Goal: Information Seeking & Learning: Learn about a topic

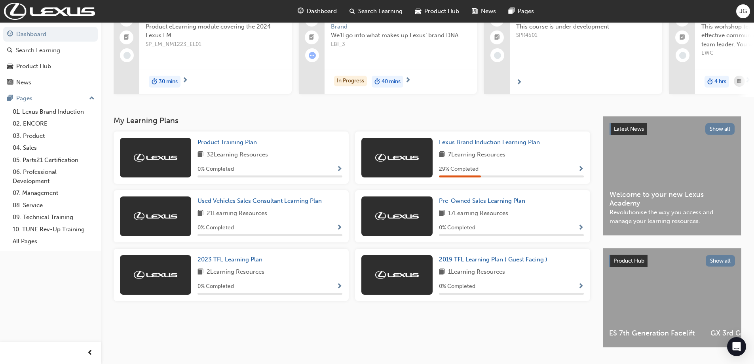
scroll to position [79, 0]
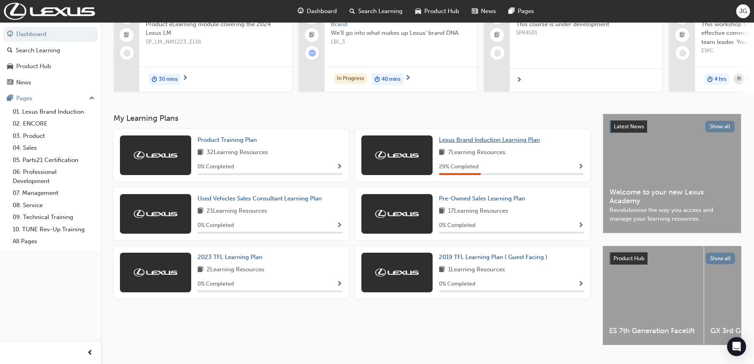
click at [472, 140] on span "Lexus Brand Induction Learning Plan" at bounding box center [489, 139] width 101 height 7
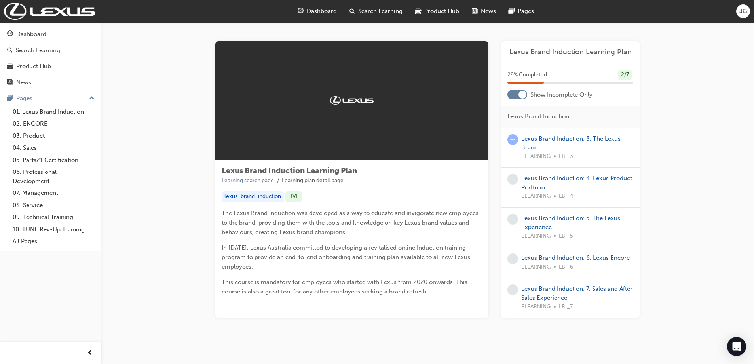
click at [576, 139] on link "Lexus Brand Induction: 3. The Lexus Brand" at bounding box center [570, 143] width 99 height 16
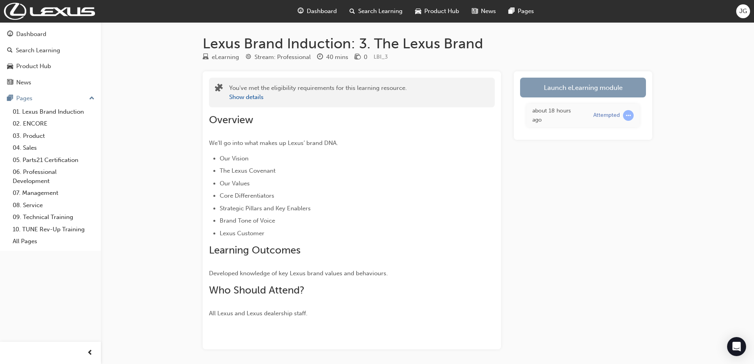
click at [568, 90] on link "Launch eLearning module" at bounding box center [583, 88] width 126 height 20
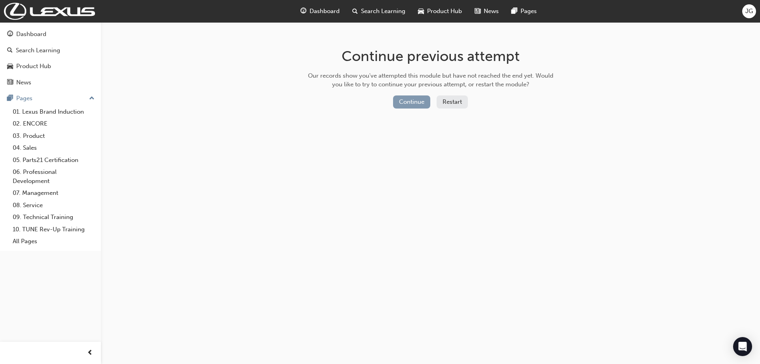
click at [424, 101] on button "Continue" at bounding box center [411, 101] width 37 height 13
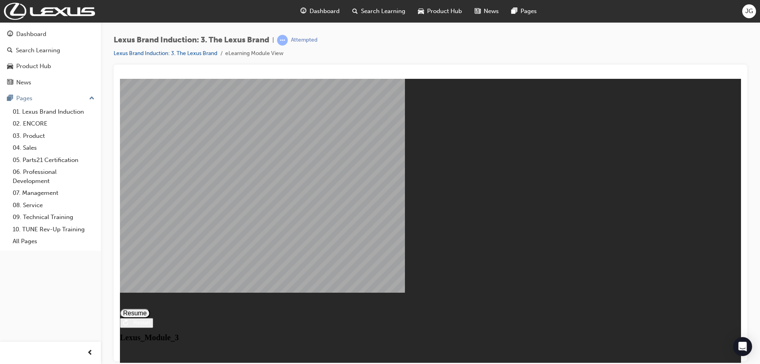
click at [150, 308] on button "Resume" at bounding box center [135, 313] width 30 height 10
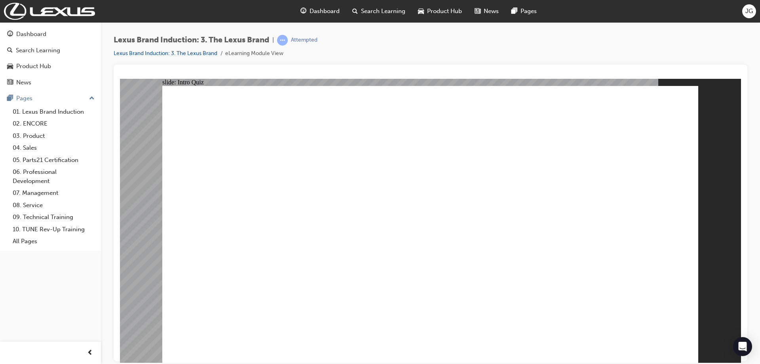
checkbox input "true"
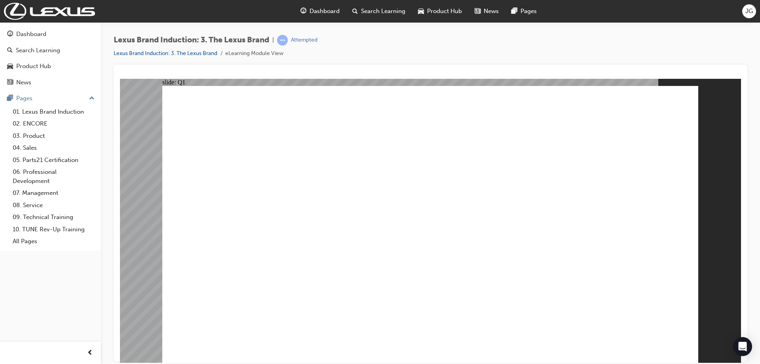
checkbox input "true"
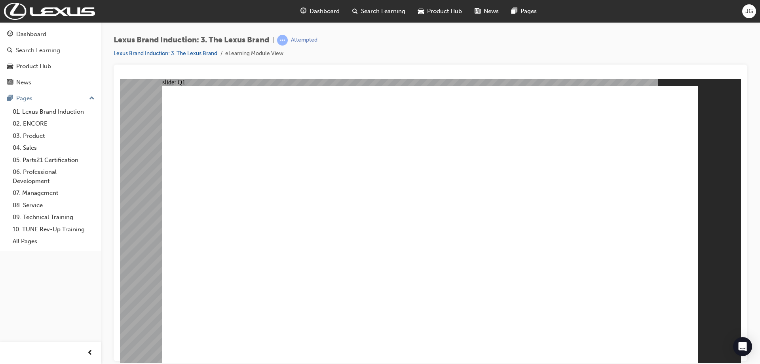
checkbox input "true"
radio input "true"
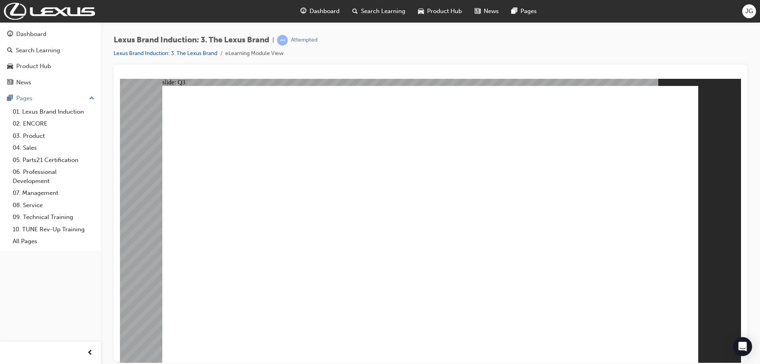
radio input "true"
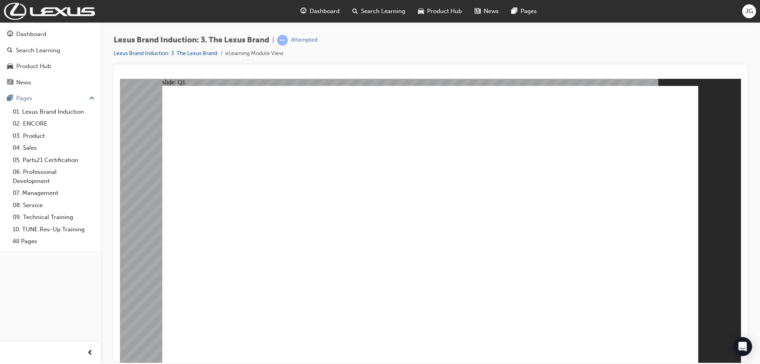
checkbox input "true"
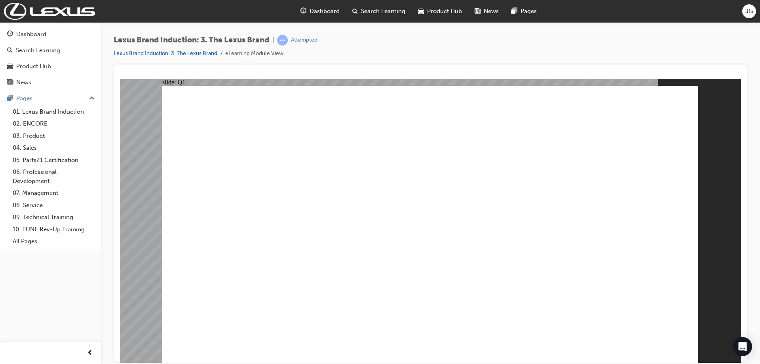
checkbox input "true"
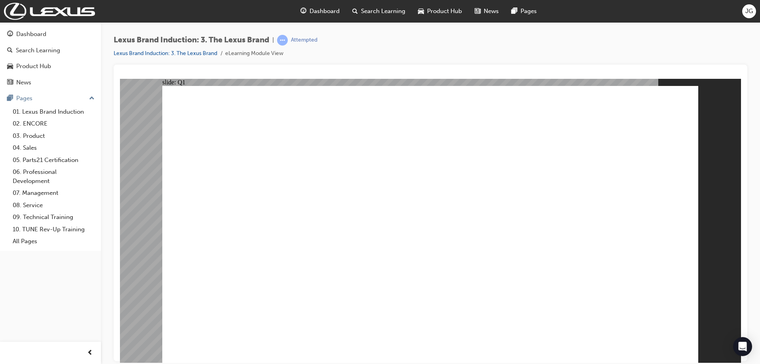
checkbox input "false"
checkbox input "true"
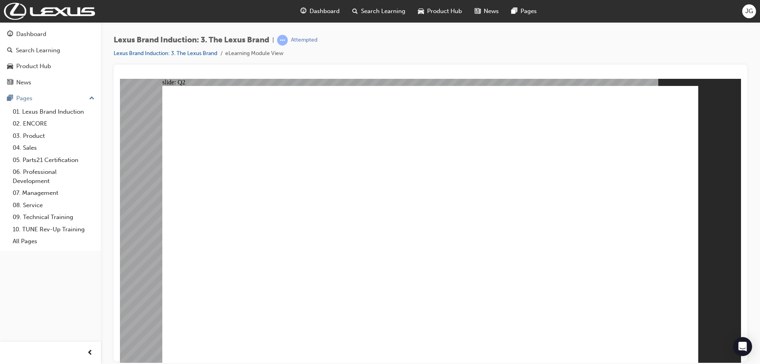
radio input "true"
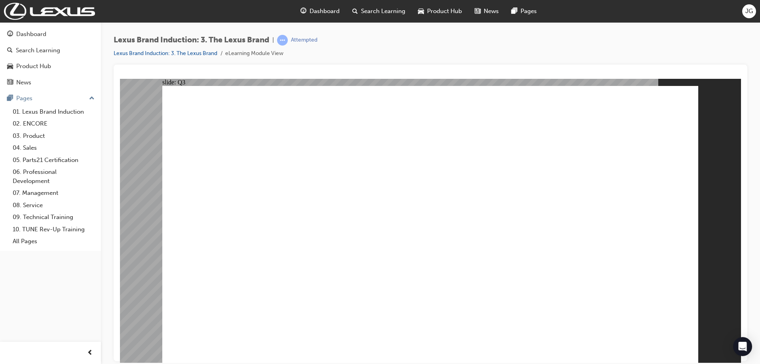
checkbox input "true"
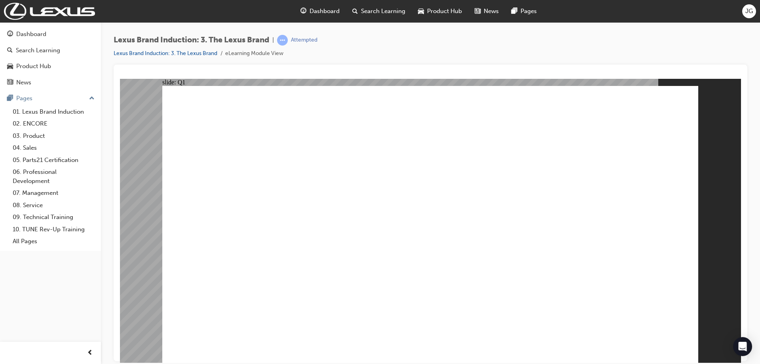
checkbox input "true"
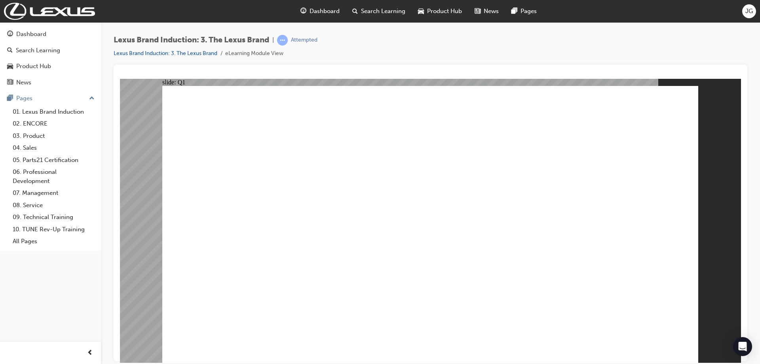
checkbox input "true"
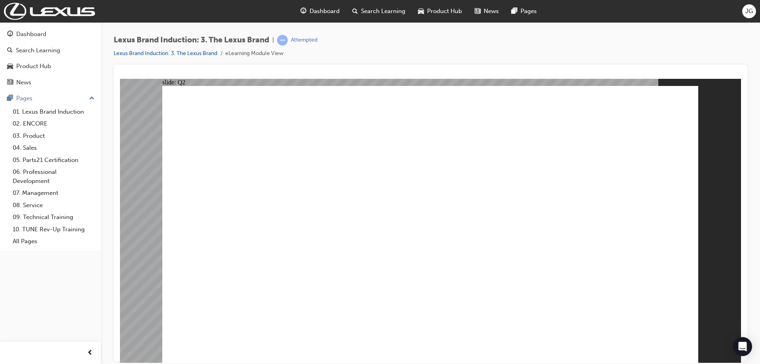
radio input "true"
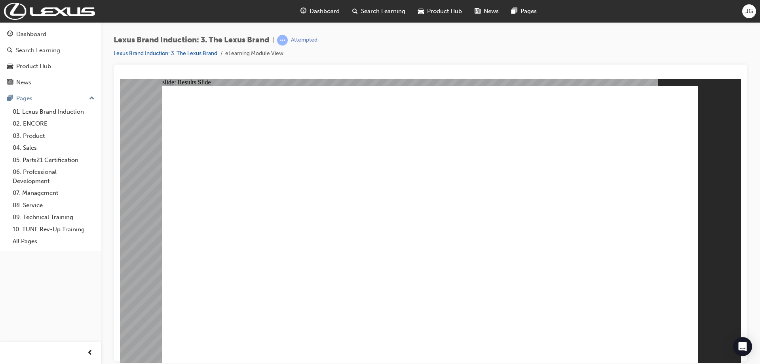
checkbox input "true"
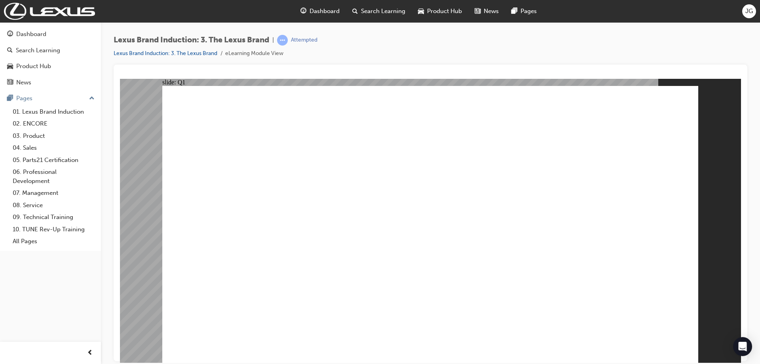
checkbox input "true"
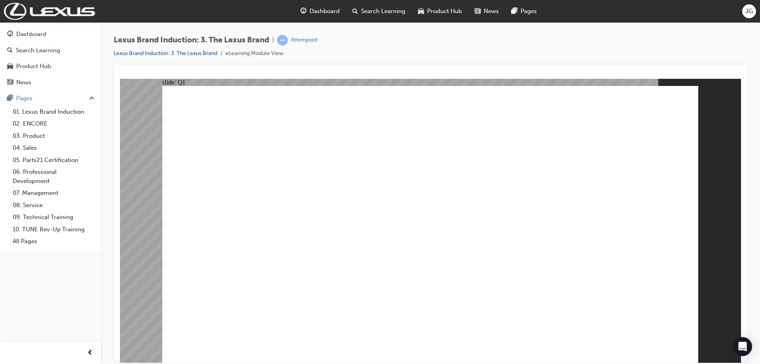
checkbox input "true"
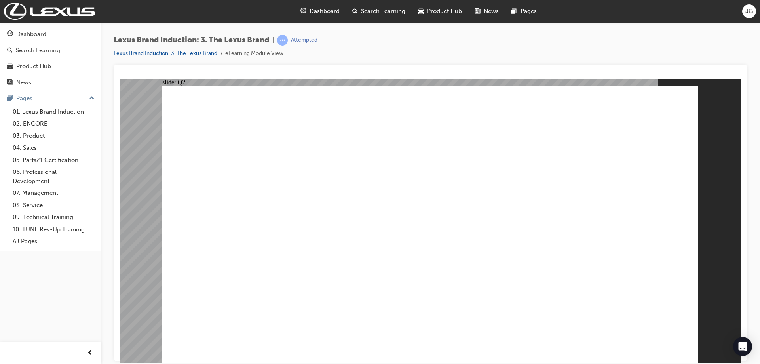
radio input "true"
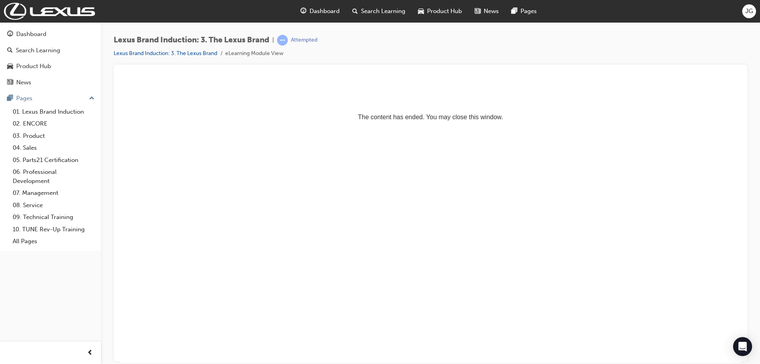
click at [324, 14] on span "Dashboard" at bounding box center [325, 11] width 30 height 9
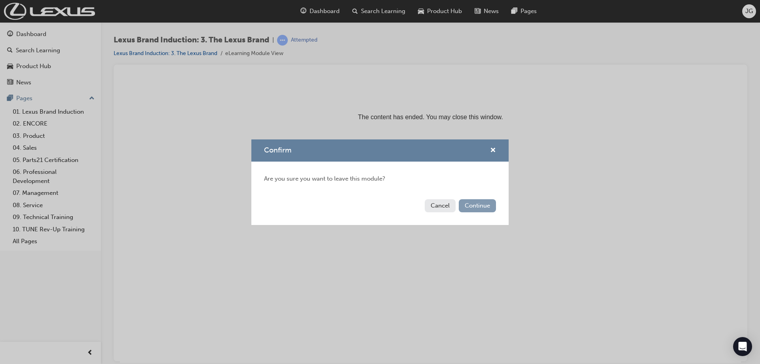
click at [464, 203] on button "Continue" at bounding box center [477, 205] width 37 height 13
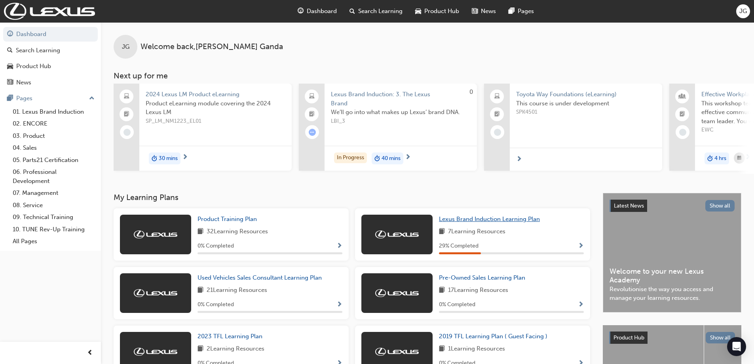
click at [521, 222] on span "Lexus Brand Induction Learning Plan" at bounding box center [489, 218] width 101 height 7
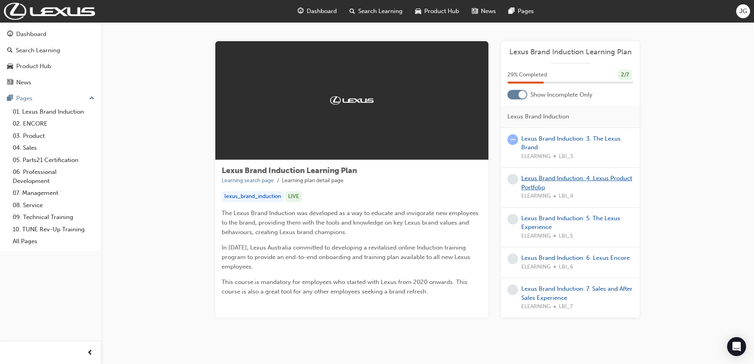
click at [558, 175] on link "Lexus Brand Induction: 4. Lexus Product Portfolio" at bounding box center [576, 183] width 111 height 16
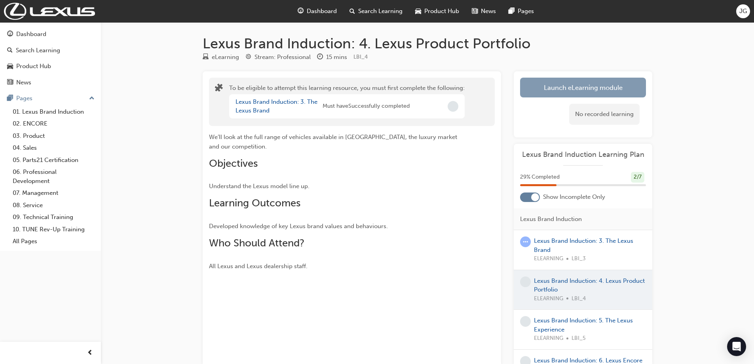
click at [564, 91] on button "Launch eLearning module" at bounding box center [583, 88] width 126 height 20
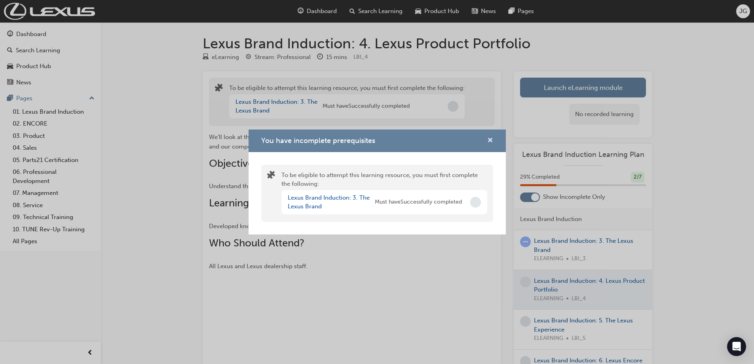
click at [492, 141] on span "cross-icon" at bounding box center [490, 140] width 6 height 7
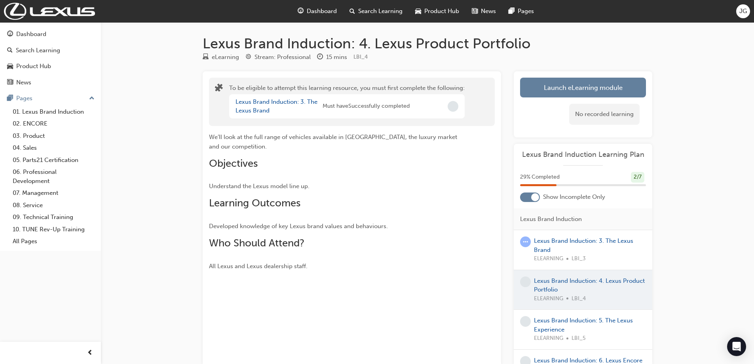
click at [325, 7] on span "Dashboard" at bounding box center [322, 11] width 30 height 9
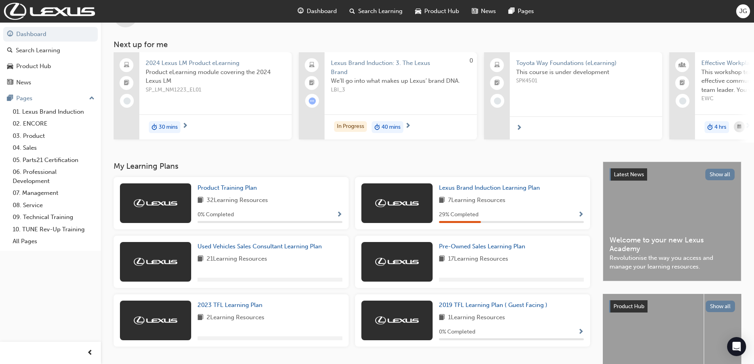
scroll to position [79, 0]
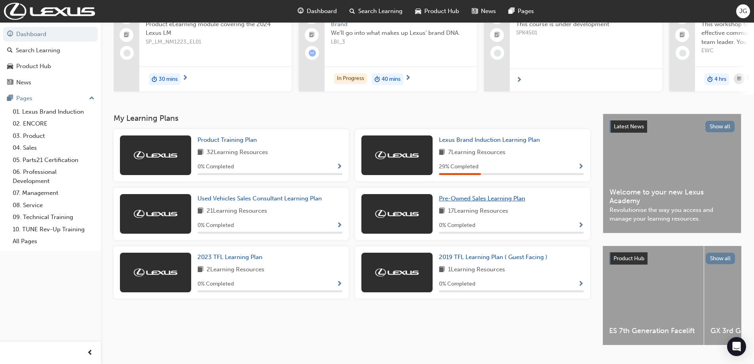
click at [489, 199] on span "Pre-Owned Sales Learning Plan" at bounding box center [482, 198] width 86 height 7
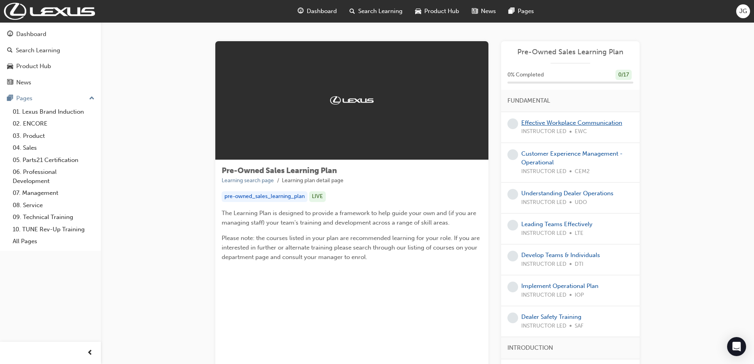
click at [567, 123] on link "Effective Workplace Communication" at bounding box center [571, 122] width 101 height 7
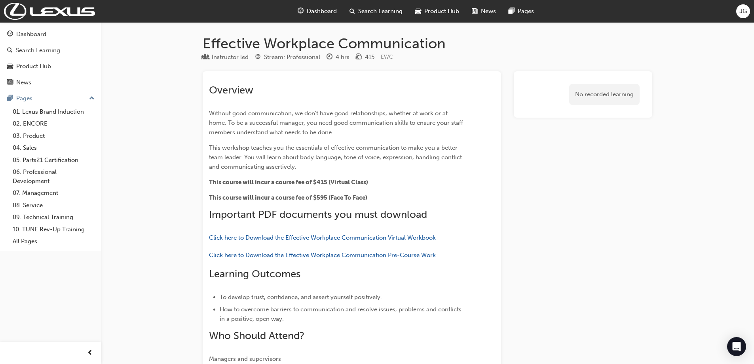
click at [320, 11] on span "Dashboard" at bounding box center [322, 11] width 30 height 9
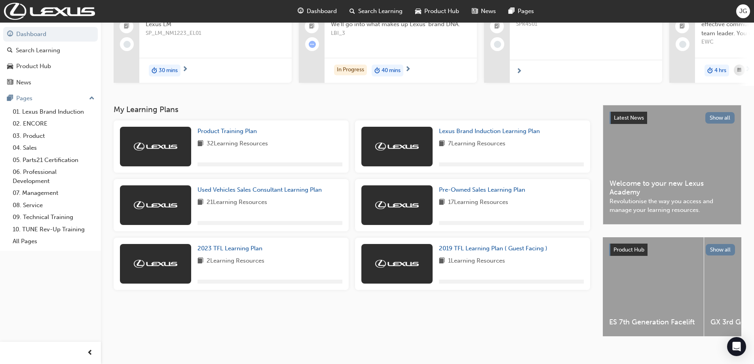
scroll to position [101, 0]
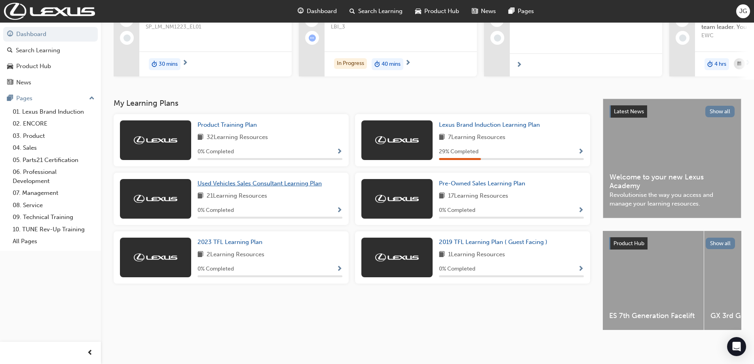
click at [252, 181] on span "Used Vehicles Sales Consultant Learning Plan" at bounding box center [260, 183] width 124 height 7
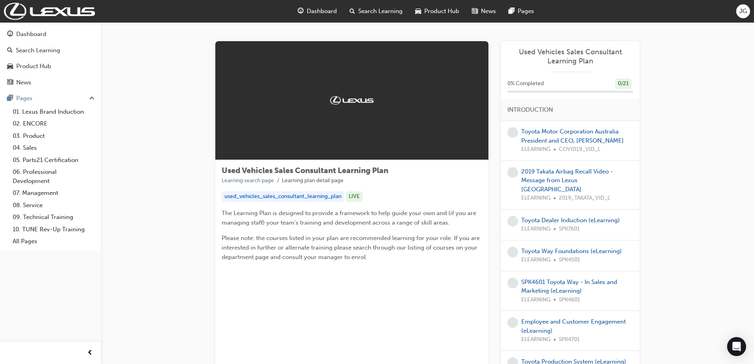
click at [305, 13] on div "Dashboard" at bounding box center [317, 11] width 52 height 16
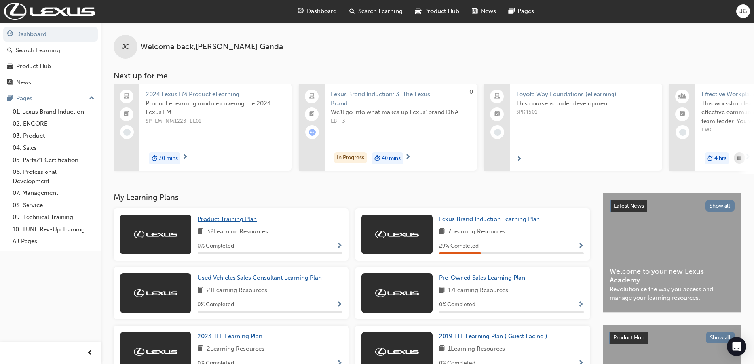
click at [247, 222] on span "Product Training Plan" at bounding box center [227, 218] width 59 height 7
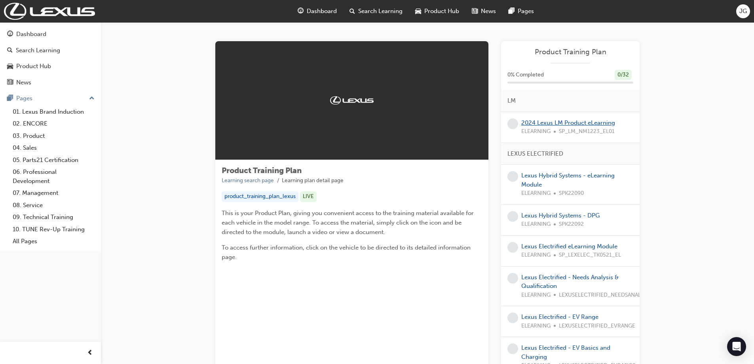
click at [544, 123] on link "2024 Lexus LM Product eLearning" at bounding box center [568, 122] width 94 height 7
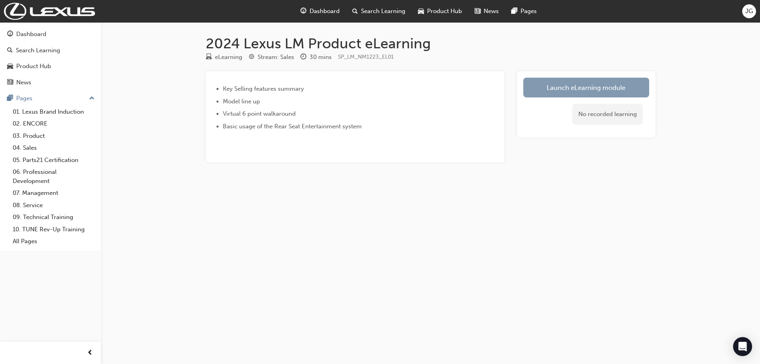
click at [564, 85] on link "Launch eLearning module" at bounding box center [586, 88] width 126 height 20
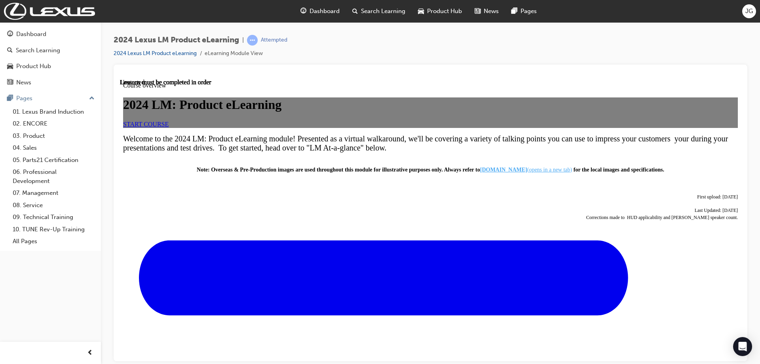
click at [169, 127] on span "START COURSE" at bounding box center [146, 123] width 46 height 7
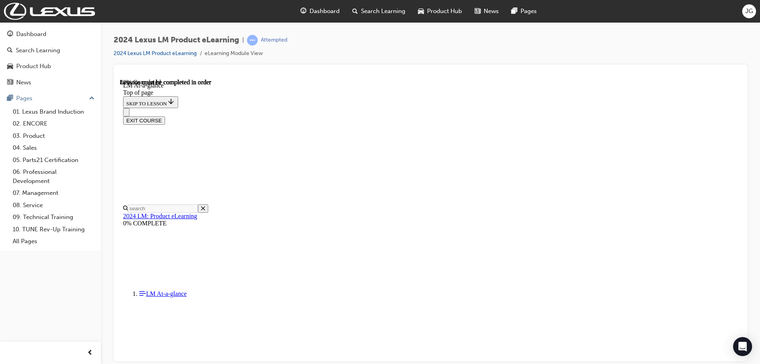
scroll to position [1530, 0]
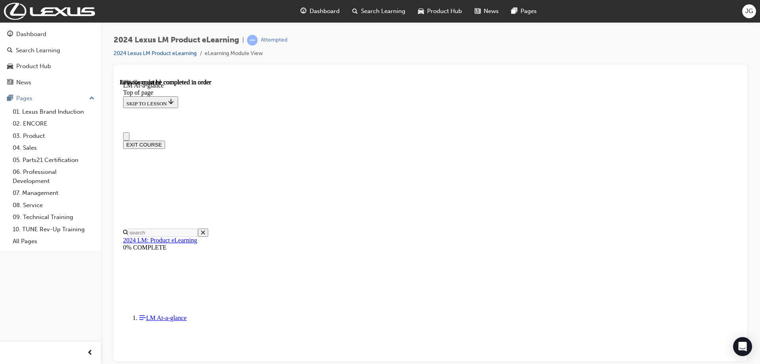
scroll to position [0, 0]
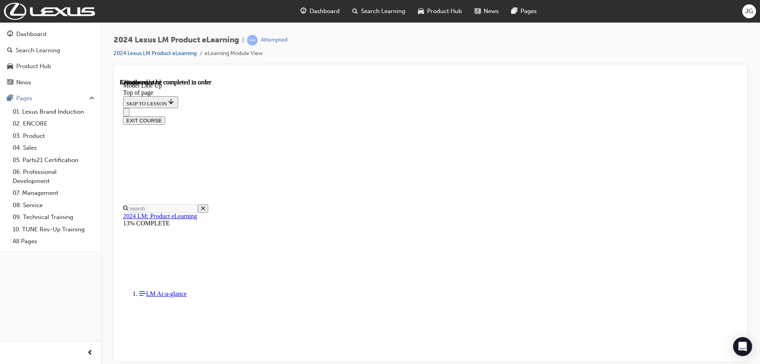
scroll to position [1426, 0]
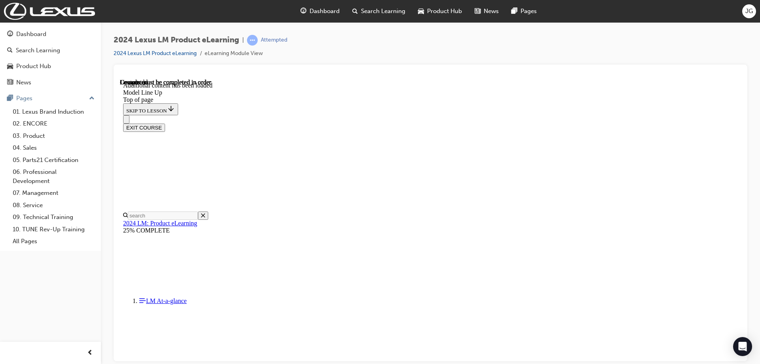
scroll to position [1626, 0]
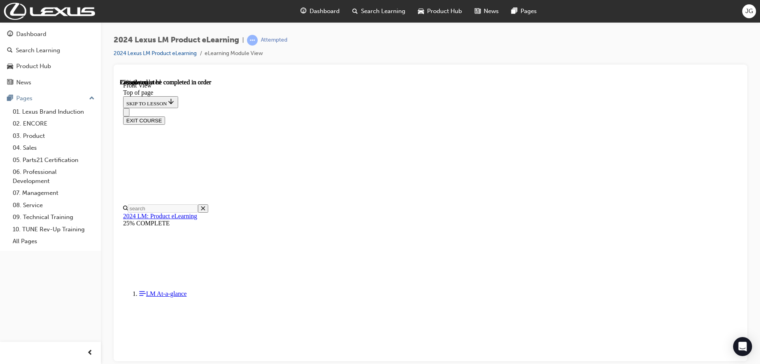
scroll to position [258, 0]
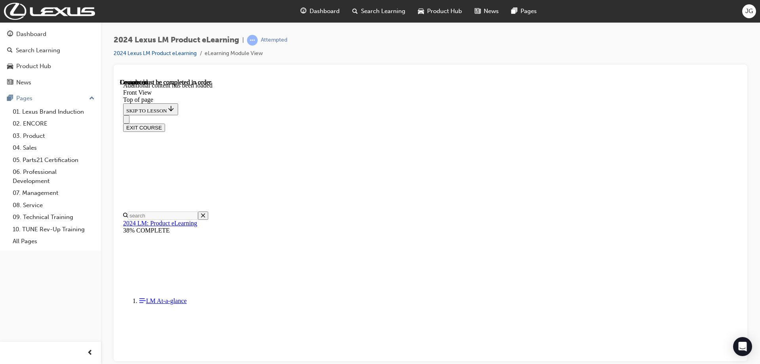
scroll to position [456, 0]
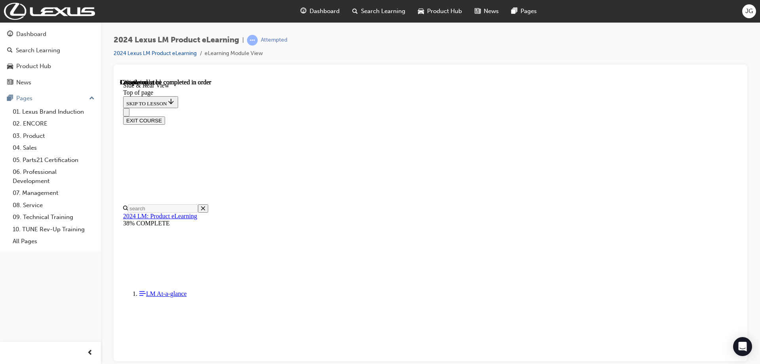
scroll to position [183, 0]
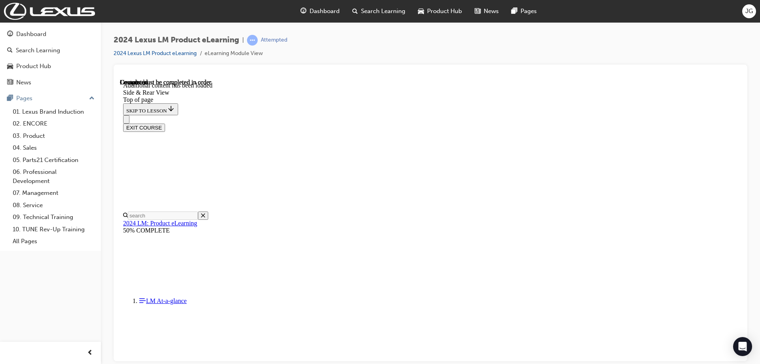
scroll to position [960, 0]
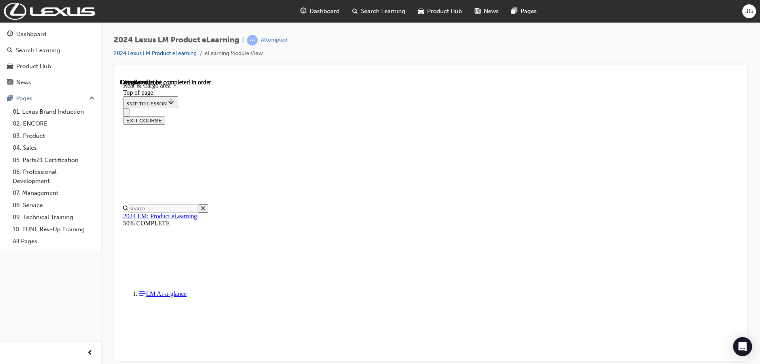
scroll to position [341, 0]
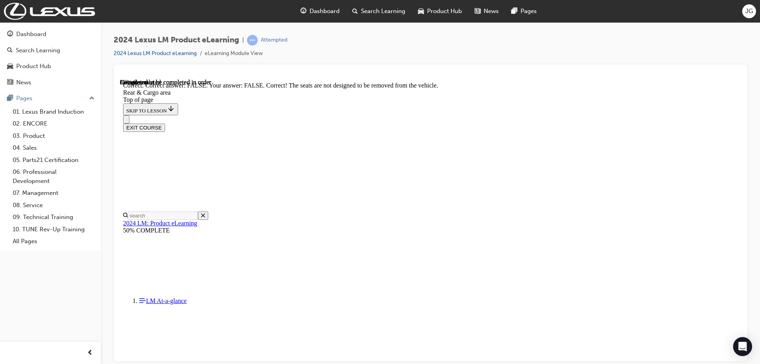
scroll to position [2514, 0]
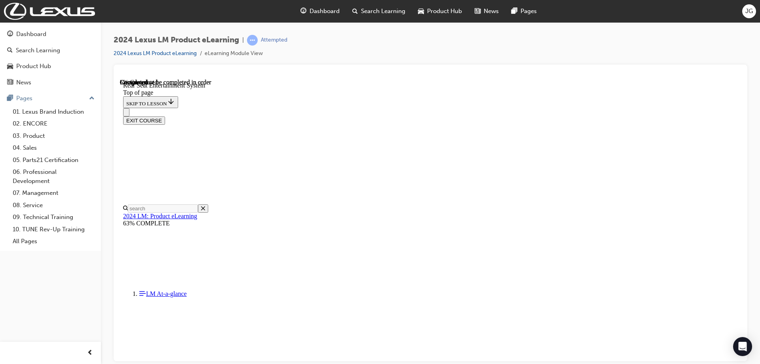
scroll to position [262, 0]
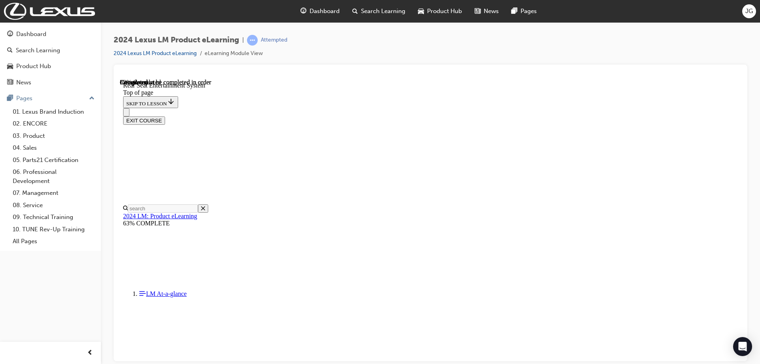
scroll to position [3864, 0]
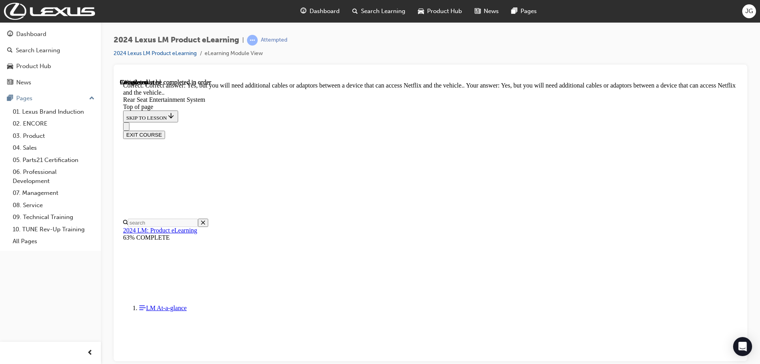
scroll to position [4021, 0]
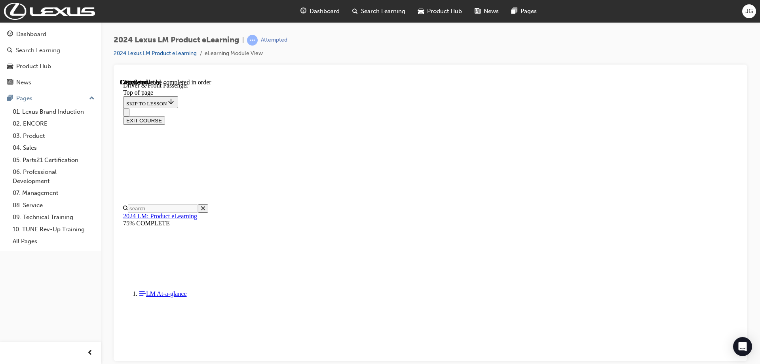
scroll to position [222, 0]
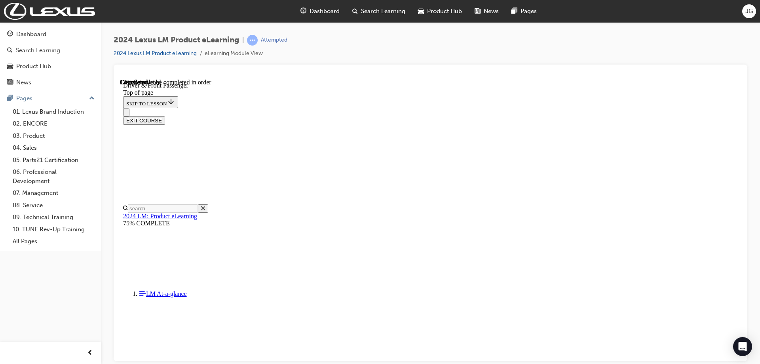
scroll to position [253, 0]
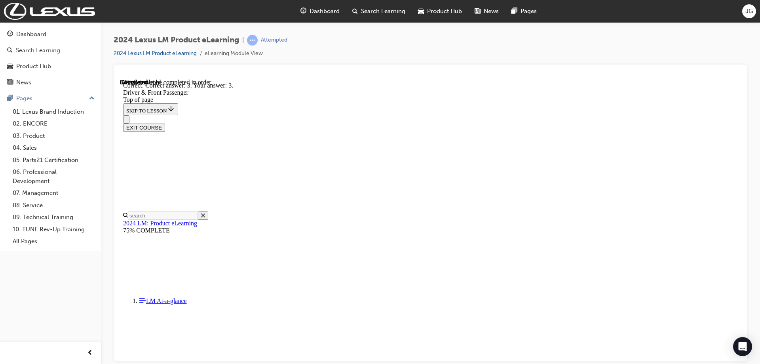
scroll to position [1431, 0]
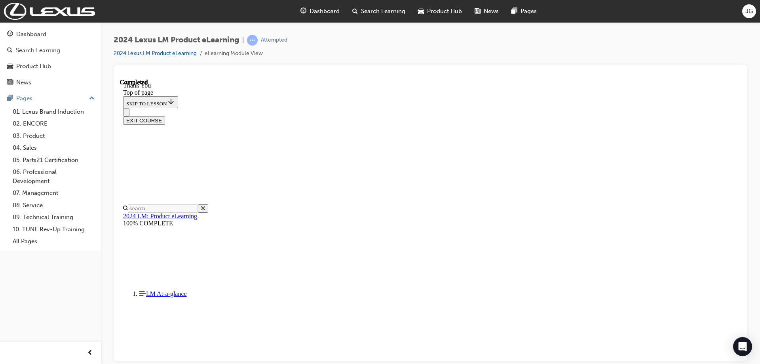
scroll to position [253, 0]
click at [165, 116] on button "EXIT COURSE" at bounding box center [144, 120] width 42 height 8
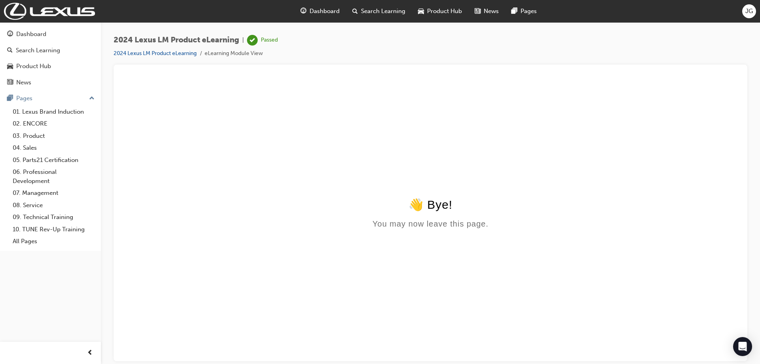
scroll to position [0, 0]
click at [327, 6] on div "Dashboard" at bounding box center [320, 11] width 52 height 16
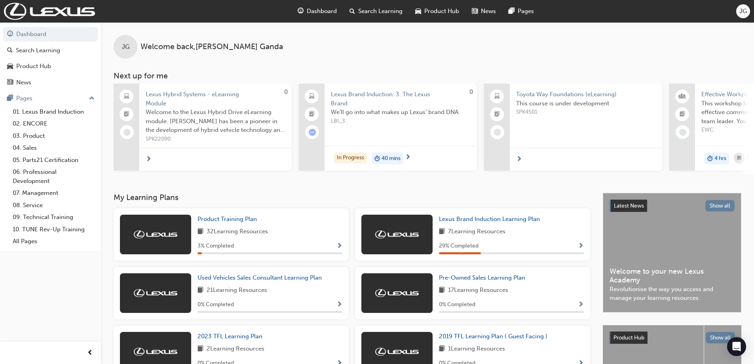
click at [329, 11] on span "Dashboard" at bounding box center [322, 11] width 30 height 9
click at [249, 222] on span "Product Training Plan" at bounding box center [227, 218] width 59 height 7
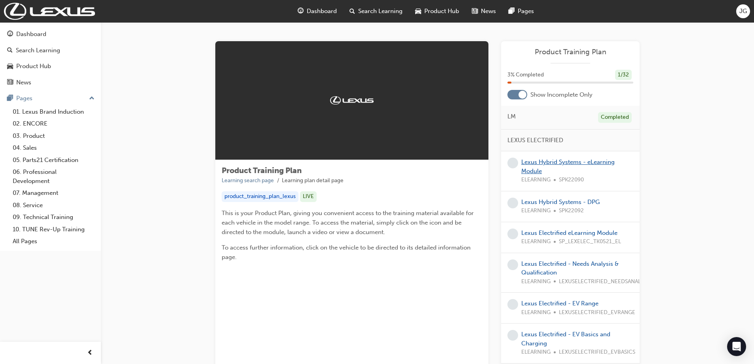
click at [561, 158] on link "Lexus Hybrid Systems - eLearning Module" at bounding box center [567, 166] width 93 height 16
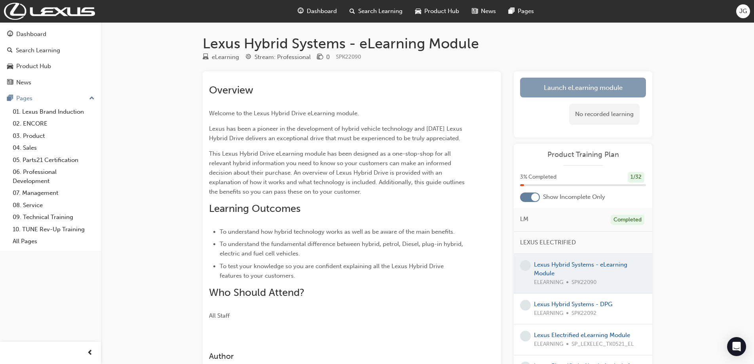
click at [547, 88] on link "Launch eLearning module" at bounding box center [583, 88] width 126 height 20
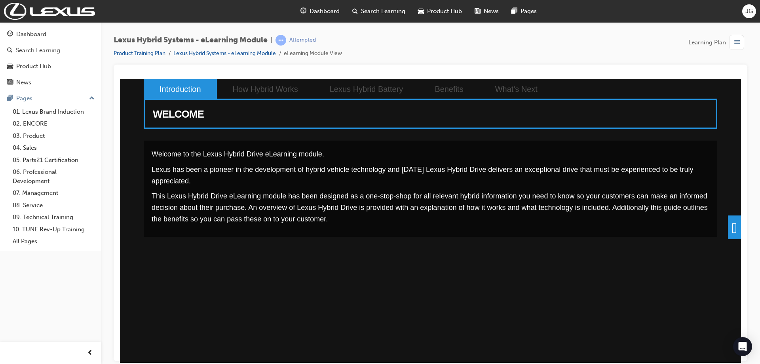
click at [728, 217] on span at bounding box center [734, 227] width 13 height 24
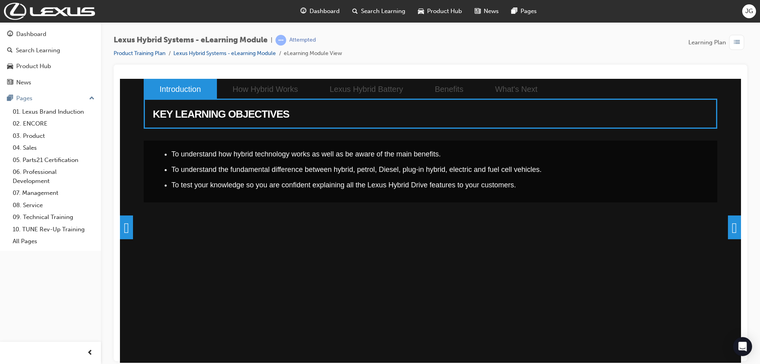
click at [728, 223] on span at bounding box center [734, 227] width 13 height 24
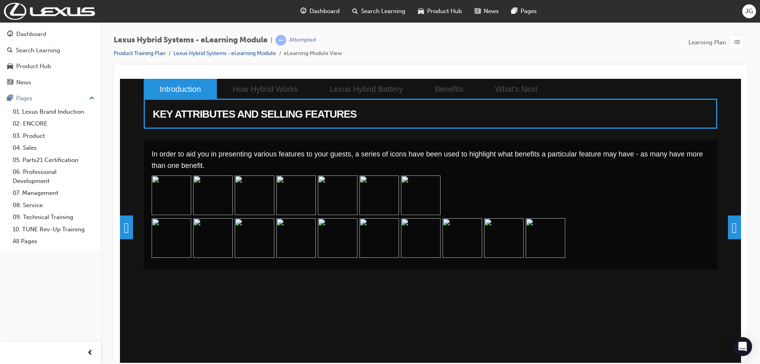
click at [732, 227] on span at bounding box center [734, 227] width 13 height 24
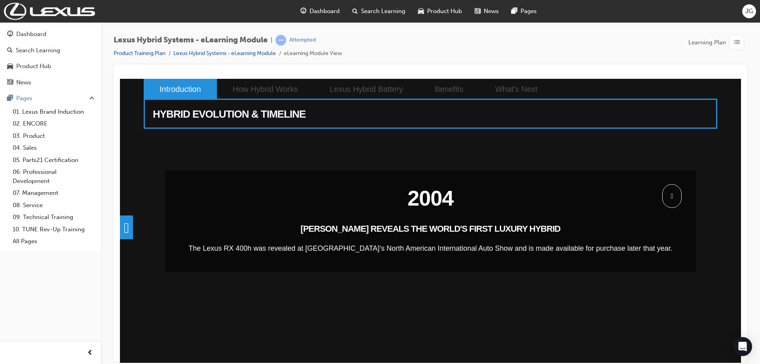
click at [673, 200] on span at bounding box center [671, 196] width 19 height 24
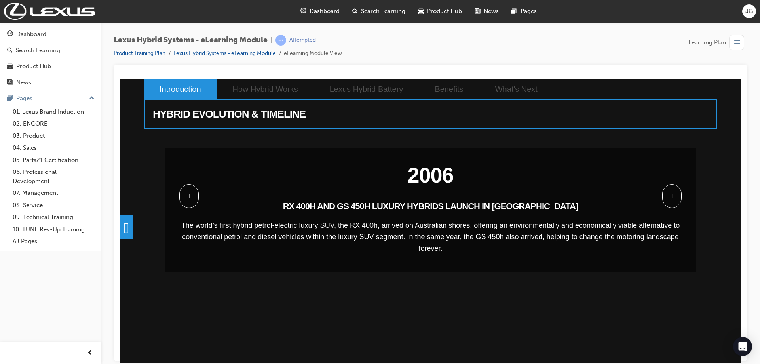
click at [667, 191] on span at bounding box center [671, 196] width 19 height 24
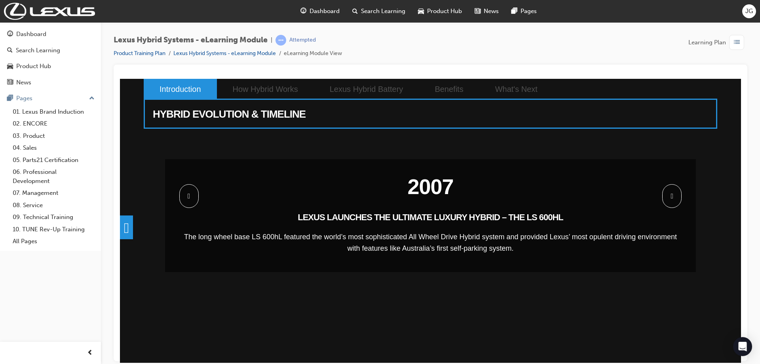
click at [677, 199] on span at bounding box center [671, 196] width 19 height 24
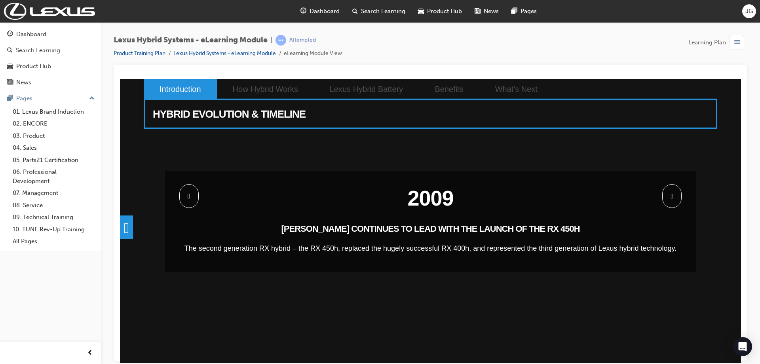
click at [676, 196] on span at bounding box center [671, 196] width 19 height 24
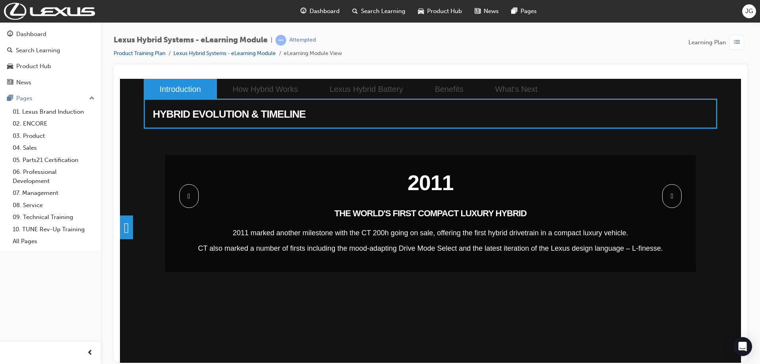
click at [676, 196] on span at bounding box center [671, 196] width 19 height 24
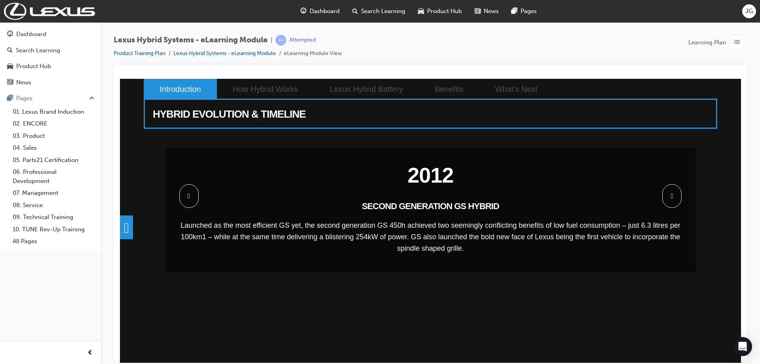
click at [676, 196] on span at bounding box center [671, 196] width 19 height 24
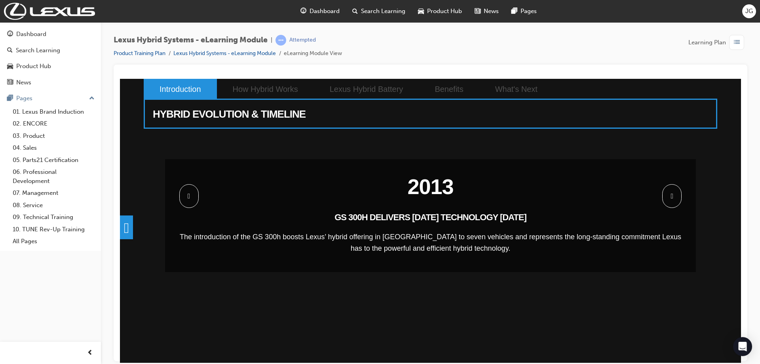
click at [676, 196] on span at bounding box center [671, 196] width 19 height 24
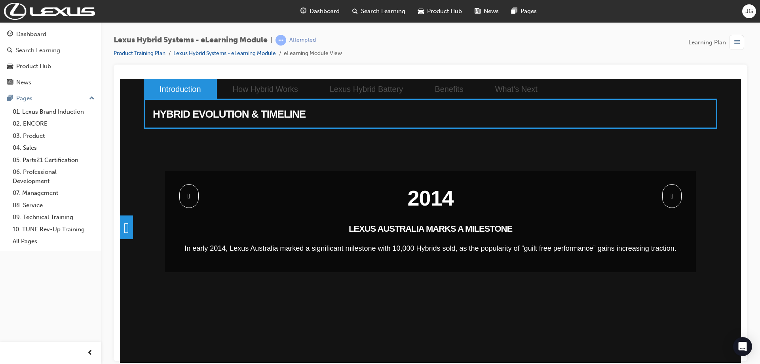
click at [676, 196] on span at bounding box center [671, 196] width 19 height 24
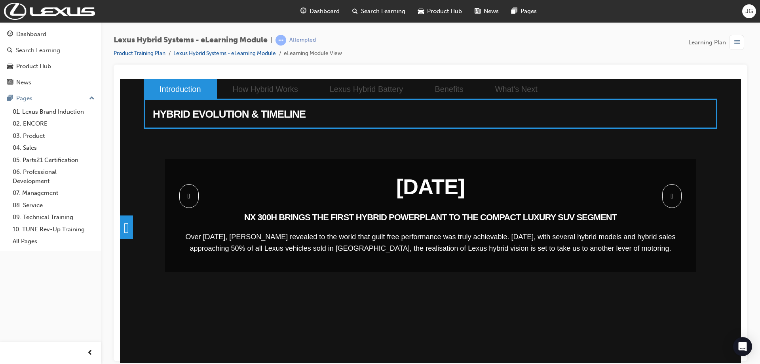
click at [676, 196] on span at bounding box center [671, 196] width 19 height 24
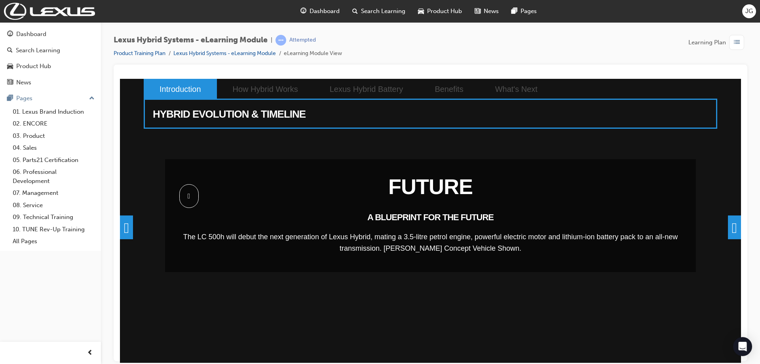
click at [728, 231] on span at bounding box center [734, 227] width 13 height 24
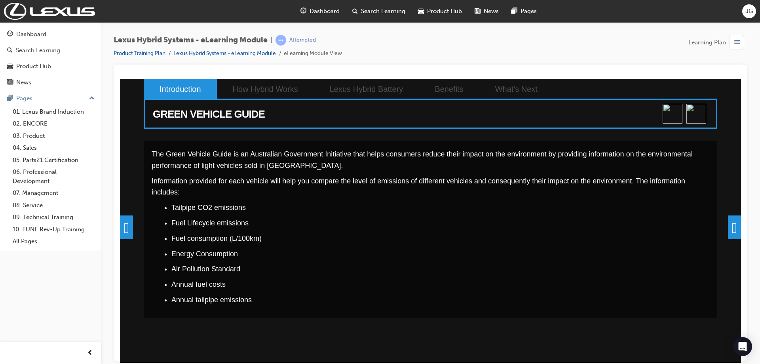
click at [732, 225] on span at bounding box center [734, 227] width 13 height 24
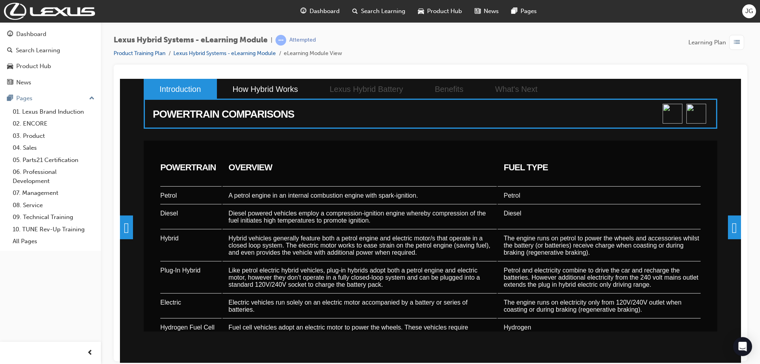
click at [732, 225] on span at bounding box center [734, 227] width 13 height 24
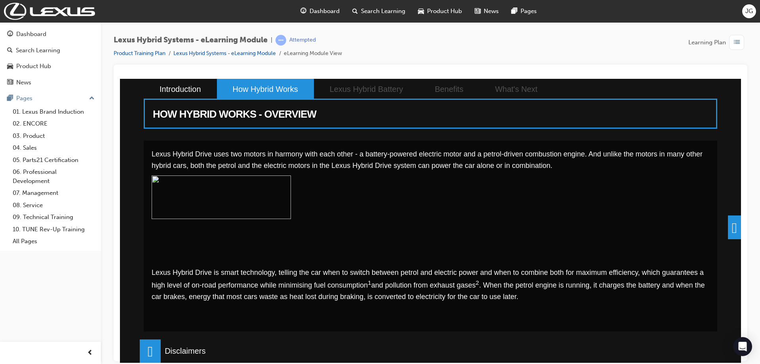
click at [728, 223] on span at bounding box center [734, 227] width 13 height 24
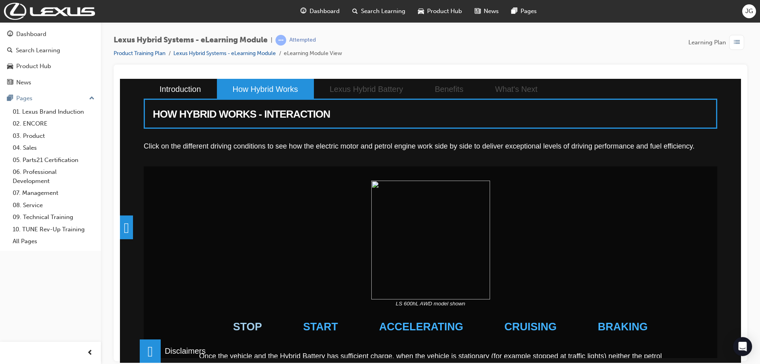
click at [258, 329] on li "STOP" at bounding box center [247, 326] width 50 height 38
click at [270, 323] on li "STOP" at bounding box center [247, 326] width 50 height 38
click at [334, 327] on li "START" at bounding box center [321, 326] width 56 height 38
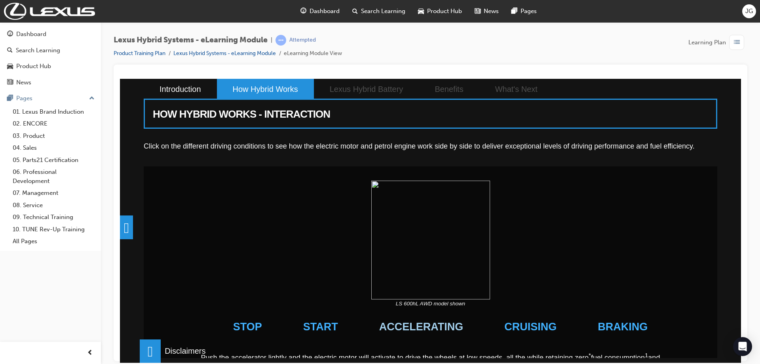
click at [401, 325] on li "ACCELERATING" at bounding box center [422, 326] width 106 height 38
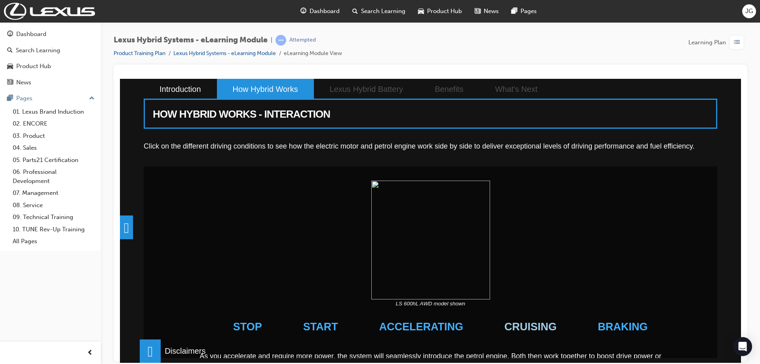
click at [528, 323] on li "CRUISING" at bounding box center [531, 326] width 74 height 38
click at [527, 328] on li "CRUISING" at bounding box center [531, 326] width 74 height 38
click at [592, 327] on li "BRAKING" at bounding box center [622, 326] width 71 height 38
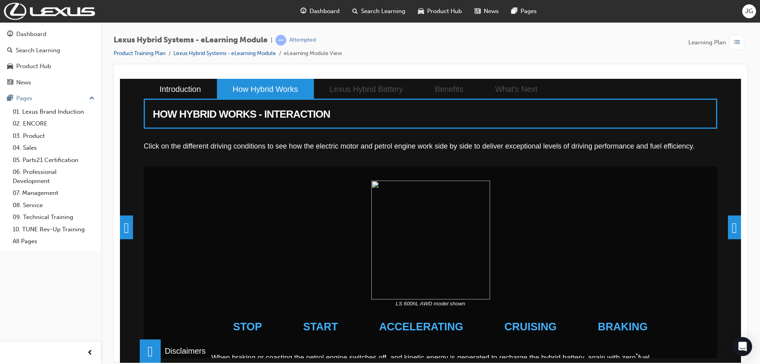
click at [728, 224] on span at bounding box center [734, 227] width 13 height 24
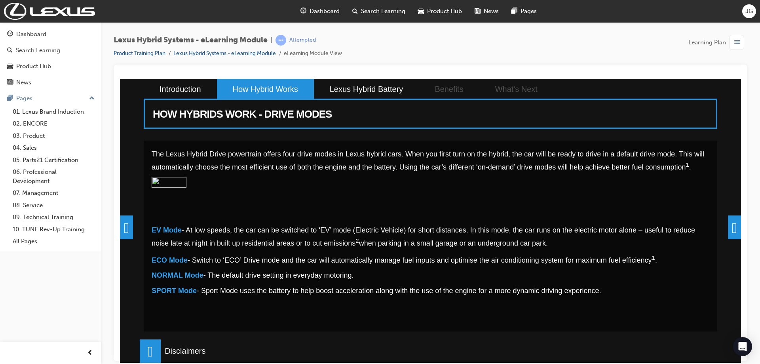
click at [732, 219] on span at bounding box center [734, 227] width 13 height 24
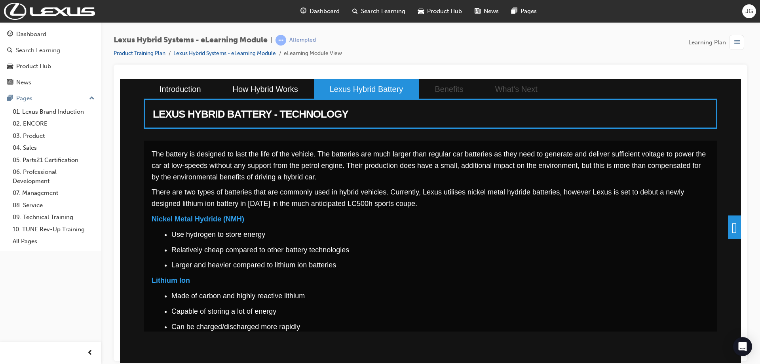
click at [735, 225] on span at bounding box center [734, 227] width 13 height 24
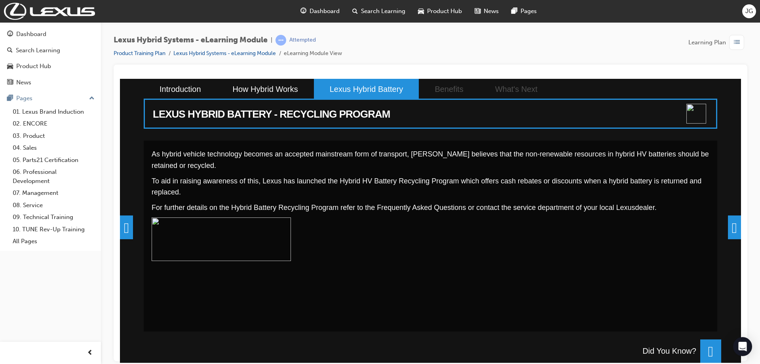
scroll to position [82, 0]
click at [737, 227] on span at bounding box center [734, 227] width 13 height 24
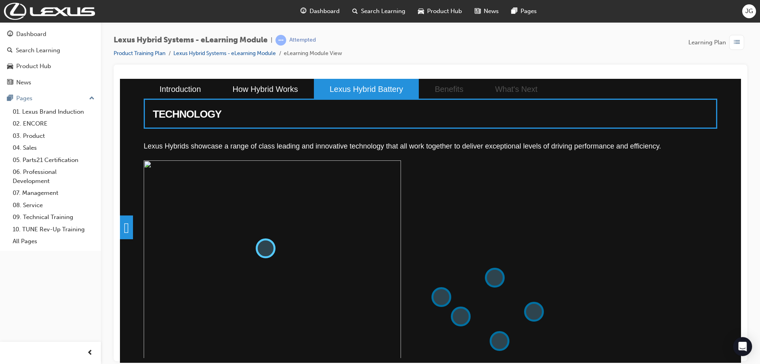
click at [268, 243] on button at bounding box center [266, 248] width 20 height 20
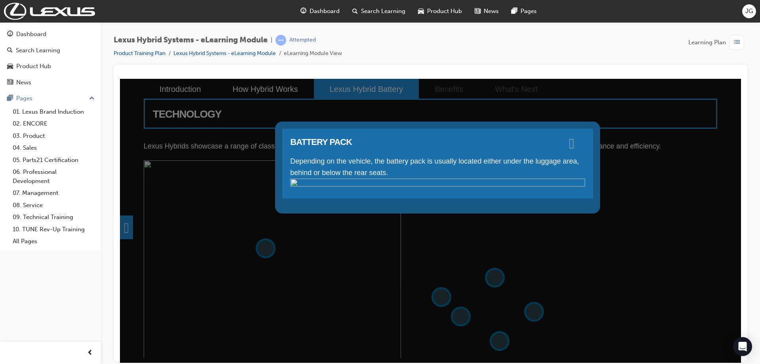
click at [574, 143] on span at bounding box center [571, 143] width 5 height 8
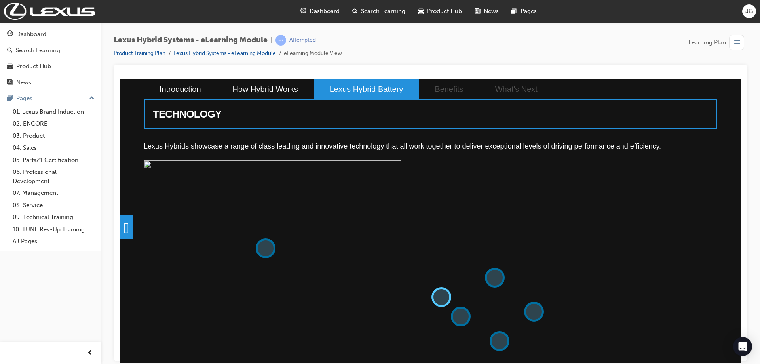
click at [435, 291] on button at bounding box center [441, 297] width 20 height 20
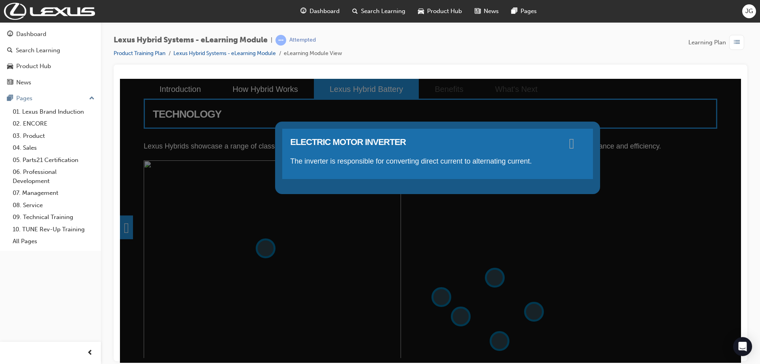
click at [574, 141] on span at bounding box center [571, 143] width 5 height 8
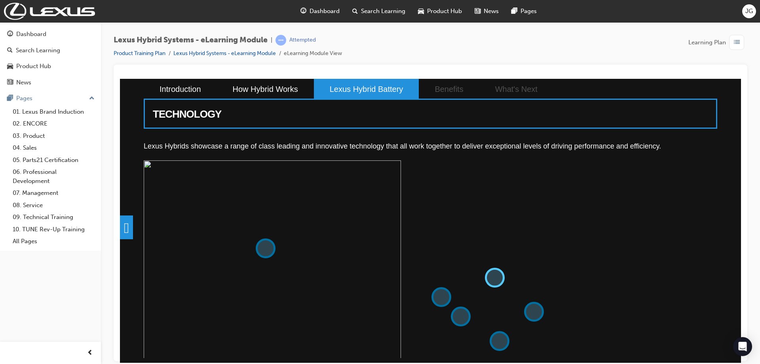
click at [489, 277] on button at bounding box center [495, 277] width 20 height 20
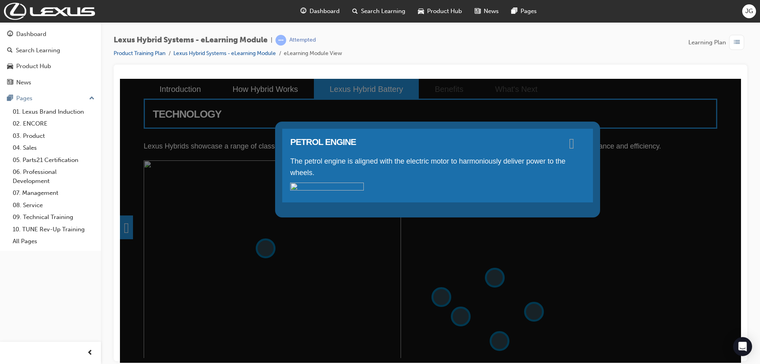
click at [574, 144] on span at bounding box center [571, 143] width 5 height 8
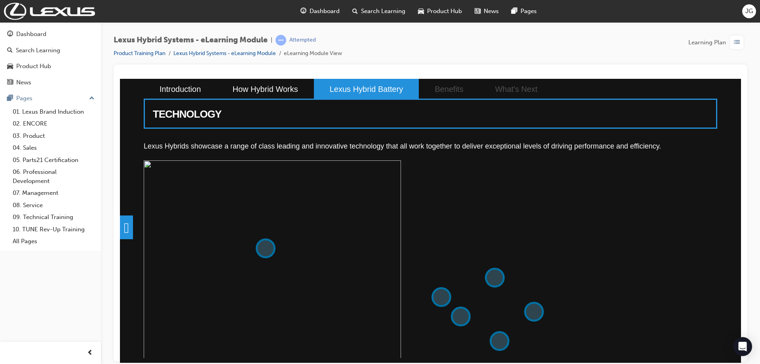
click at [541, 313] on button at bounding box center [534, 311] width 20 height 20
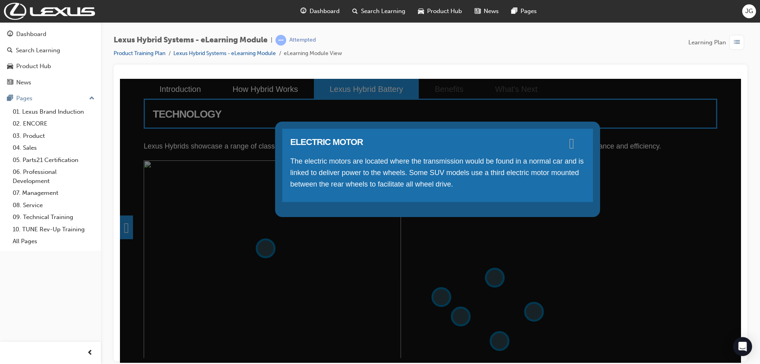
click at [574, 142] on span at bounding box center [571, 143] width 5 height 8
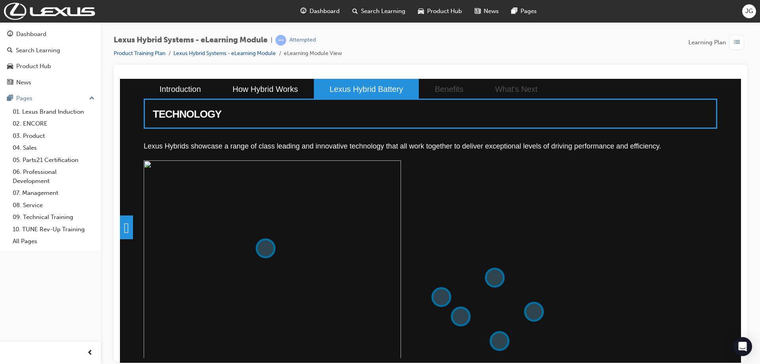
click at [493, 337] on button at bounding box center [500, 341] width 20 height 20
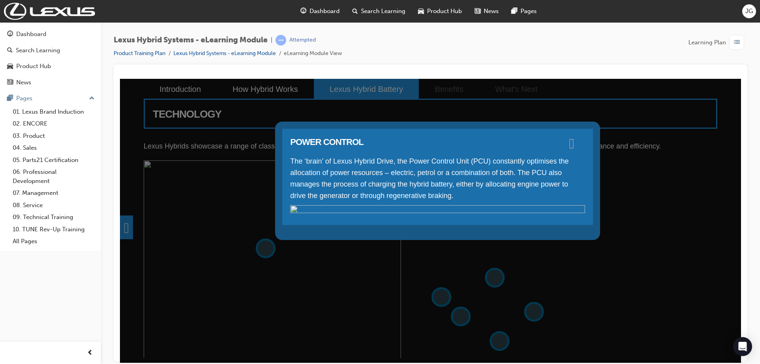
click at [574, 143] on span at bounding box center [571, 143] width 5 height 8
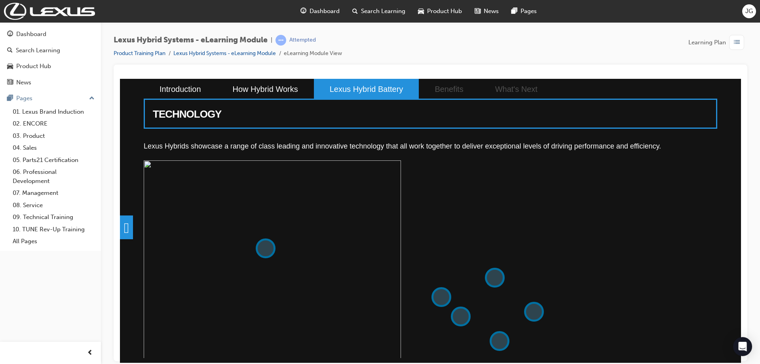
click at [468, 317] on button at bounding box center [461, 316] width 20 height 20
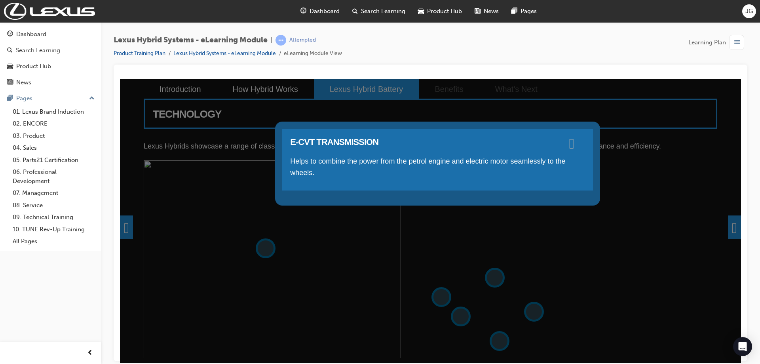
click at [574, 146] on span at bounding box center [571, 143] width 5 height 8
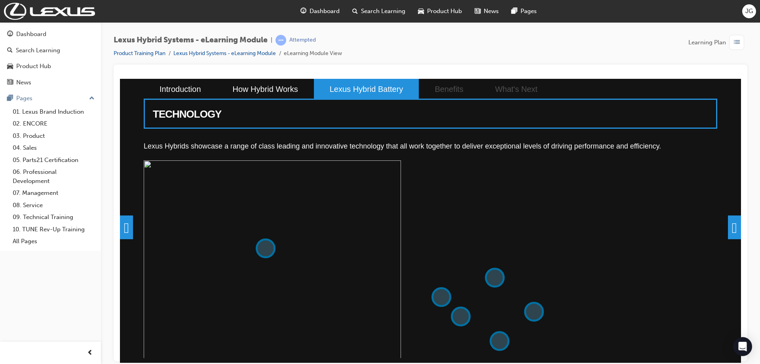
click at [730, 227] on span at bounding box center [734, 227] width 13 height 24
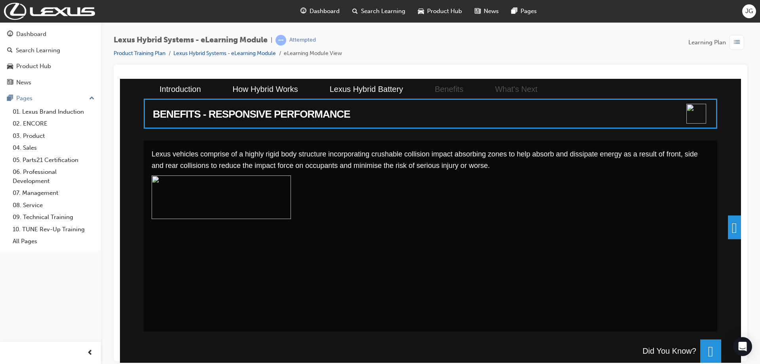
click at [737, 225] on span at bounding box center [734, 227] width 13 height 24
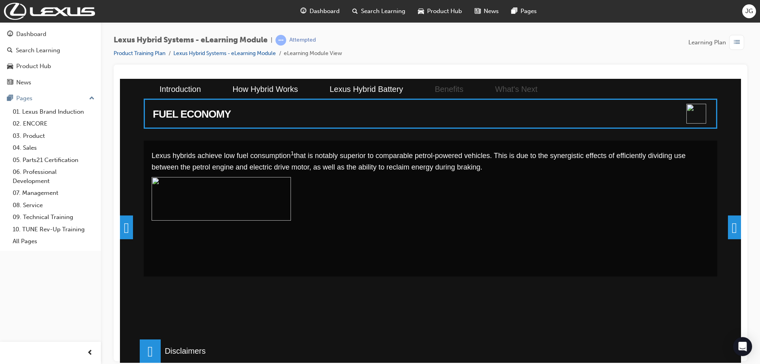
click at [737, 225] on span at bounding box center [734, 227] width 13 height 24
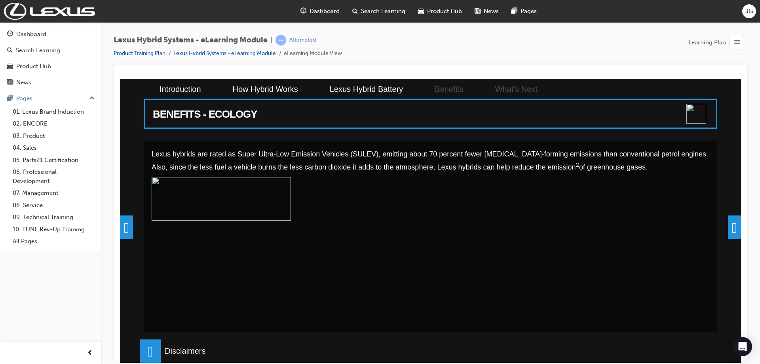
click at [737, 225] on span at bounding box center [734, 227] width 13 height 24
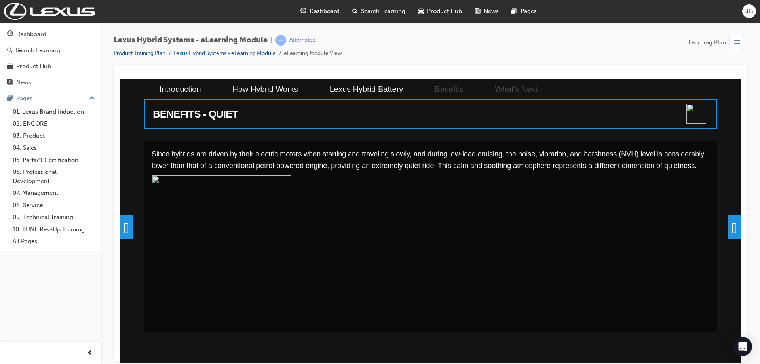
click at [737, 225] on span at bounding box center [734, 227] width 13 height 24
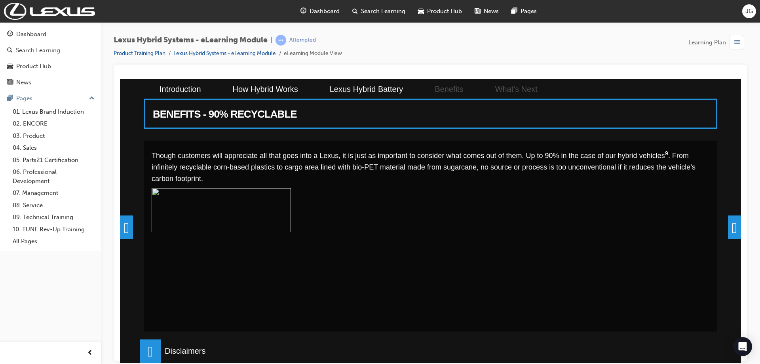
click at [737, 225] on span at bounding box center [734, 227] width 13 height 24
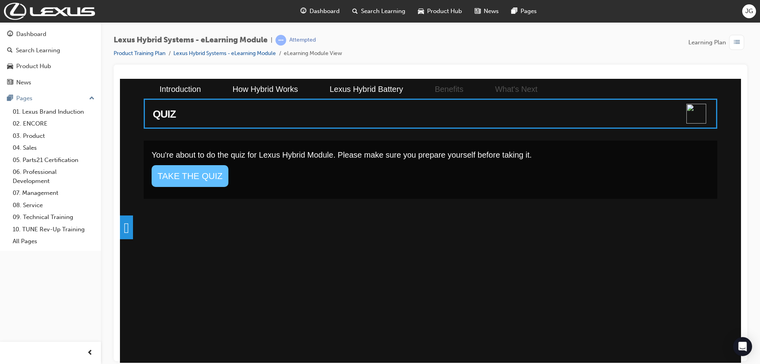
click at [205, 167] on link "TAKE THE QUIZ" at bounding box center [190, 176] width 77 height 22
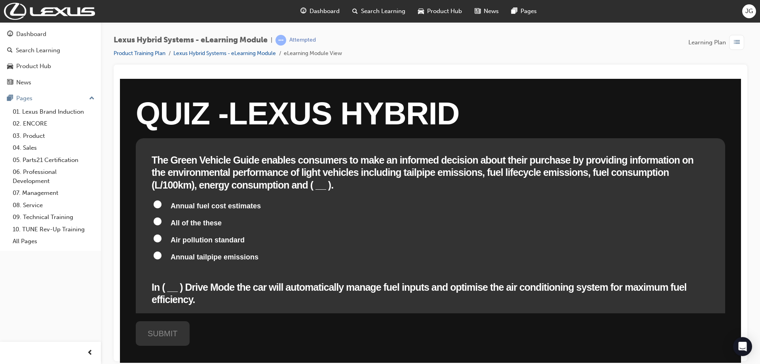
click at [156, 217] on input "All of the these" at bounding box center [158, 221] width 8 height 8
radio input "true"
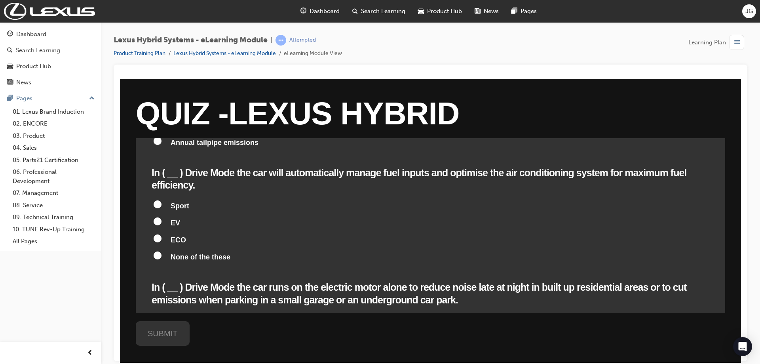
scroll to position [119, 0]
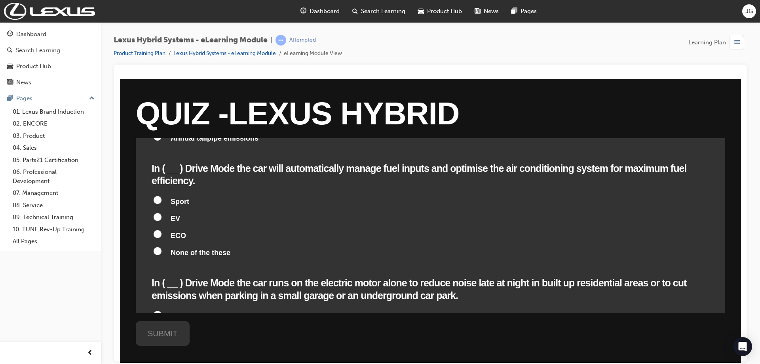
click at [156, 230] on input "ECO" at bounding box center [158, 234] width 8 height 8
radio input "true"
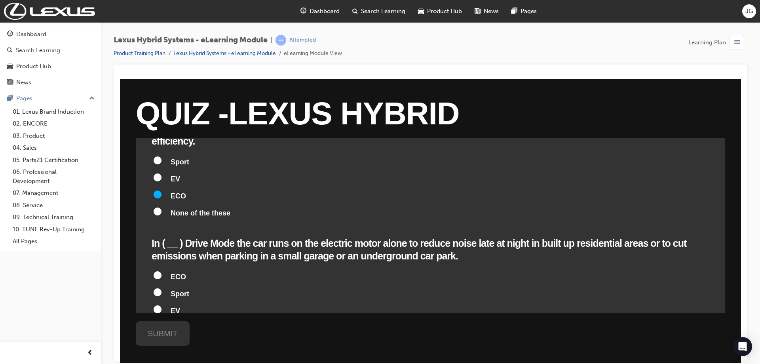
click at [160, 305] on input "EV" at bounding box center [158, 309] width 8 height 8
radio input "true"
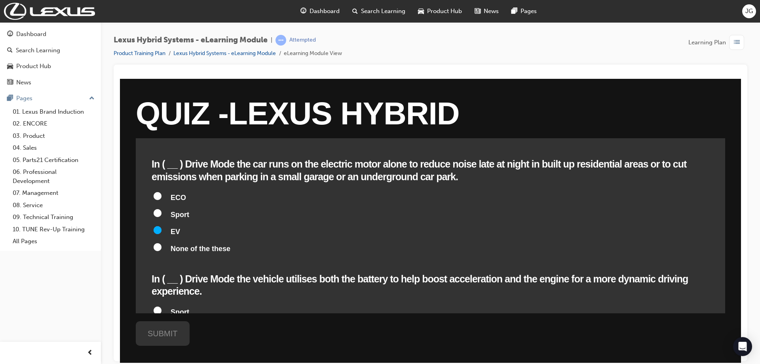
scroll to position [277, 0]
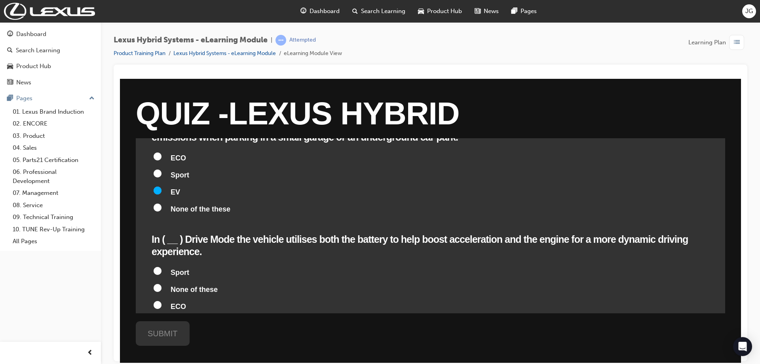
click at [158, 266] on input "Sport" at bounding box center [158, 270] width 8 height 8
radio input "true"
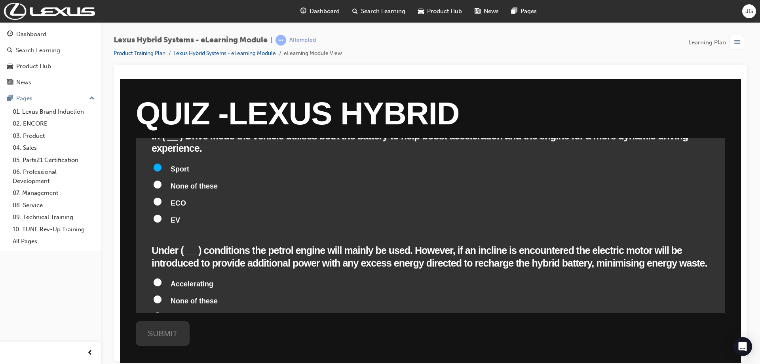
scroll to position [396, 0]
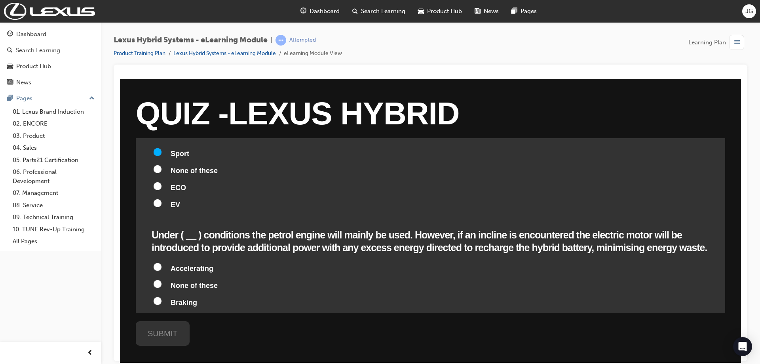
click at [156, 279] on input "None of these" at bounding box center [158, 283] width 8 height 8
radio input "true"
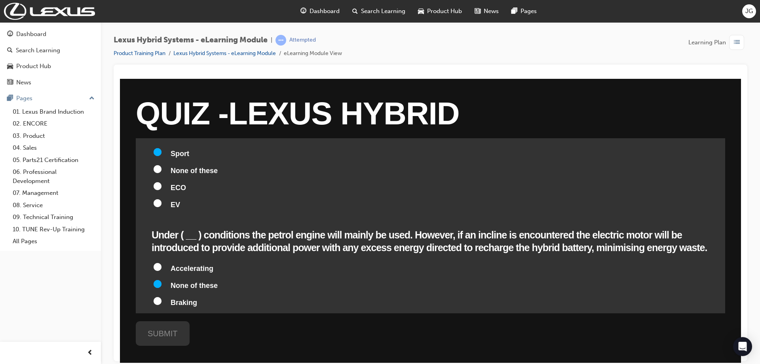
radio input "true"
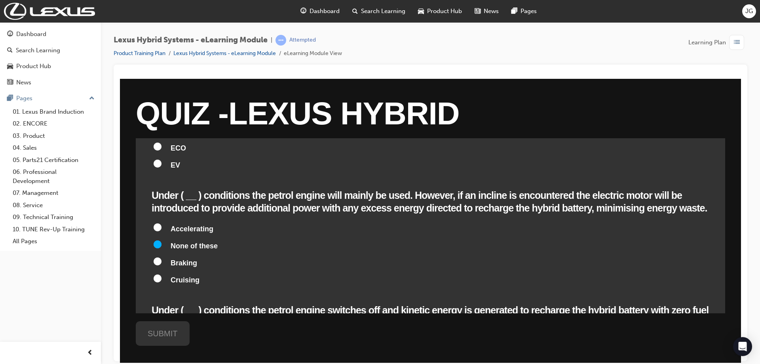
scroll to position [515, 0]
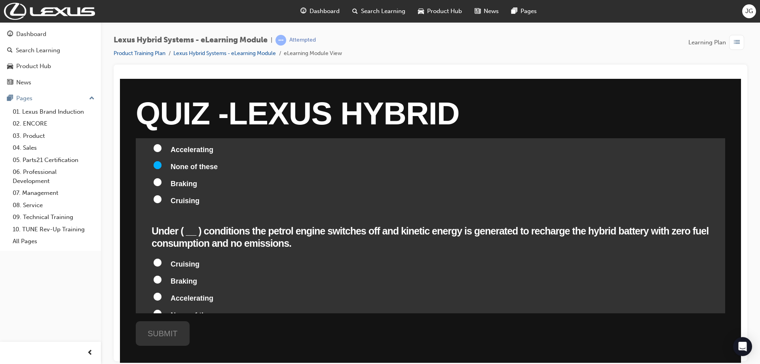
click at [158, 275] on input "Braking" at bounding box center [158, 279] width 8 height 8
radio input "true"
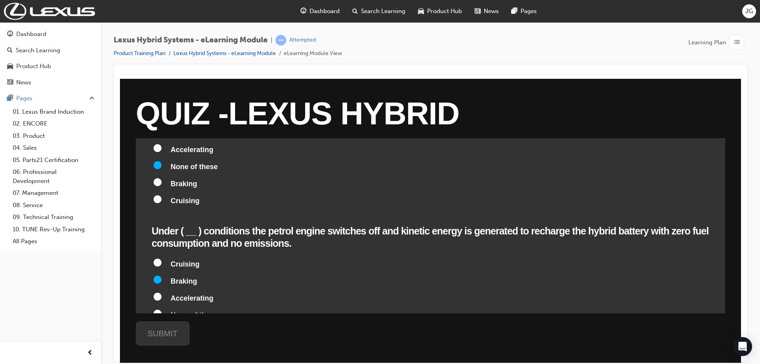
radio input "true"
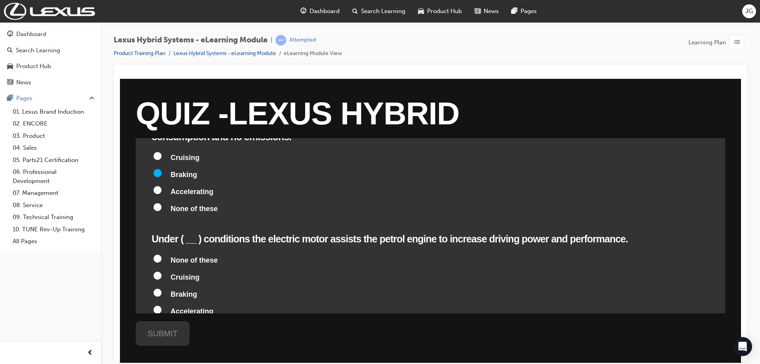
scroll to position [633, 0]
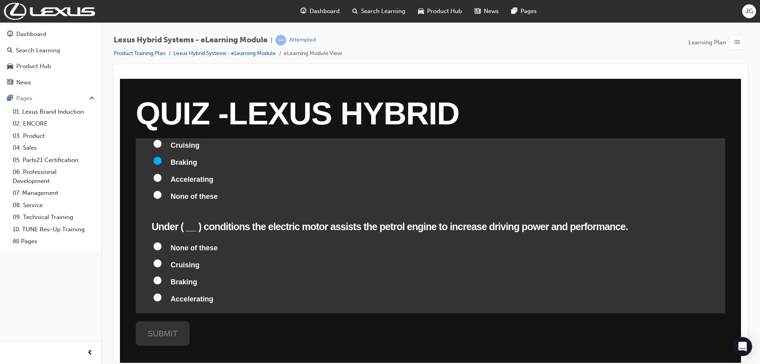
click at [158, 293] on input "Accelerating" at bounding box center [158, 297] width 8 height 8
radio input "true"
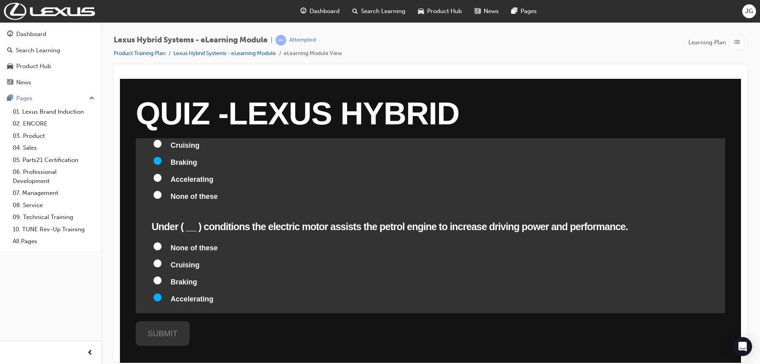
radio input "true"
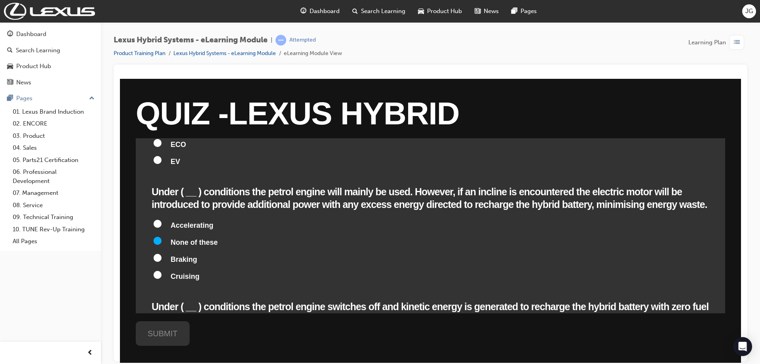
scroll to position [435, 0]
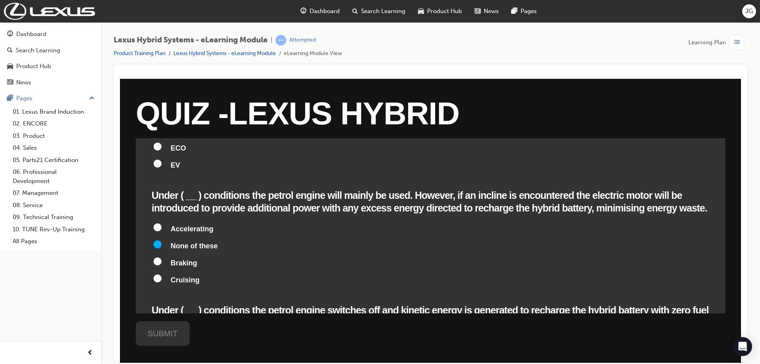
click at [156, 274] on input "Cruising" at bounding box center [158, 278] width 8 height 8
radio input "true"
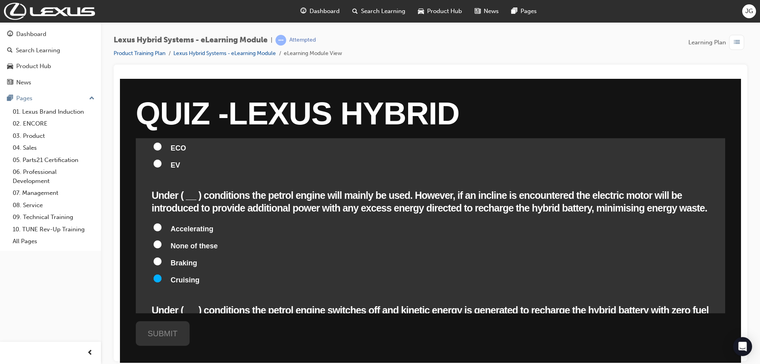
radio input "true"
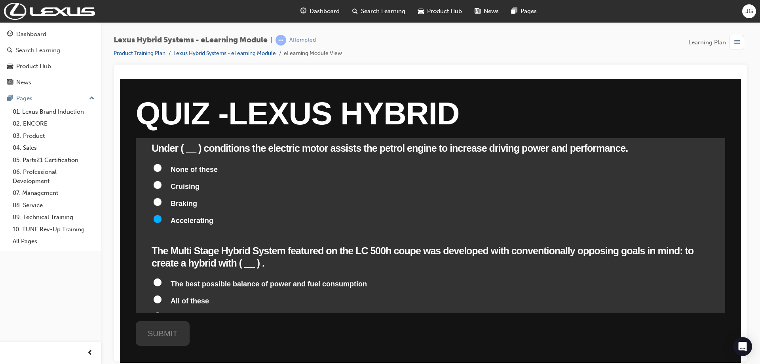
scroll to position [713, 0]
click at [159, 294] on input "All of these" at bounding box center [158, 298] width 8 height 8
radio input "true"
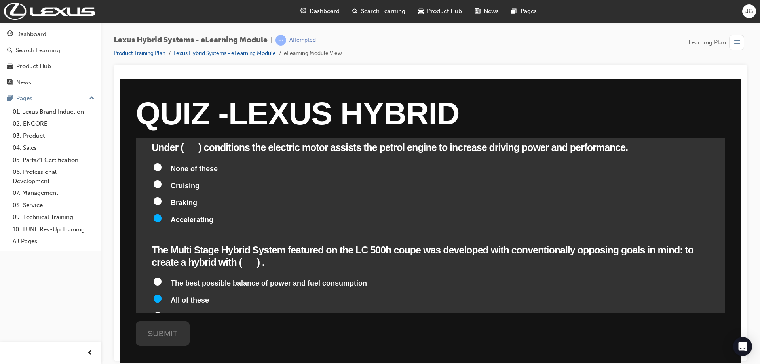
radio input "true"
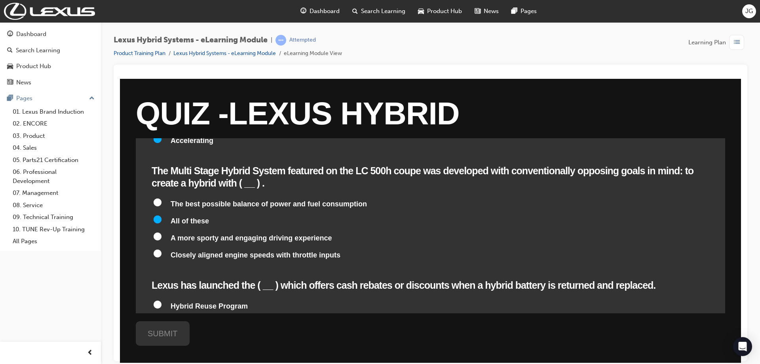
scroll to position [814, 0]
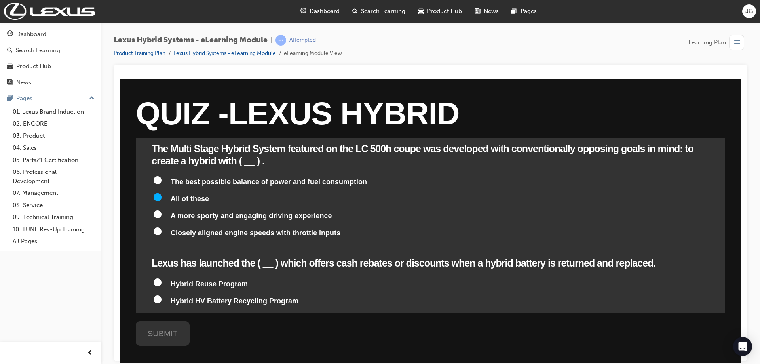
click at [153, 294] on label "Hybrid HV Battery Recycling Program" at bounding box center [431, 301] width 558 height 15
click at [154, 295] on input "Hybrid HV Battery Recycling Program" at bounding box center [158, 299] width 8 height 8
radio input "true"
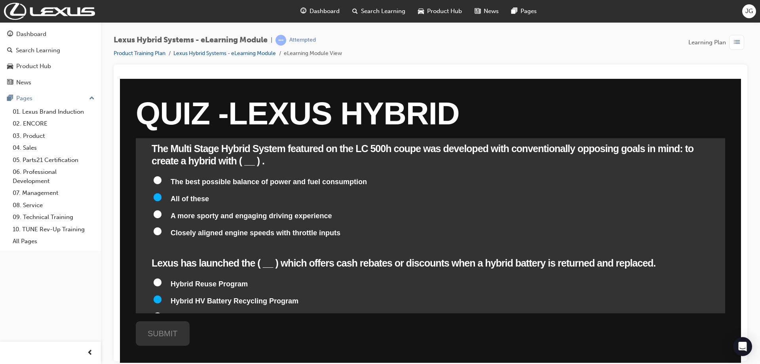
radio input "true"
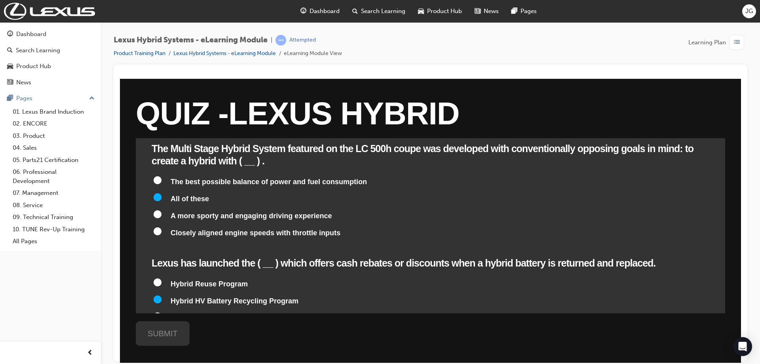
radio input "true"
click at [159, 330] on div "SUBMIT" at bounding box center [163, 333] width 54 height 25
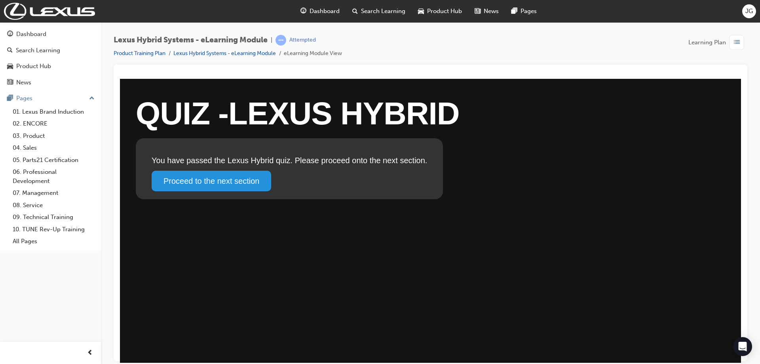
scroll to position [0, 0]
click at [213, 182] on link "Proceed to the next section" at bounding box center [212, 180] width 120 height 21
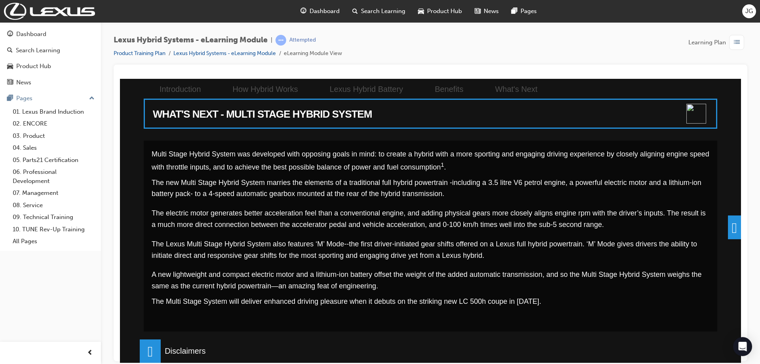
scroll to position [549, 0]
click at [735, 228] on span at bounding box center [734, 227] width 13 height 24
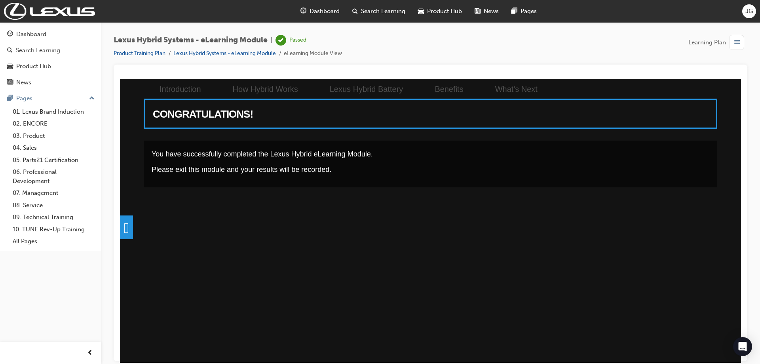
click at [333, 10] on span "Dashboard" at bounding box center [325, 11] width 30 height 9
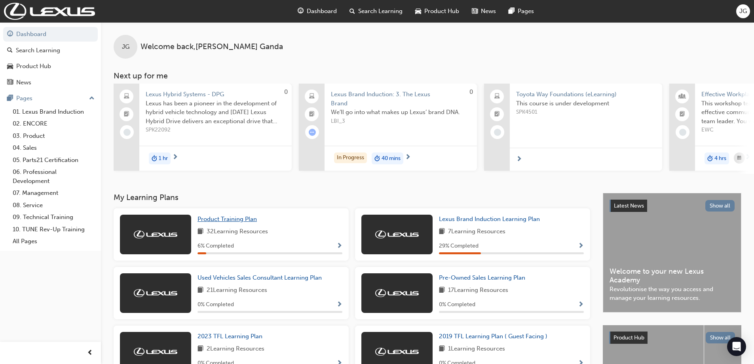
click at [239, 219] on span "Product Training Plan" at bounding box center [227, 218] width 59 height 7
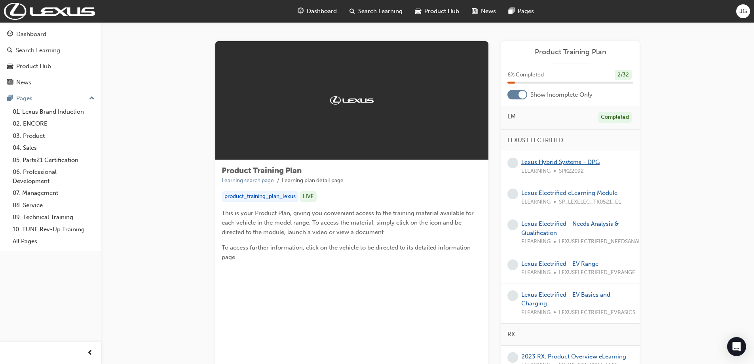
click at [580, 160] on link "Lexus Hybrid Systems - DPG" at bounding box center [560, 161] width 78 height 7
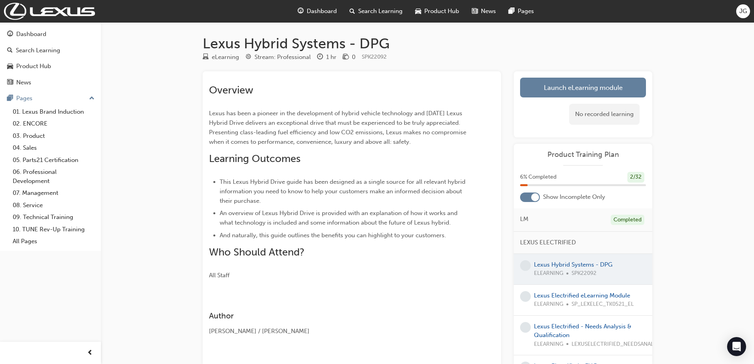
click at [549, 85] on link "Launch eLearning module" at bounding box center [583, 88] width 126 height 20
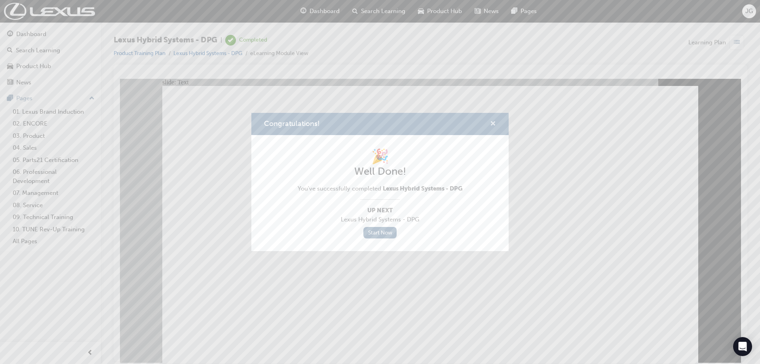
click at [493, 123] on span "cross-icon" at bounding box center [493, 124] width 6 height 7
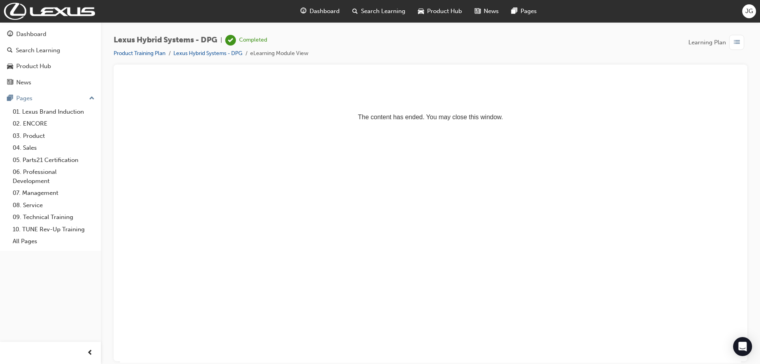
click at [324, 14] on span "Dashboard" at bounding box center [325, 11] width 30 height 9
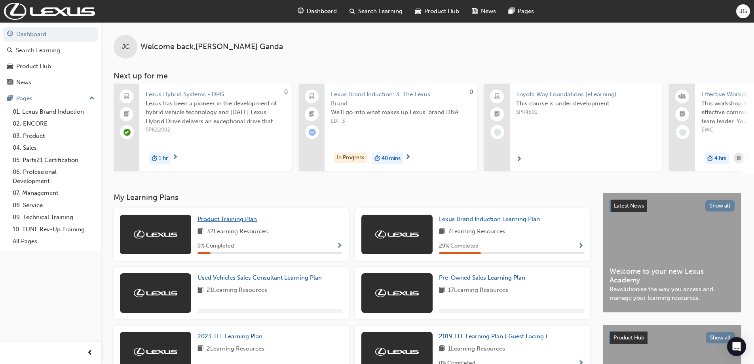
click at [253, 222] on span "Product Training Plan" at bounding box center [227, 218] width 59 height 7
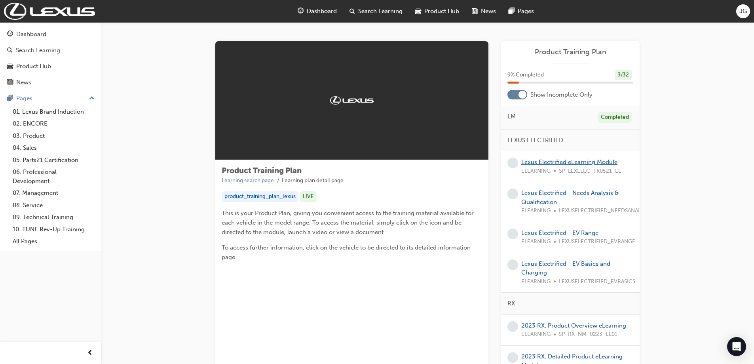
click at [569, 161] on link "Lexus Electrified eLearning Module" at bounding box center [569, 161] width 96 height 7
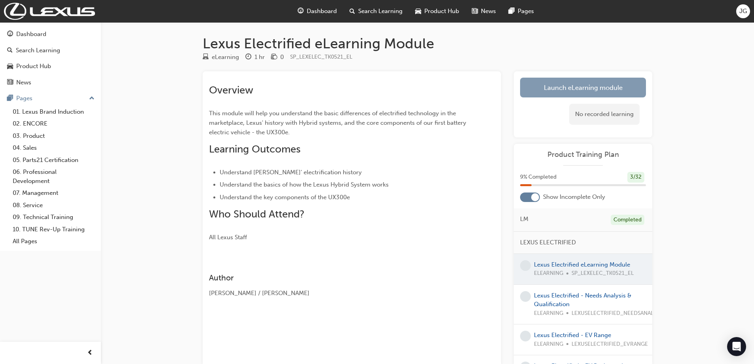
click at [553, 86] on link "Launch eLearning module" at bounding box center [583, 88] width 126 height 20
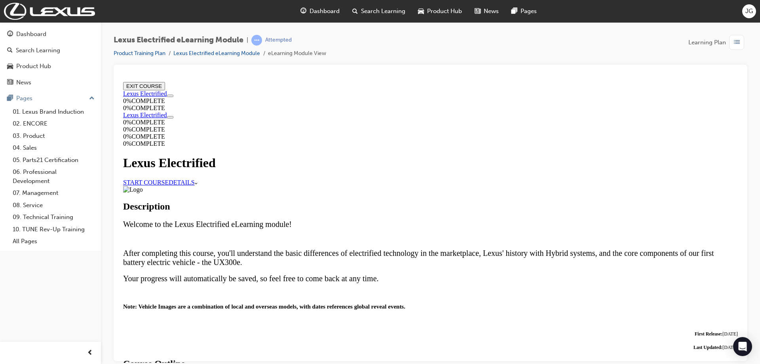
click at [169, 179] on link "START COURSE" at bounding box center [146, 182] width 46 height 7
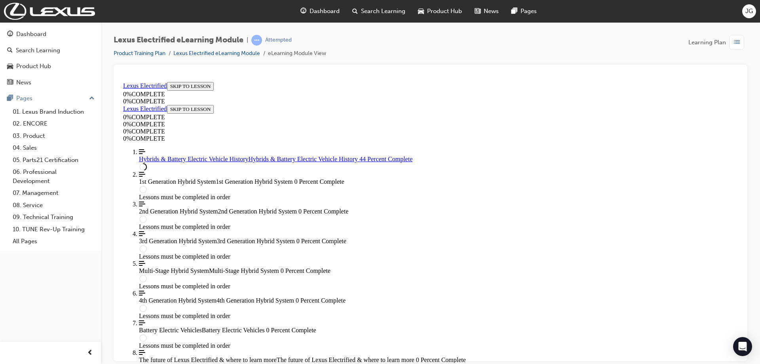
scroll to position [1729, 0]
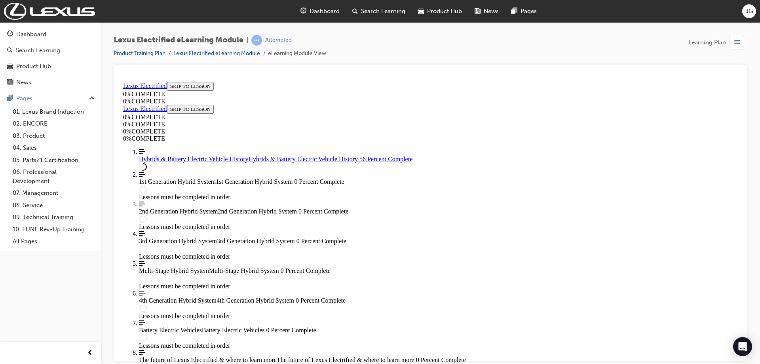
scroll to position [2125, 0]
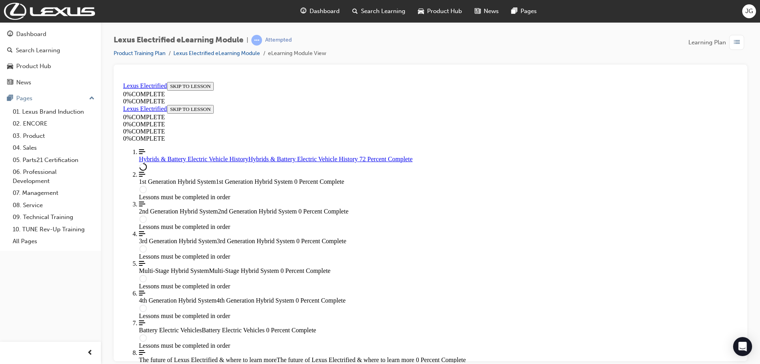
scroll to position [1627, 0]
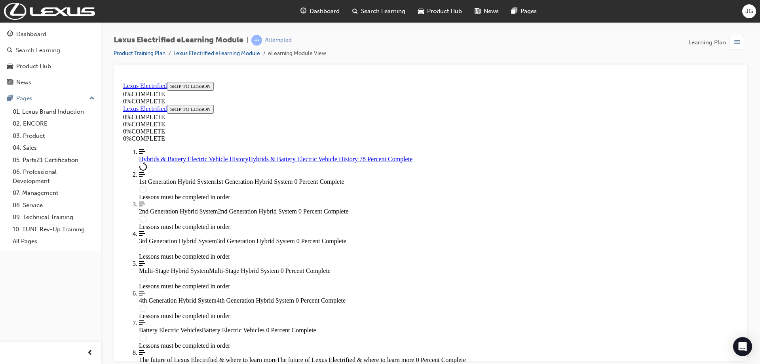
scroll to position [2536, 0]
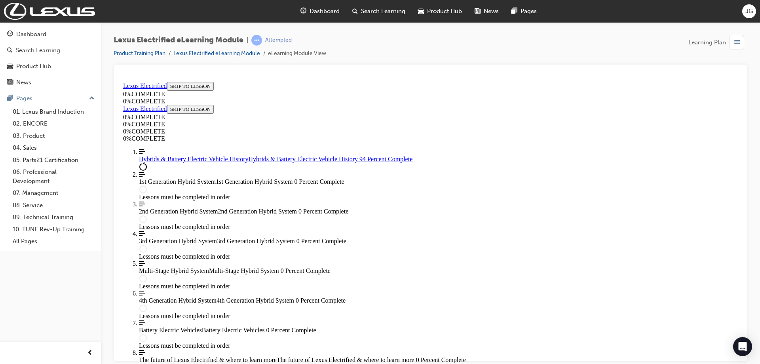
scroll to position [3014, 0]
type input "braking"
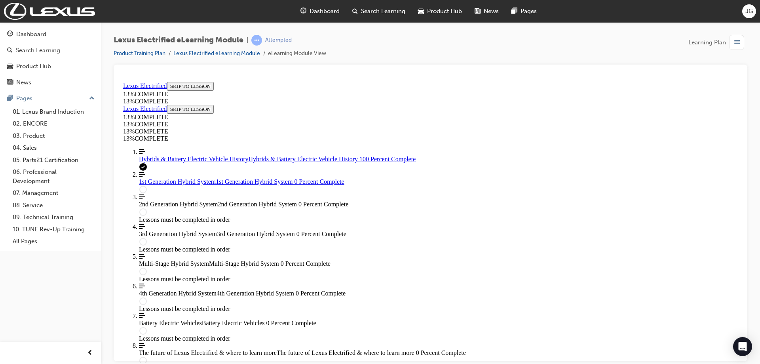
scroll to position [3291, 0]
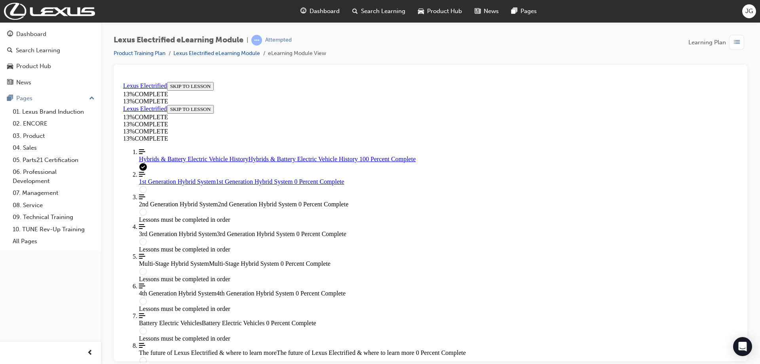
scroll to position [3362, 0]
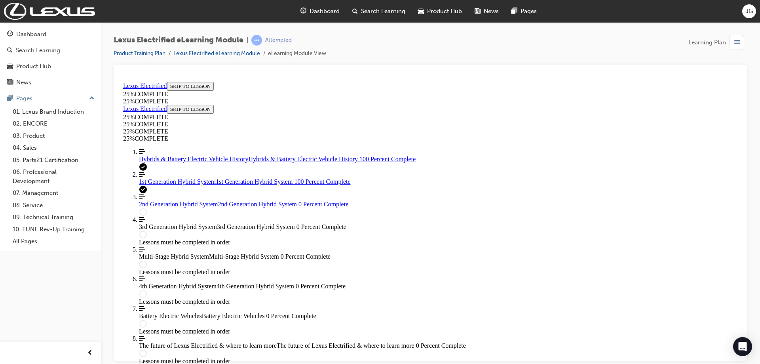
scroll to position [764, 0]
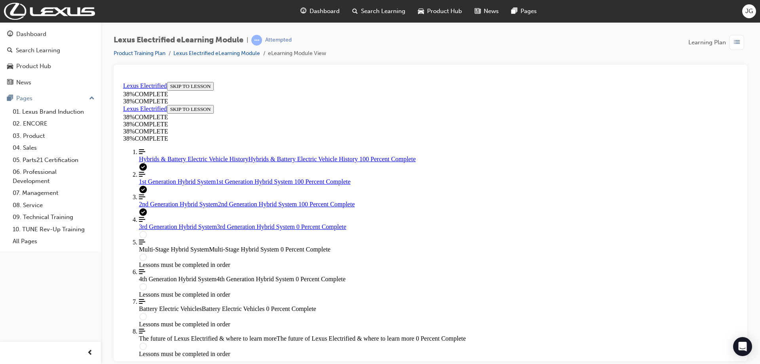
scroll to position [866, 0]
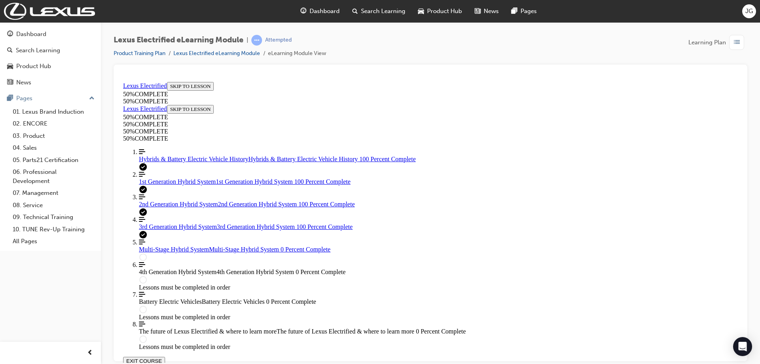
scroll to position [1137, 0]
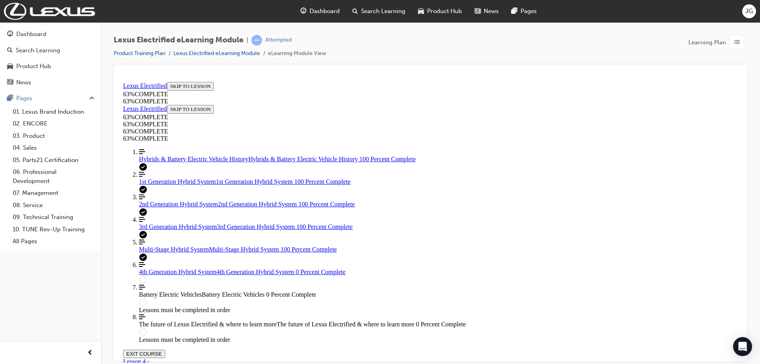
scroll to position [772, 0]
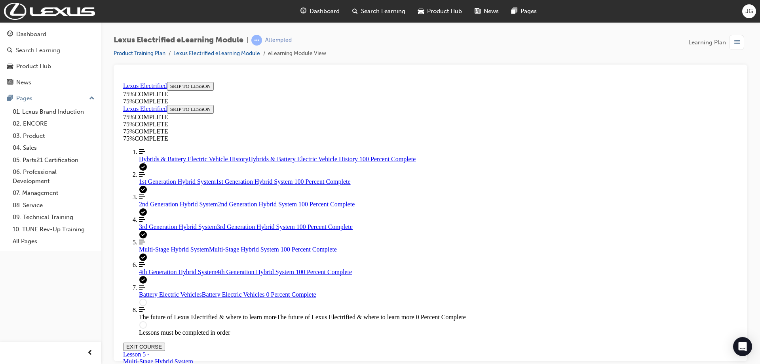
scroll to position [603, 0]
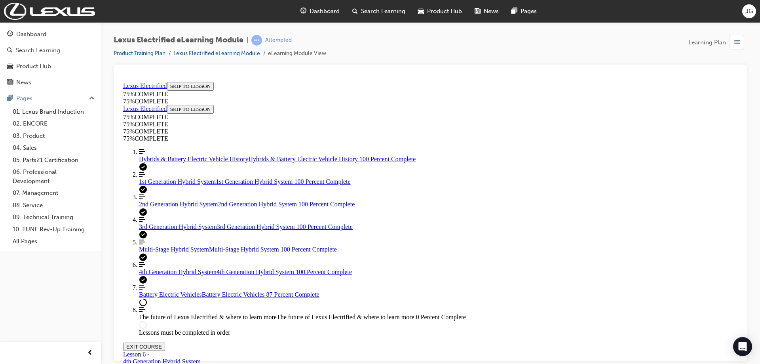
scroll to position [2469, 0]
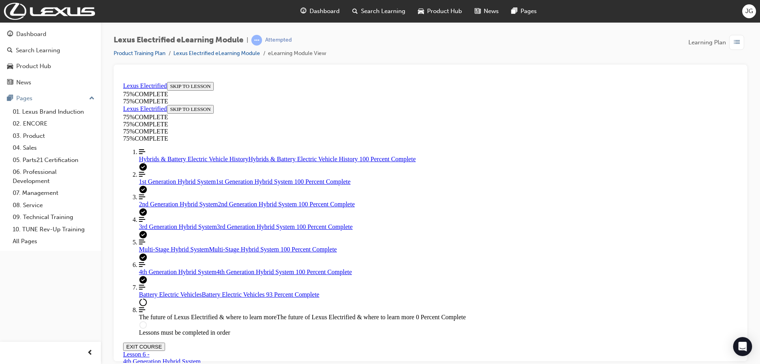
drag, startPoint x: 443, startPoint y: 231, endPoint x: 466, endPoint y: 232, distance: 23.0
drag, startPoint x: 442, startPoint y: 200, endPoint x: 464, endPoint y: 200, distance: 22.2
drag, startPoint x: 435, startPoint y: 171, endPoint x: 458, endPoint y: 171, distance: 23.0
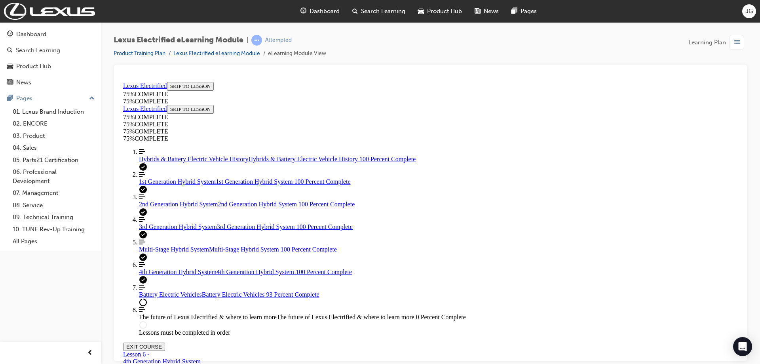
drag, startPoint x: 441, startPoint y: 241, endPoint x: 464, endPoint y: 169, distance: 75.6
drag, startPoint x: 437, startPoint y: 243, endPoint x: 455, endPoint y: 204, distance: 42.5
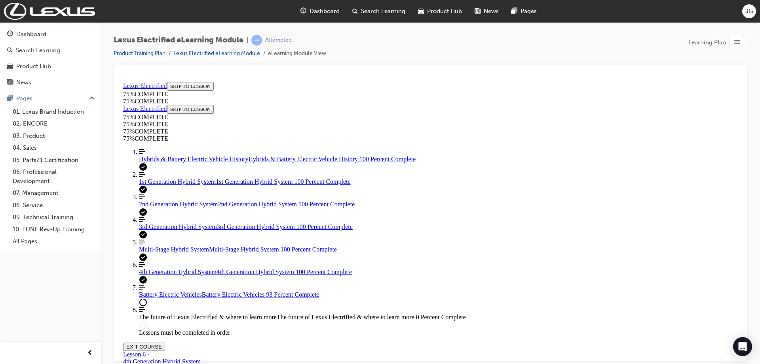
drag, startPoint x: 416, startPoint y: 245, endPoint x: 440, endPoint y: 242, distance: 24.4
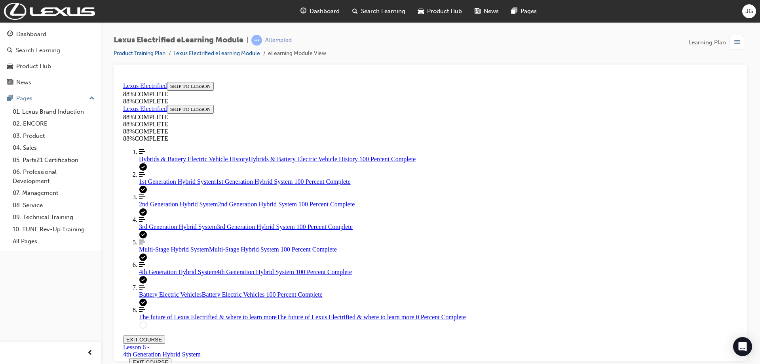
scroll to position [3062, 0]
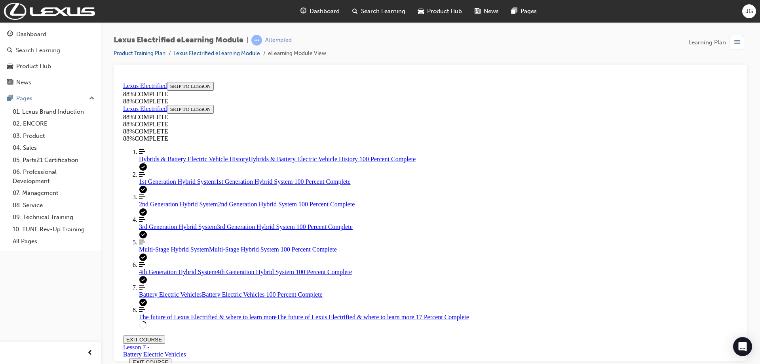
scroll to position [423, 0]
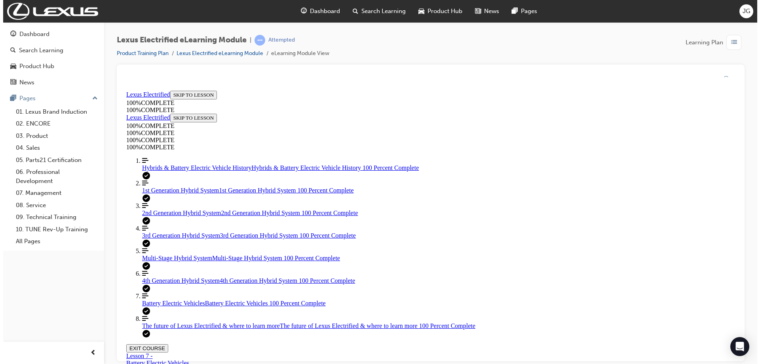
scroll to position [2972, 0]
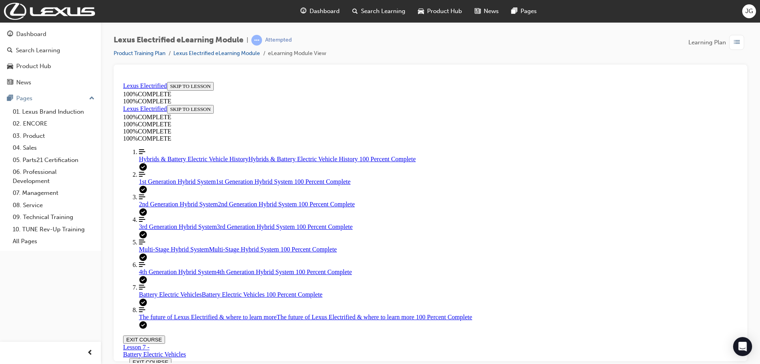
click at [330, 11] on span "Dashboard" at bounding box center [325, 11] width 30 height 9
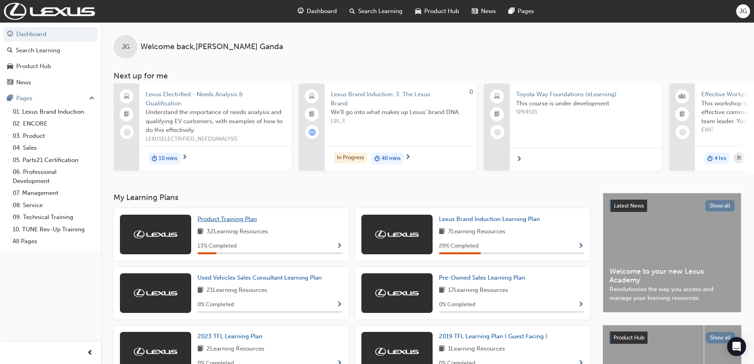
click at [249, 222] on span "Product Training Plan" at bounding box center [227, 218] width 59 height 7
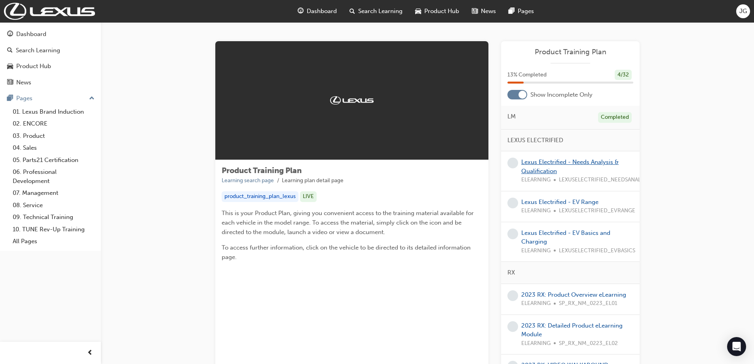
click at [552, 161] on link "Lexus Electrified - Needs Analysis & Qualification" at bounding box center [569, 166] width 97 height 16
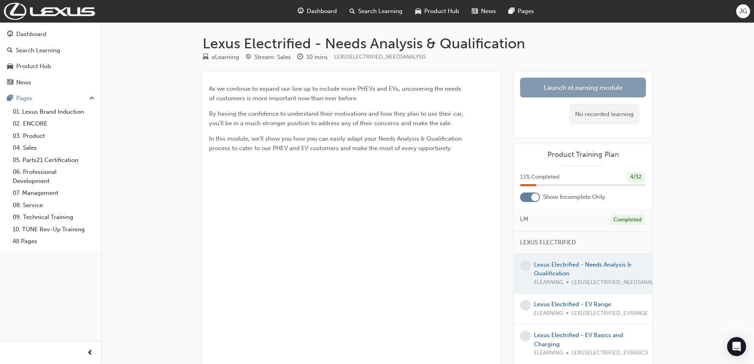
click at [551, 95] on link "Launch eLearning module" at bounding box center [583, 88] width 126 height 20
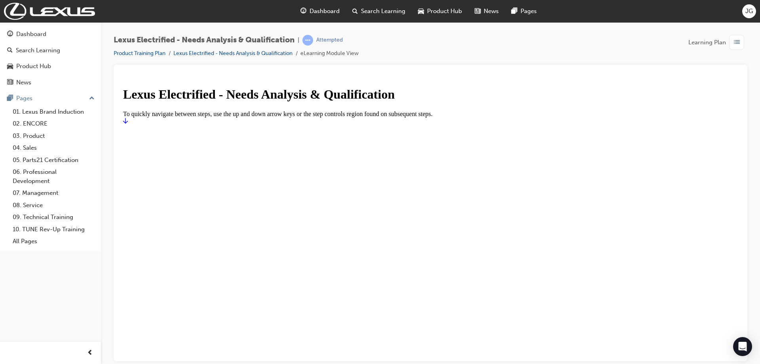
click at [128, 124] on link "Start" at bounding box center [125, 120] width 5 height 7
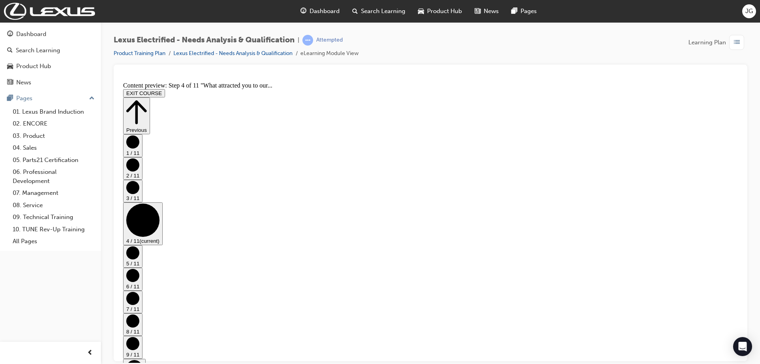
scroll to position [245, 0]
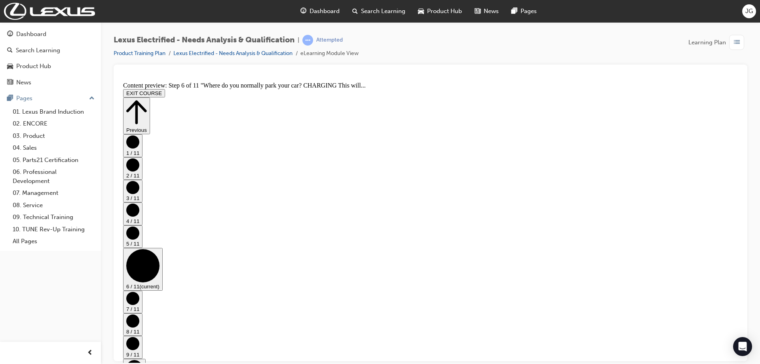
scroll to position [164, 0]
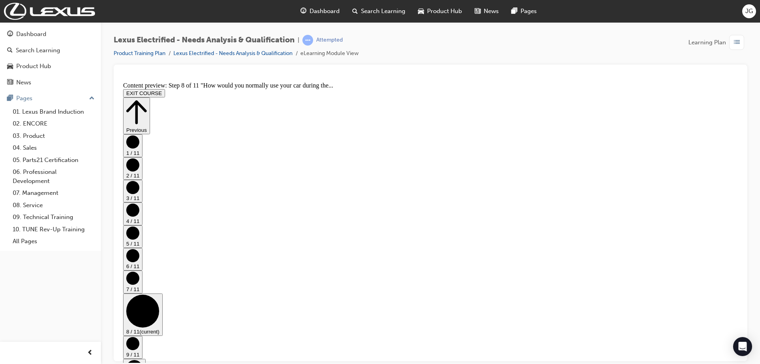
scroll to position [289, 0]
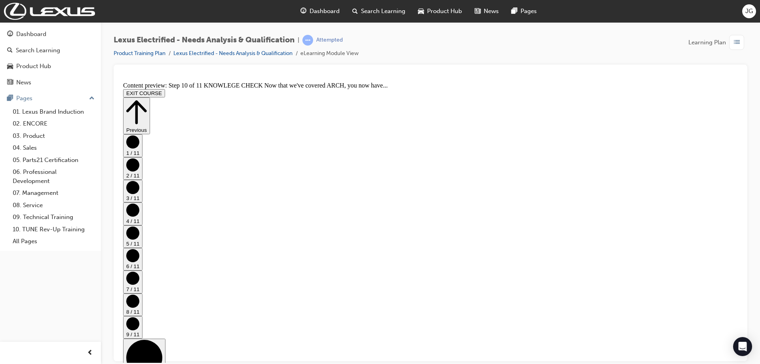
scroll to position [78, 0]
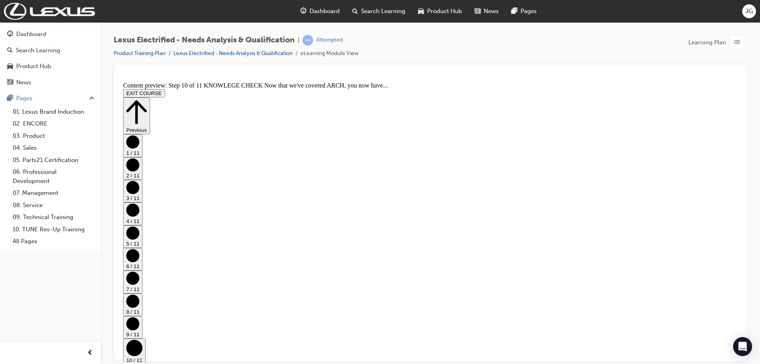
scroll to position [393, 0]
click at [320, 10] on span "Dashboard" at bounding box center [325, 11] width 30 height 9
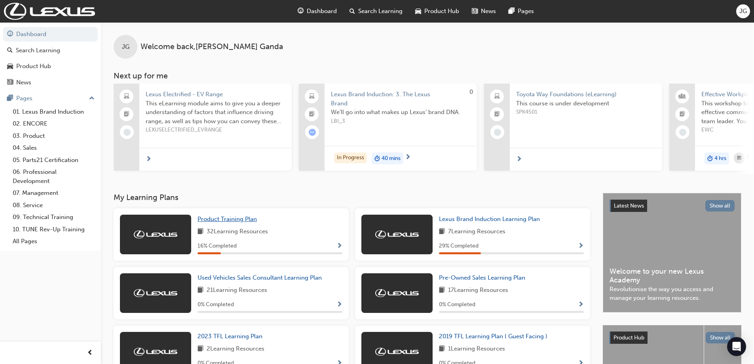
click at [241, 222] on span "Product Training Plan" at bounding box center [227, 218] width 59 height 7
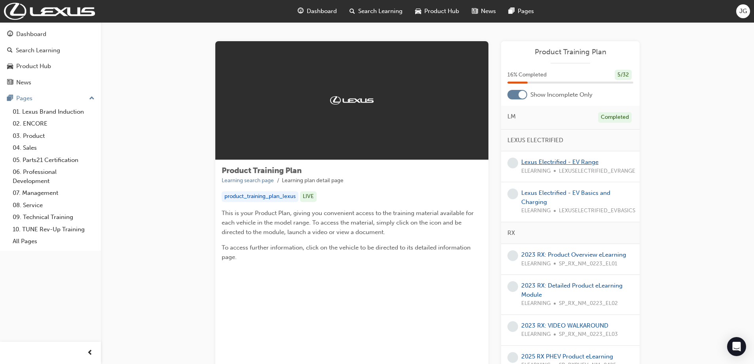
click at [548, 158] on link "Lexus Electrified - EV Range" at bounding box center [559, 161] width 77 height 7
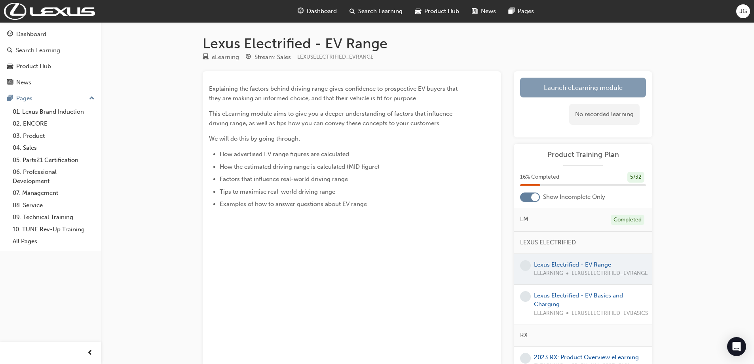
click at [548, 89] on link "Launch eLearning module" at bounding box center [583, 88] width 126 height 20
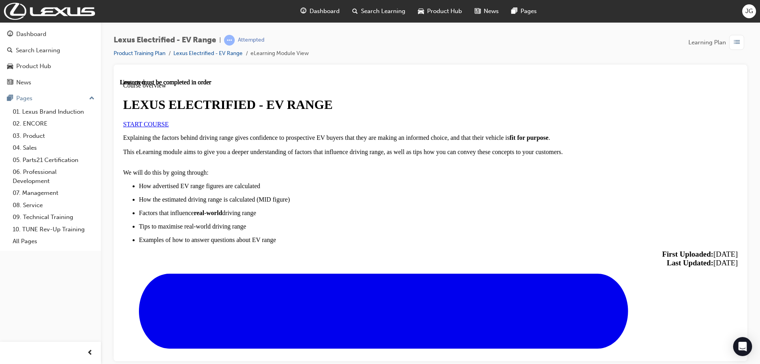
click at [169, 127] on span "START COURSE" at bounding box center [146, 123] width 46 height 7
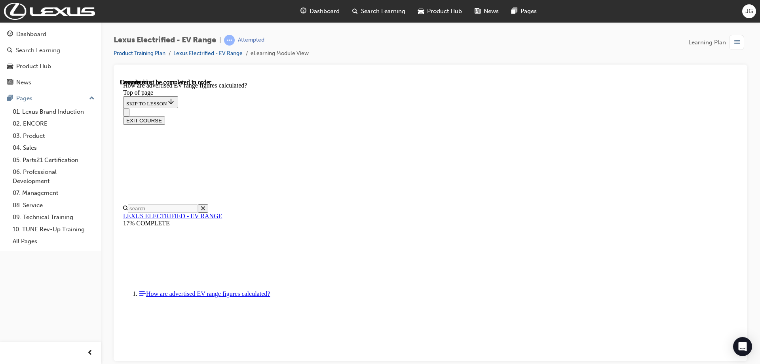
scroll to position [350, 0]
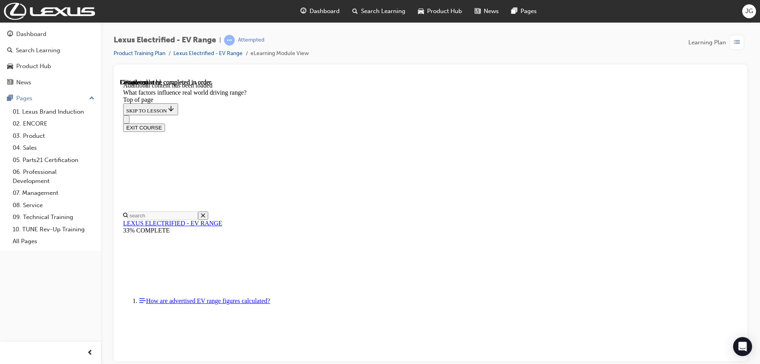
scroll to position [974, 0]
drag, startPoint x: 507, startPoint y: 140, endPoint x: 399, endPoint y: 252, distance: 156.2
drag, startPoint x: 399, startPoint y: 246, endPoint x: 528, endPoint y: 173, distance: 148.4
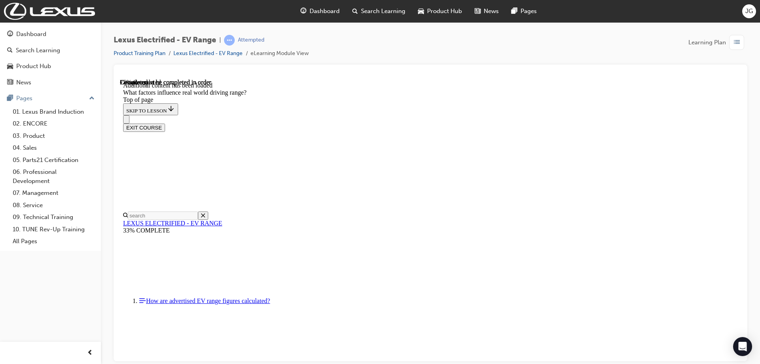
drag, startPoint x: 503, startPoint y: 136, endPoint x: 592, endPoint y: 226, distance: 126.2
drag, startPoint x: 505, startPoint y: 139, endPoint x: 591, endPoint y: 230, distance: 125.4
drag, startPoint x: 502, startPoint y: 144, endPoint x: 421, endPoint y: 227, distance: 116.2
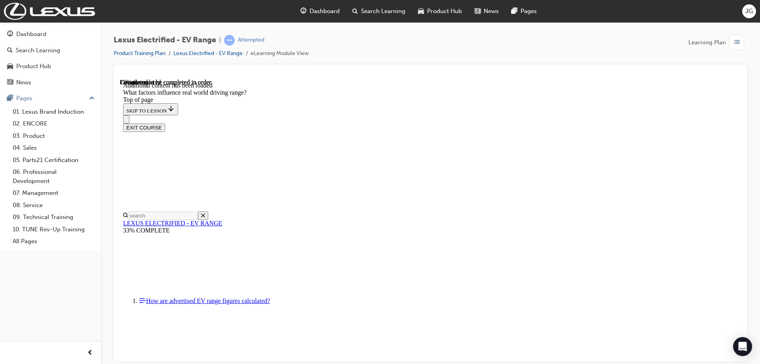
drag, startPoint x: 494, startPoint y: 137, endPoint x: 405, endPoint y: 241, distance: 136.2
drag, startPoint x: 481, startPoint y: 143, endPoint x: 531, endPoint y: 231, distance: 101.0
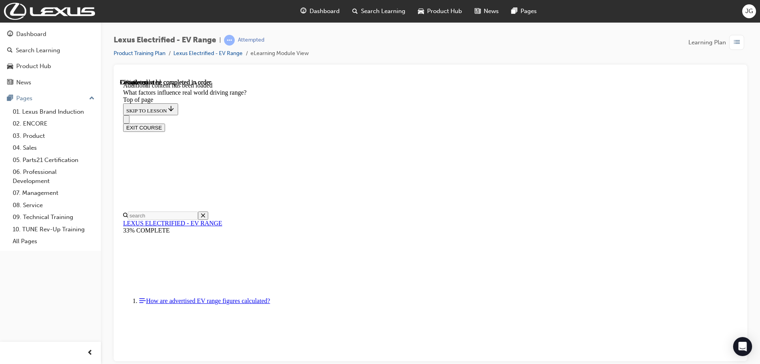
drag, startPoint x: 489, startPoint y: 144, endPoint x: 569, endPoint y: 253, distance: 134.4
drag, startPoint x: 506, startPoint y: 127, endPoint x: 418, endPoint y: 222, distance: 129.4
drag, startPoint x: 490, startPoint y: 144, endPoint x: 412, endPoint y: 244, distance: 126.3
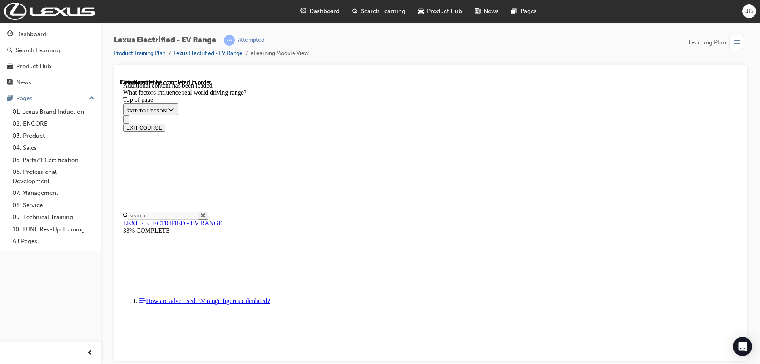
drag, startPoint x: 490, startPoint y: 148, endPoint x: 575, endPoint y: 258, distance: 139.2
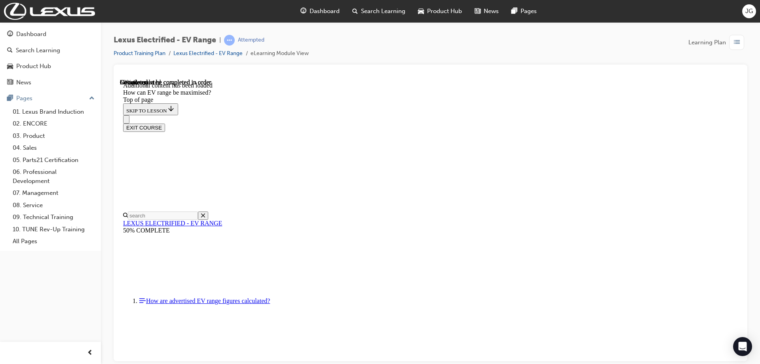
scroll to position [777, 0]
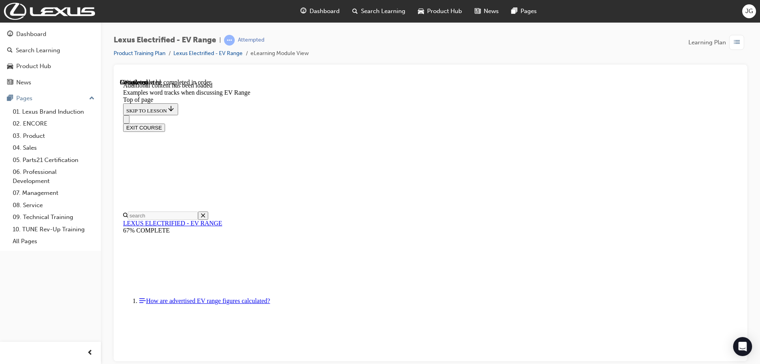
scroll to position [943, 0]
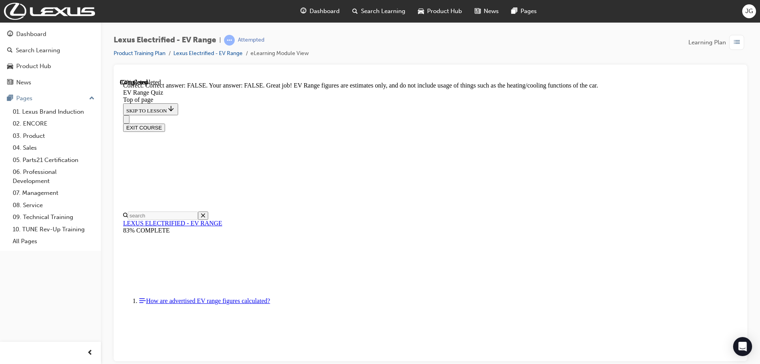
scroll to position [142, 0]
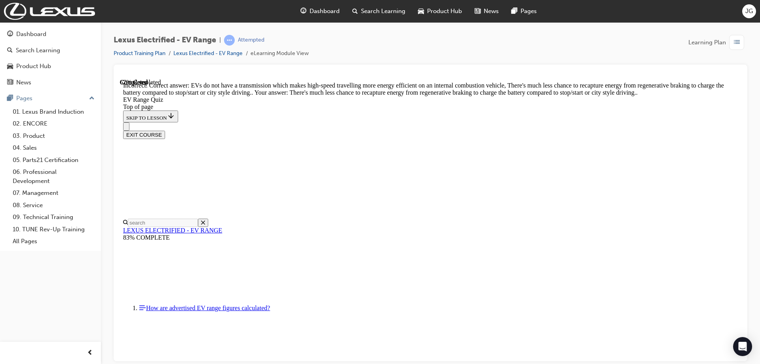
scroll to position [106, 0]
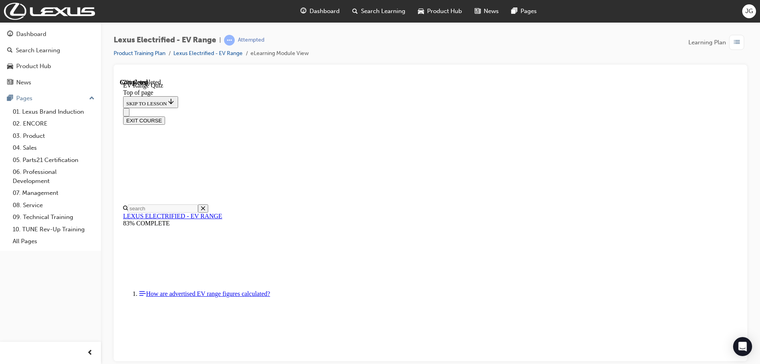
scroll to position [158, 0]
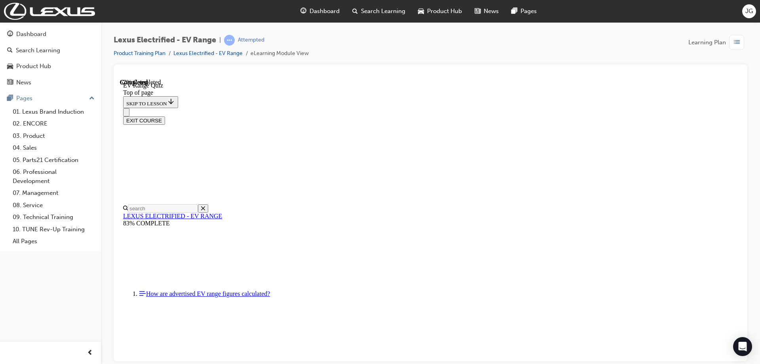
scroll to position [188, 0]
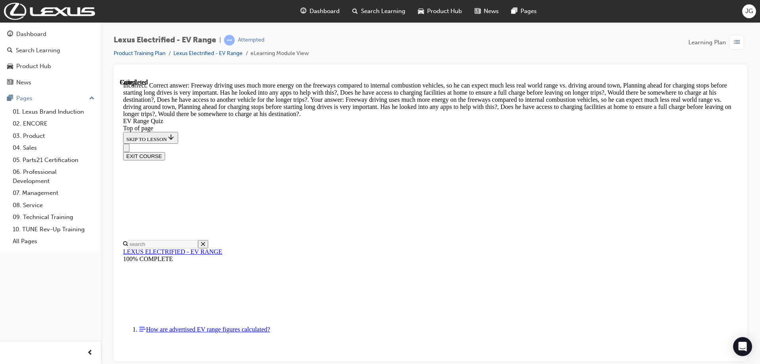
scroll to position [252, 0]
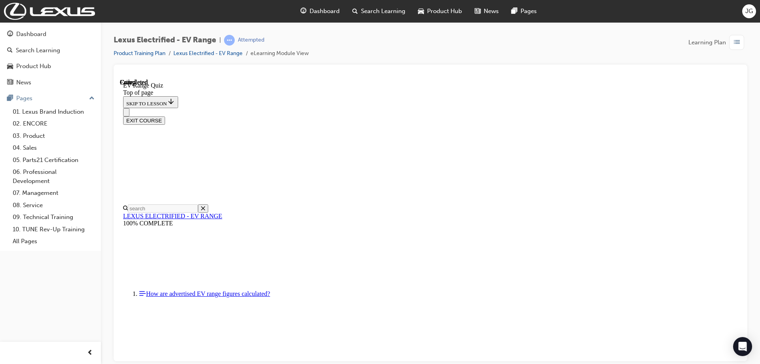
scroll to position [122, 0]
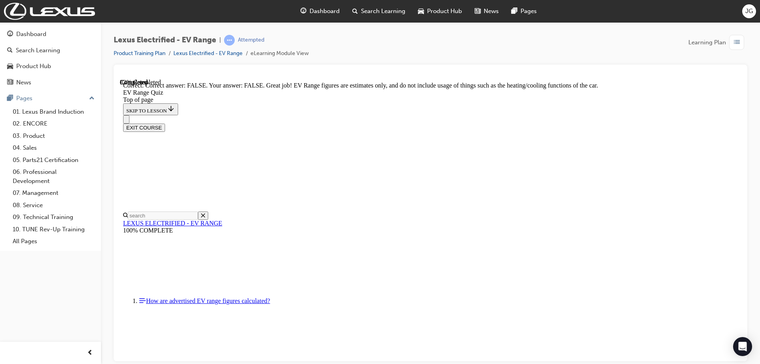
scroll to position [142, 0]
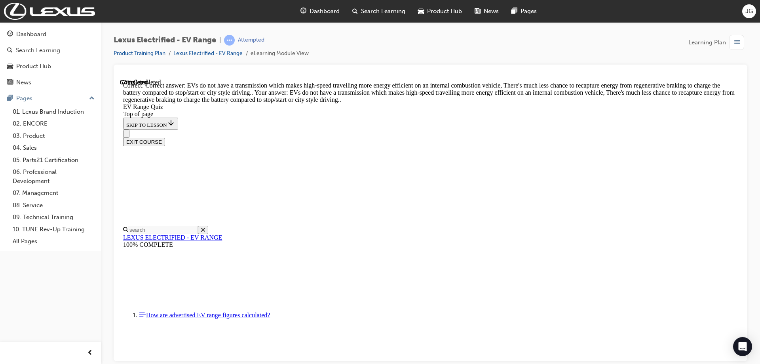
scroll to position [186, 0]
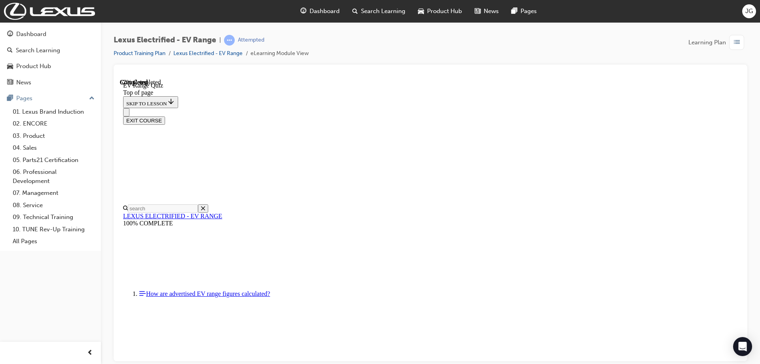
scroll to position [119, 0]
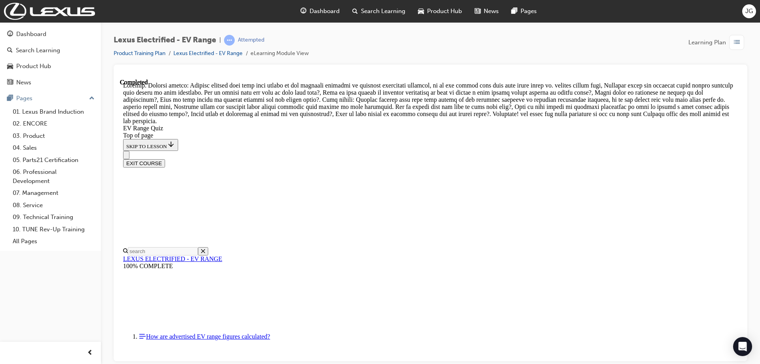
scroll to position [301, 0]
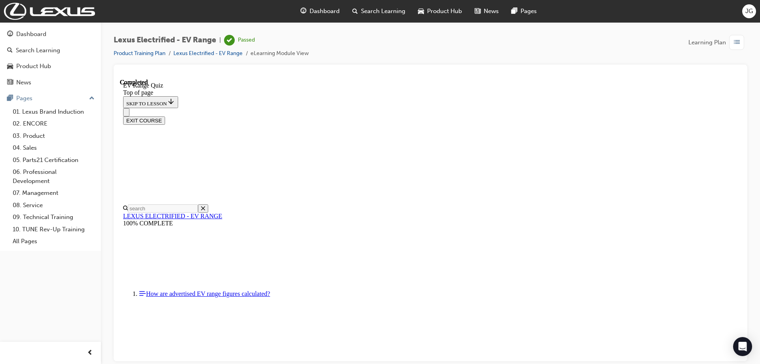
scroll to position [122, 0]
click at [330, 12] on span "Dashboard" at bounding box center [325, 11] width 30 height 9
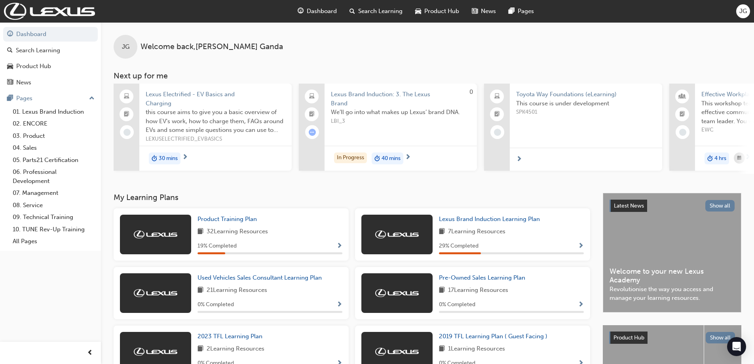
click at [323, 13] on span "Dashboard" at bounding box center [322, 11] width 30 height 9
click at [235, 220] on span "Product Training Plan" at bounding box center [227, 218] width 59 height 7
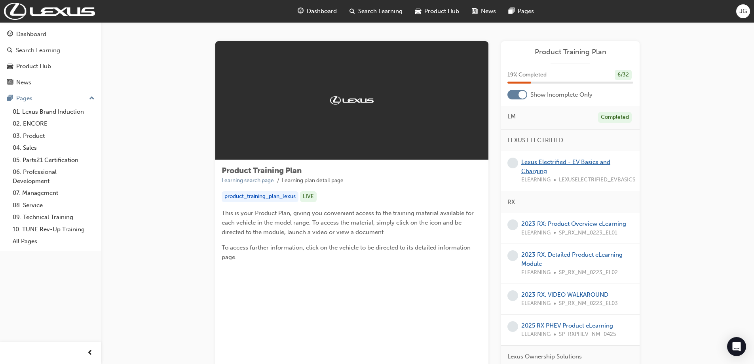
click at [545, 162] on link "Lexus Electrified - EV Basics and Charging" at bounding box center [565, 166] width 89 height 16
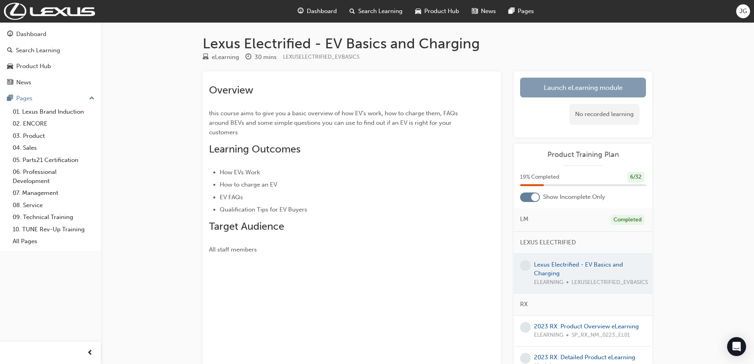
click at [534, 87] on link "Launch eLearning module" at bounding box center [583, 88] width 126 height 20
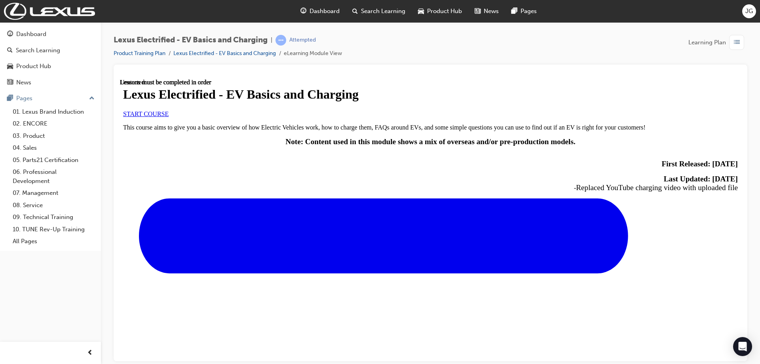
click at [169, 117] on link "START COURSE" at bounding box center [146, 113] width 46 height 7
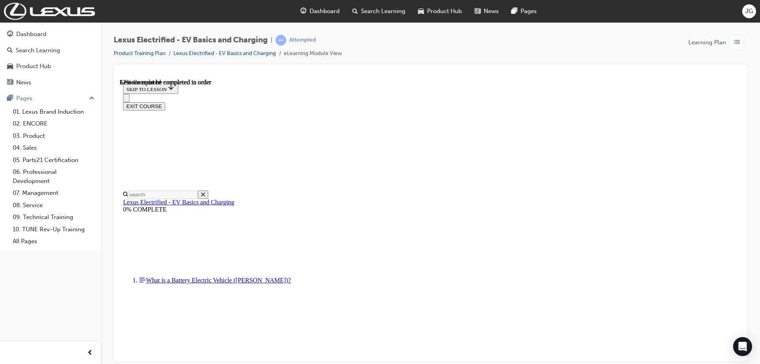
scroll to position [488, 0]
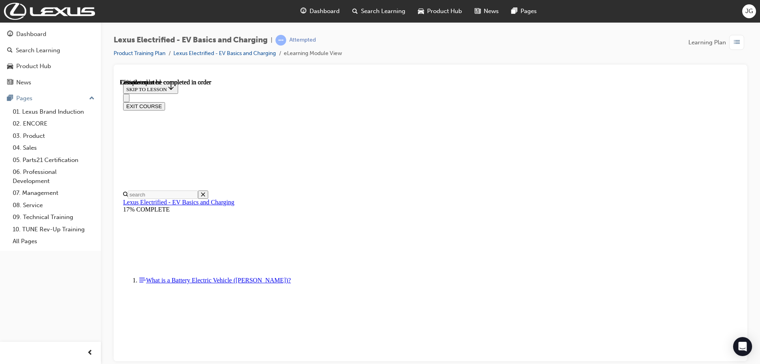
scroll to position [2779, 0]
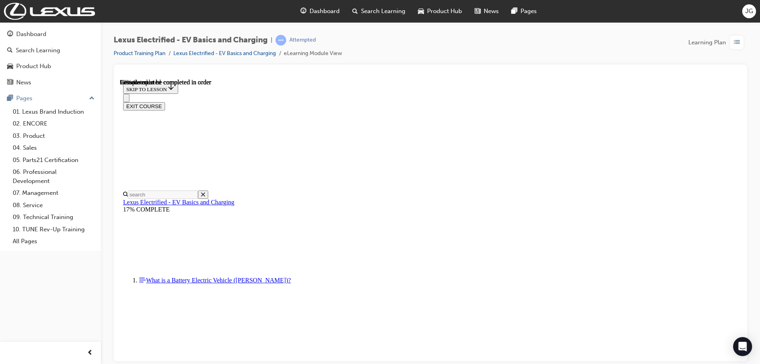
scroll to position [2780, 0]
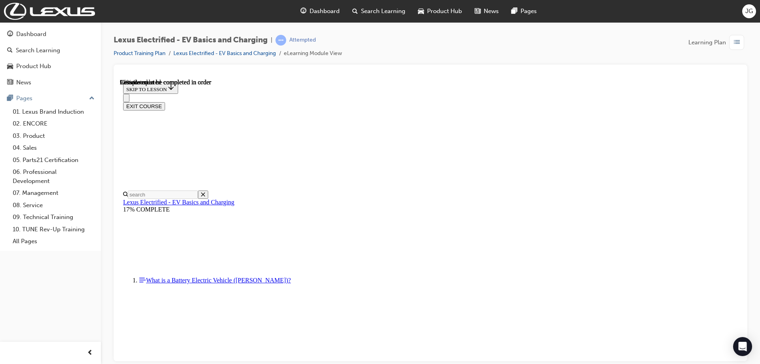
scroll to position [3044, 0]
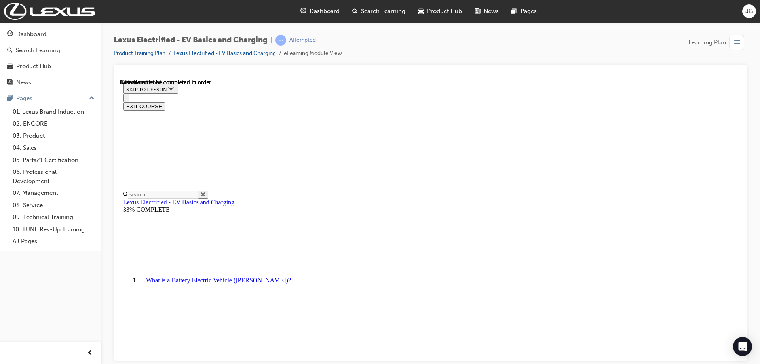
scroll to position [500, 0]
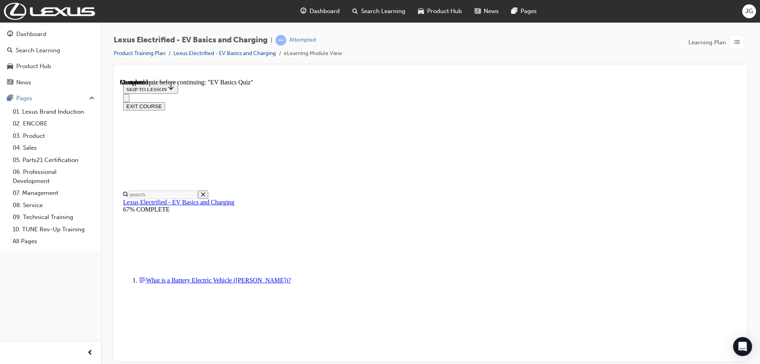
checkbox input "true"
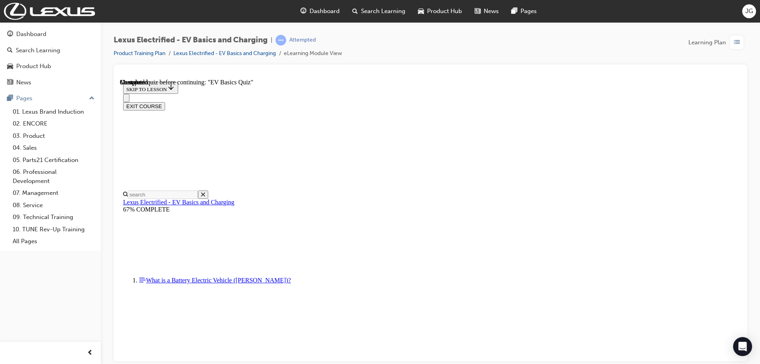
scroll to position [104, 0]
checkbox input "true"
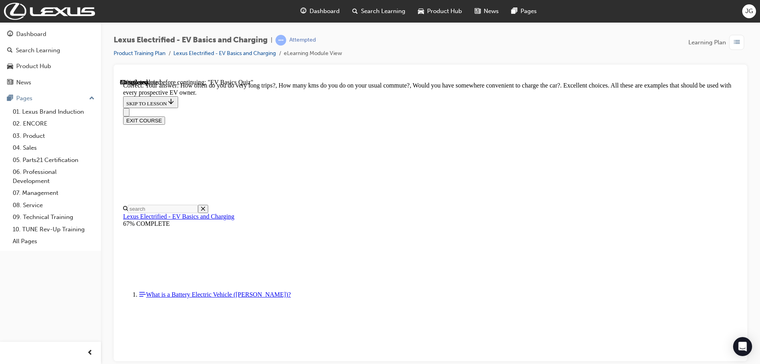
scroll to position [193, 0]
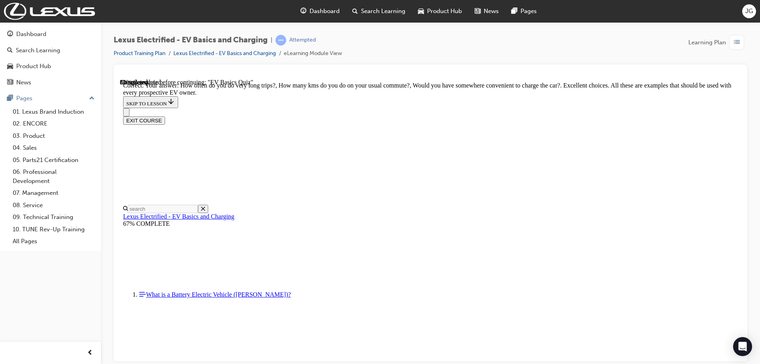
radio input "true"
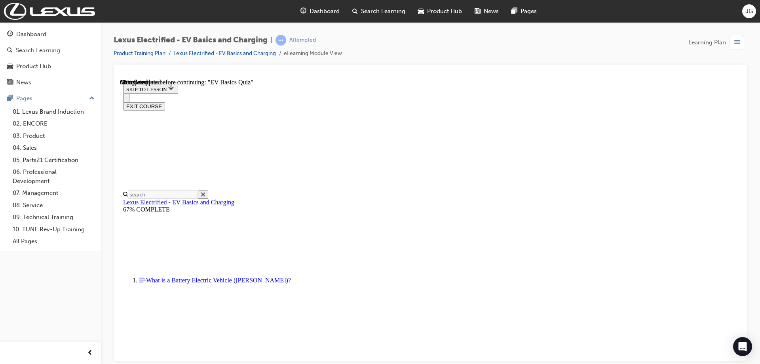
scroll to position [84, 0]
radio input "true"
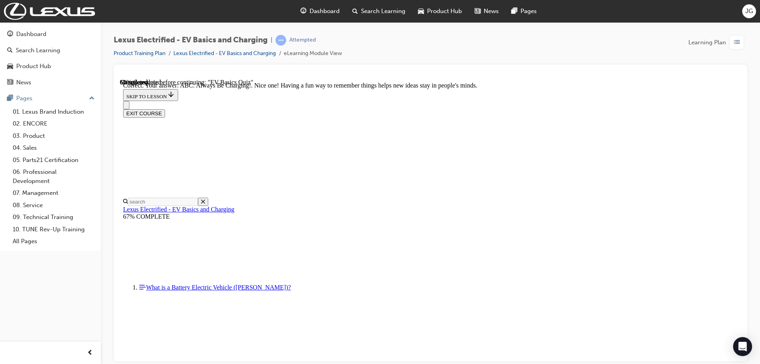
scroll to position [148, 0]
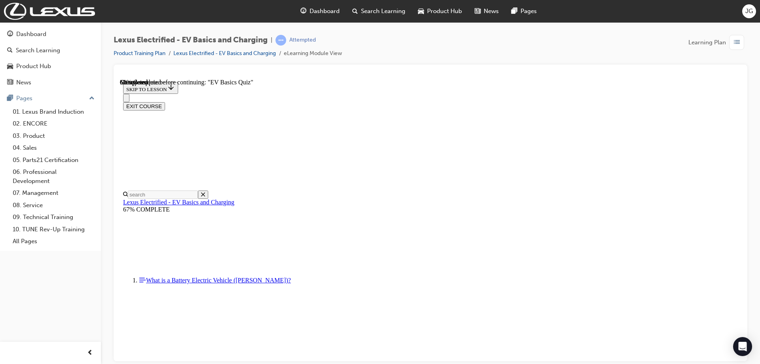
radio input "true"
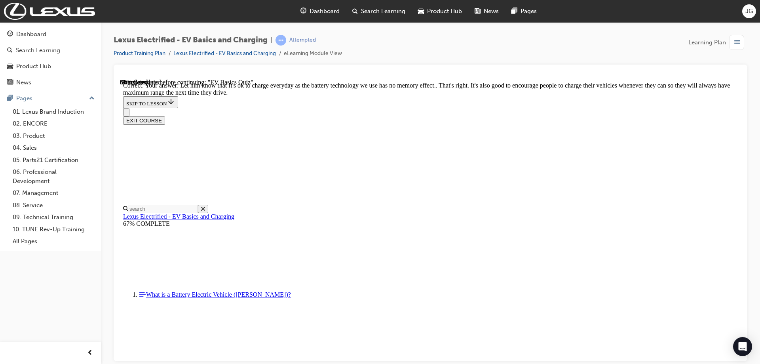
scroll to position [147, 0]
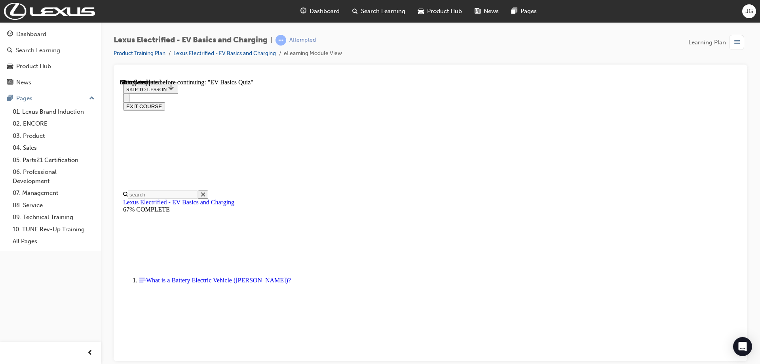
scroll to position [171, 0]
radio input "true"
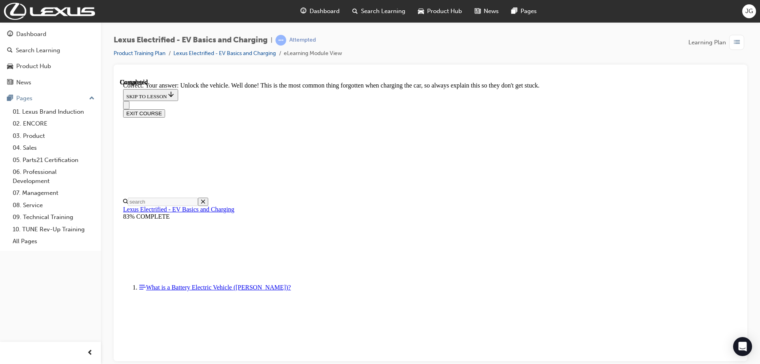
scroll to position [327, 0]
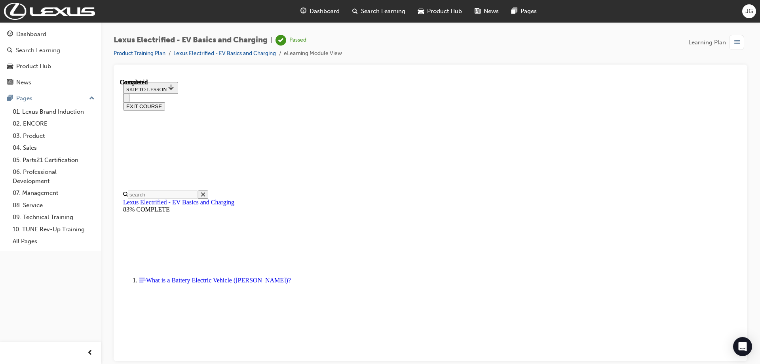
scroll to position [146, 0]
click at [324, 13] on span "Dashboard" at bounding box center [325, 11] width 30 height 9
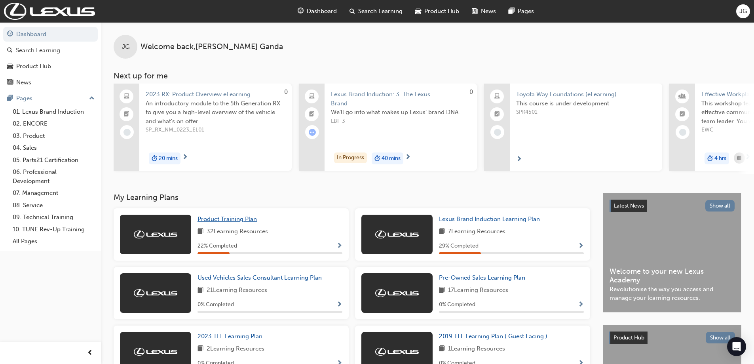
click at [228, 222] on span "Product Training Plan" at bounding box center [227, 218] width 59 height 7
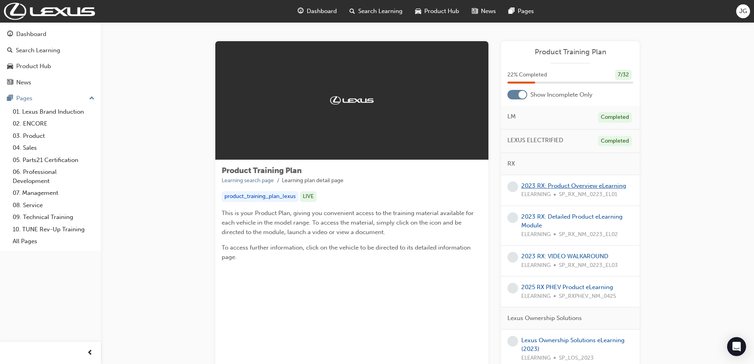
click at [576, 187] on link "2023 RX: Product Overview eLearning" at bounding box center [573, 185] width 105 height 7
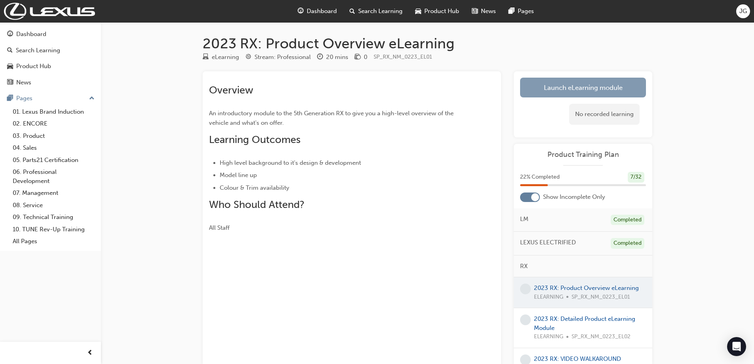
click at [570, 93] on link "Launch eLearning module" at bounding box center [583, 88] width 126 height 20
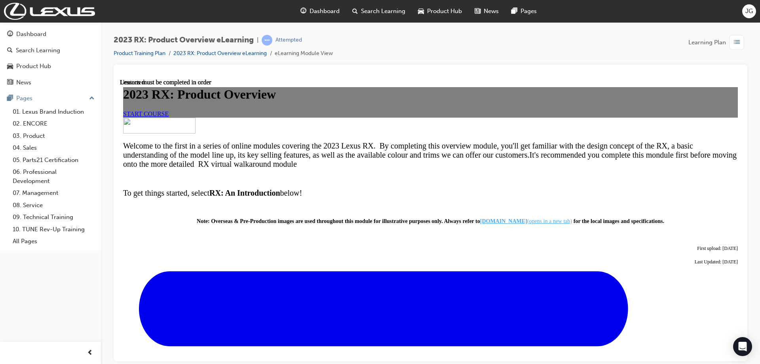
click at [169, 117] on span "START COURSE" at bounding box center [146, 113] width 46 height 7
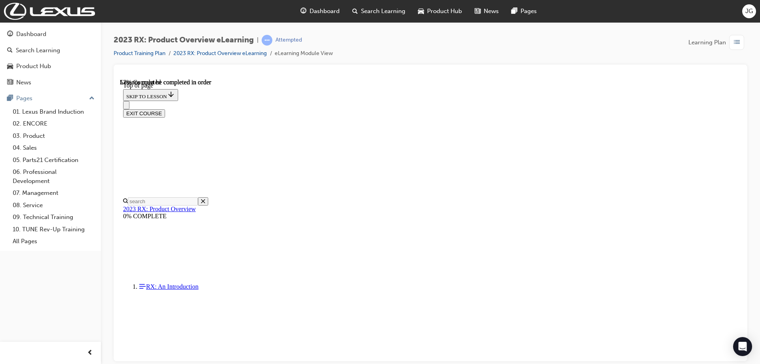
scroll to position [856, 0]
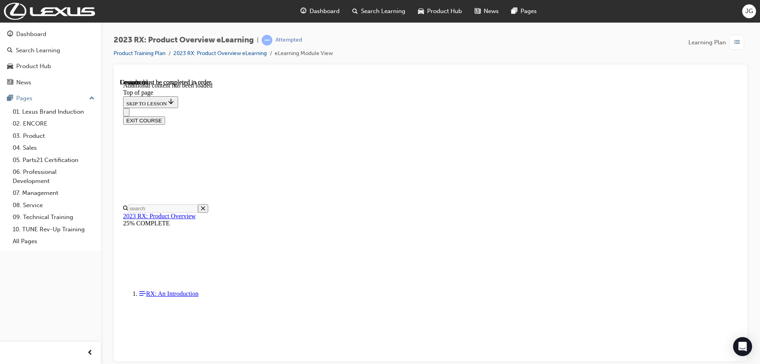
scroll to position [1130, 0]
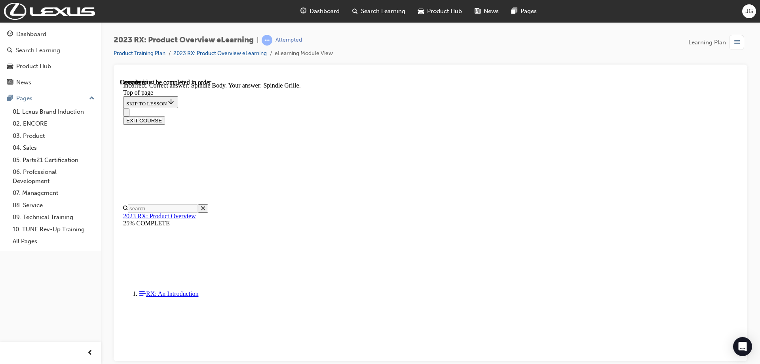
scroll to position [1183, 0]
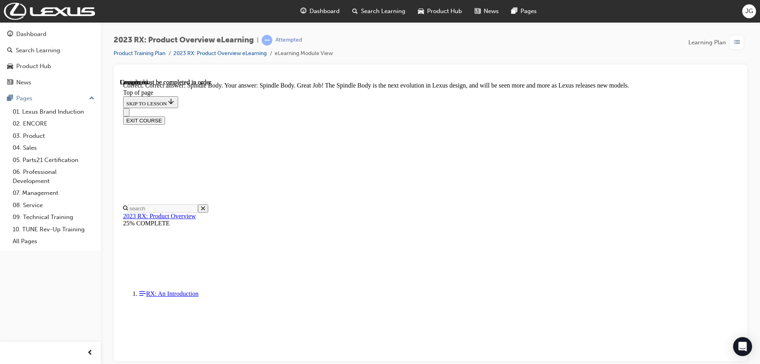
scroll to position [1284, 0]
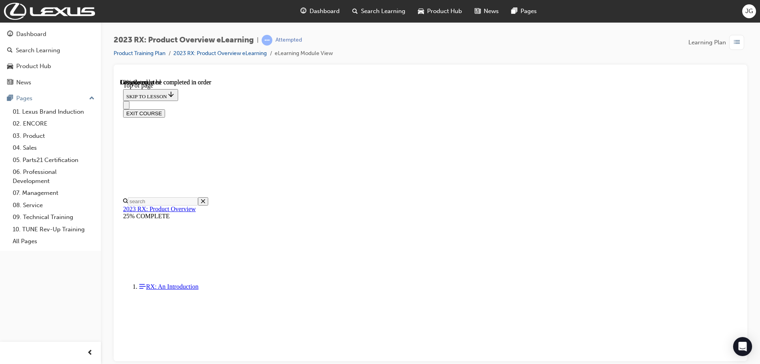
scroll to position [262, 0]
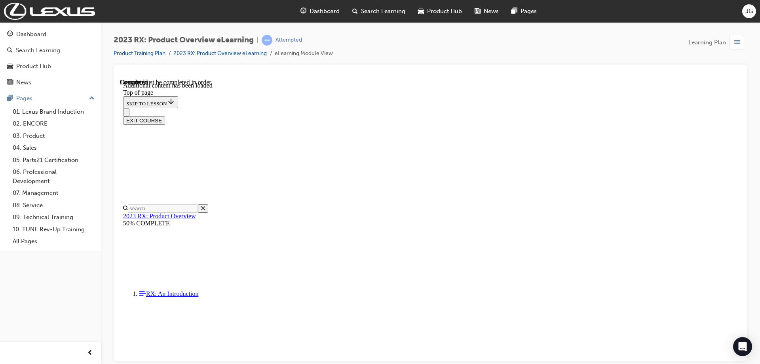
scroll to position [1382, 0]
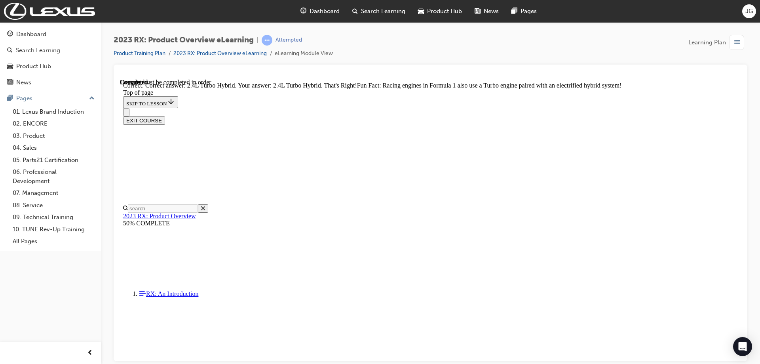
scroll to position [1510, 0]
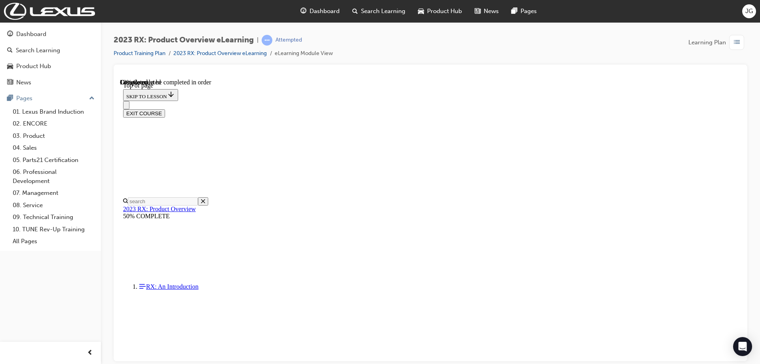
scroll to position [618, 0]
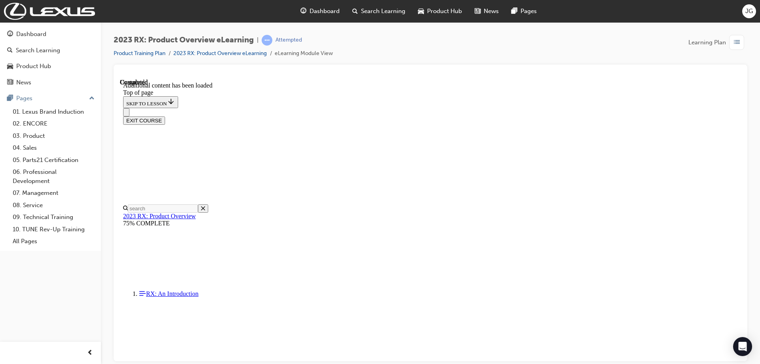
scroll to position [3098, 0]
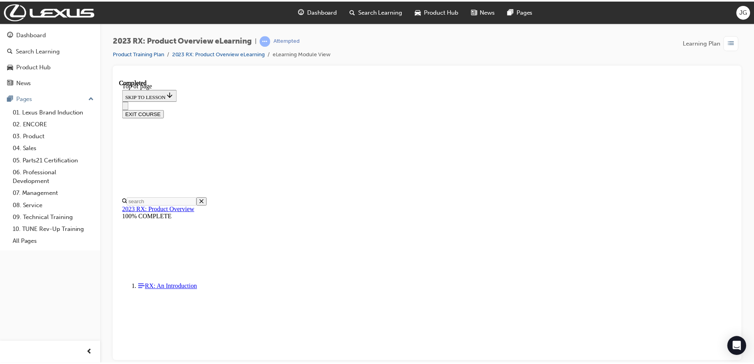
scroll to position [139, 0]
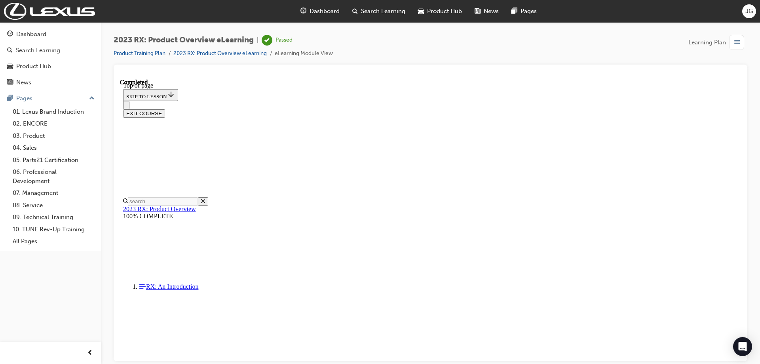
click at [327, 13] on span "Dashboard" at bounding box center [325, 11] width 30 height 9
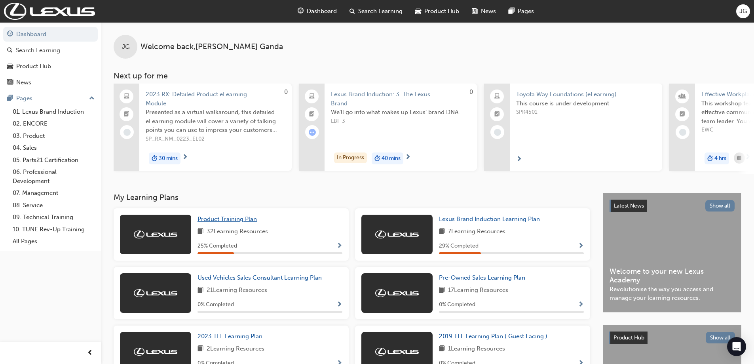
click at [222, 220] on span "Product Training Plan" at bounding box center [227, 218] width 59 height 7
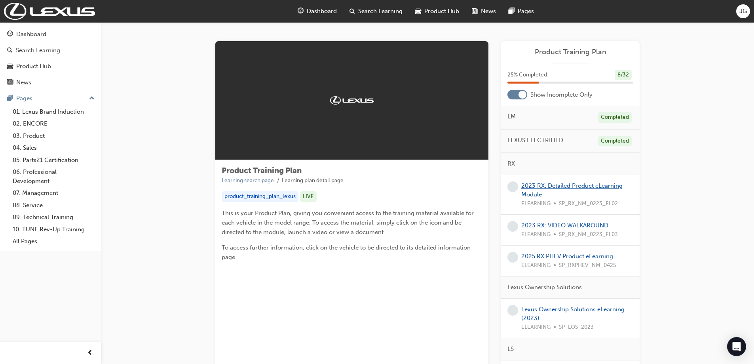
click at [555, 187] on link "2023 RX: Detailed Product eLearning Module" at bounding box center [571, 190] width 101 height 16
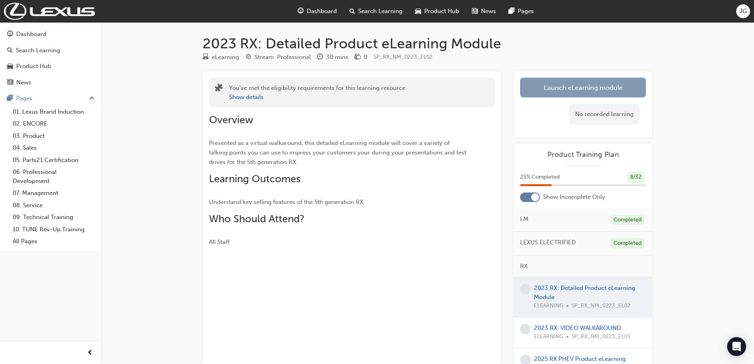
click at [547, 82] on link "Launch eLearning module" at bounding box center [583, 88] width 126 height 20
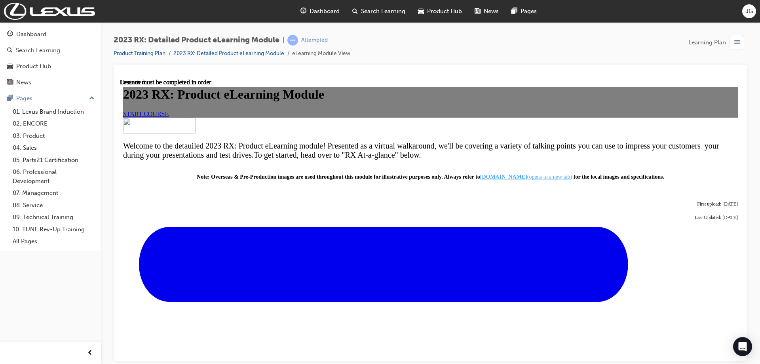
click at [169, 117] on span "START COURSE" at bounding box center [146, 113] width 46 height 7
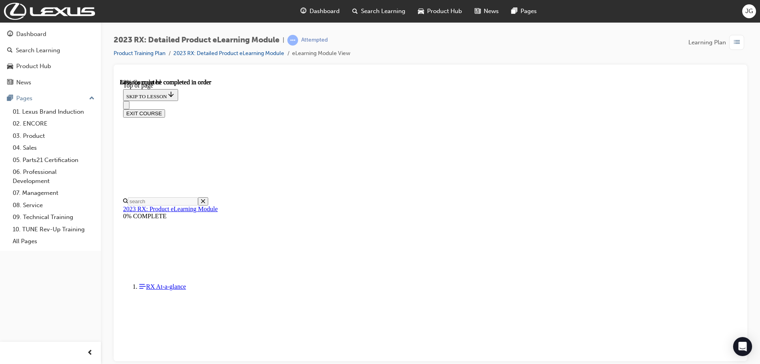
scroll to position [1022, 0]
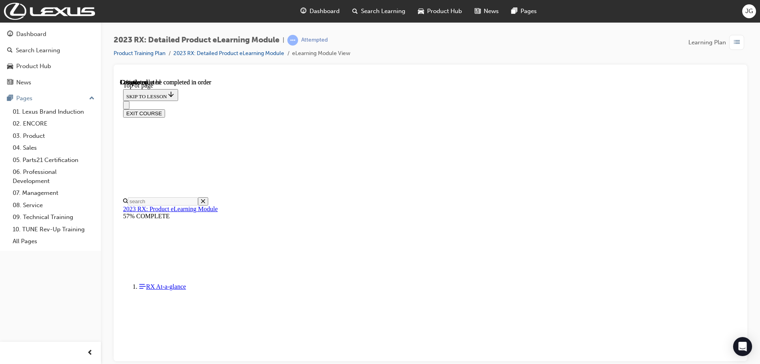
scroll to position [222, 0]
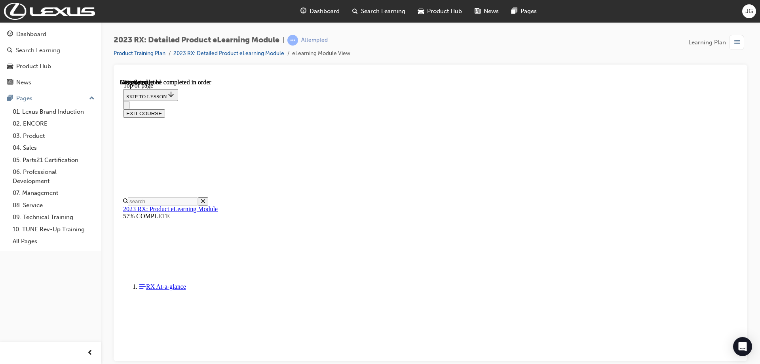
scroll to position [1450, 0]
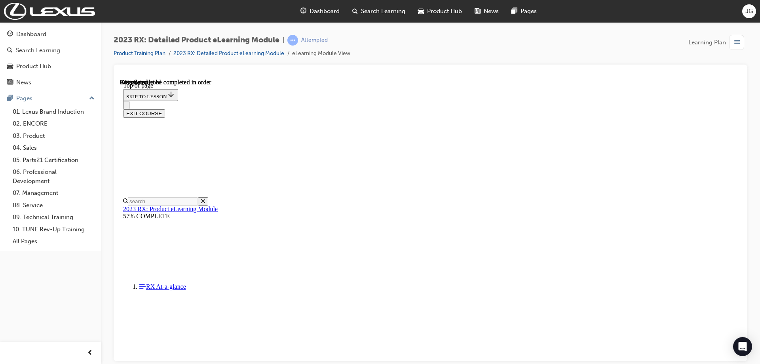
scroll to position [2752, 0]
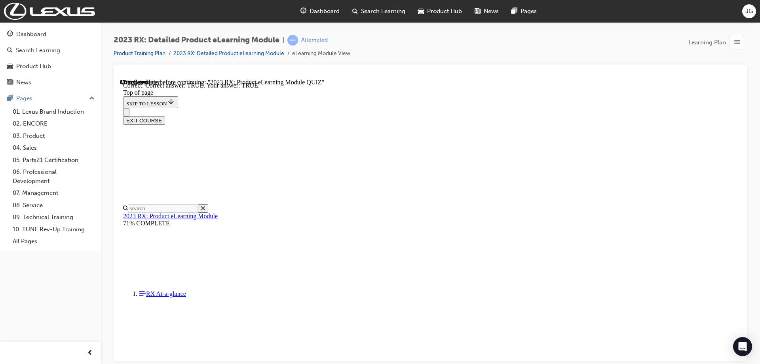
scroll to position [84, 0]
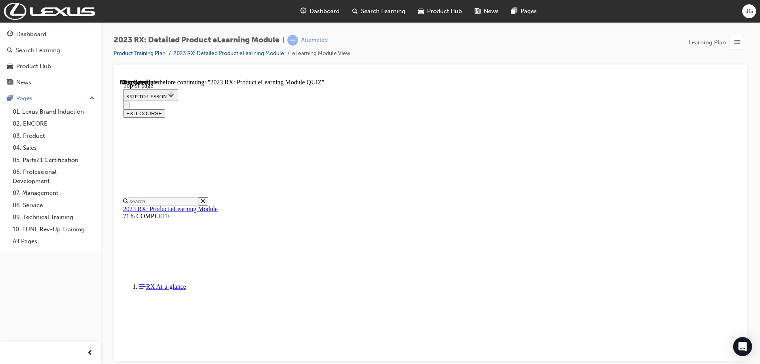
scroll to position [64, 0]
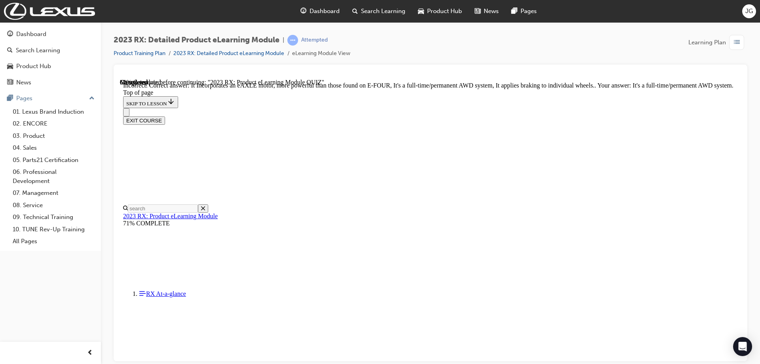
scroll to position [147, 0]
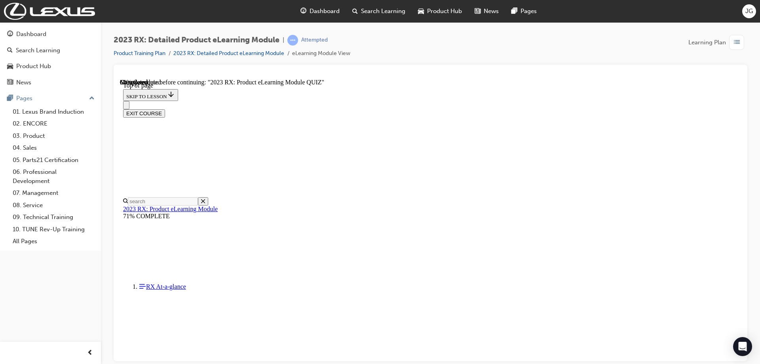
scroll to position [24, 0]
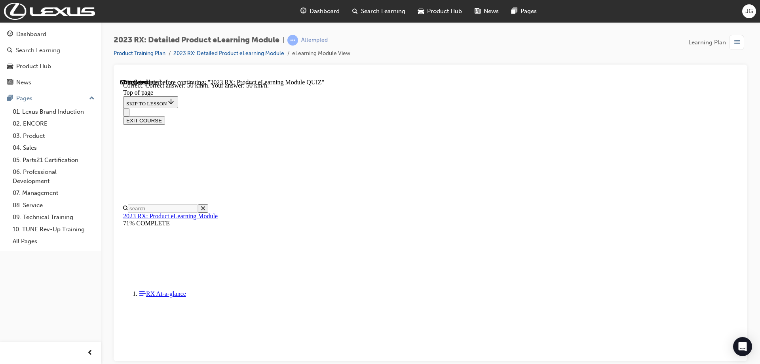
scroll to position [147, 0]
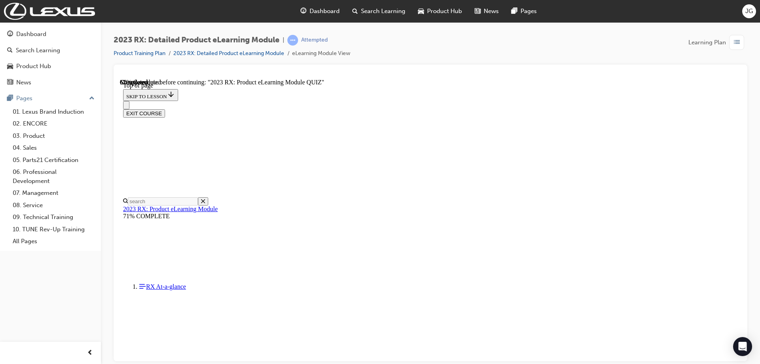
scroll to position [103, 0]
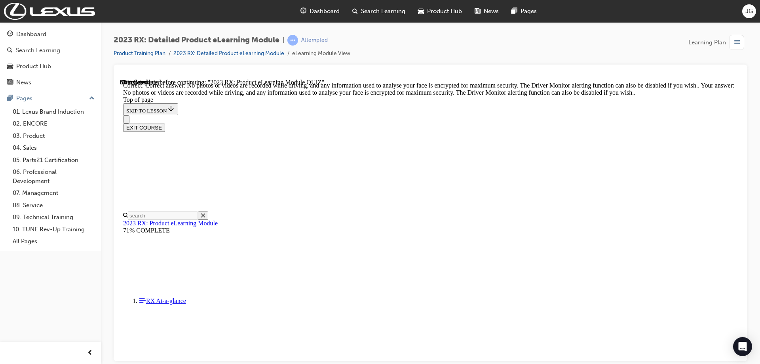
scroll to position [139, 0]
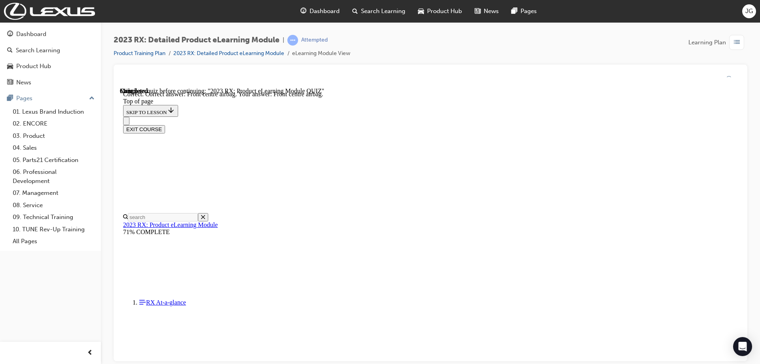
scroll to position [115, 0]
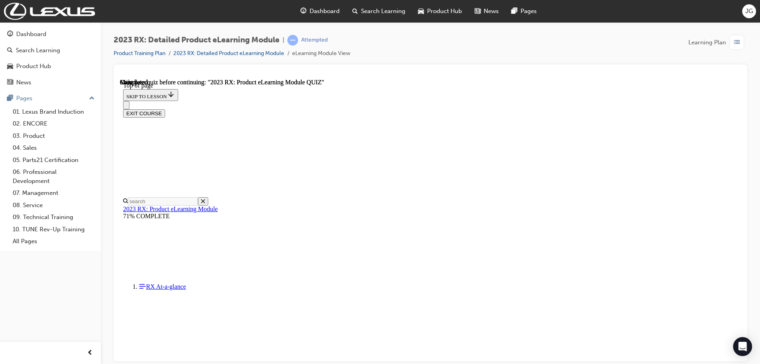
scroll to position [146, 0]
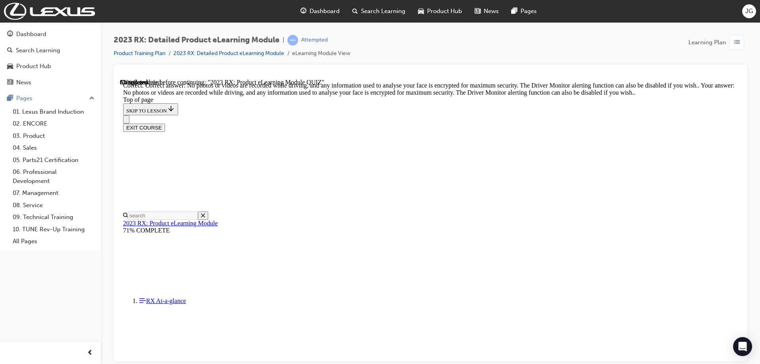
scroll to position [139, 0]
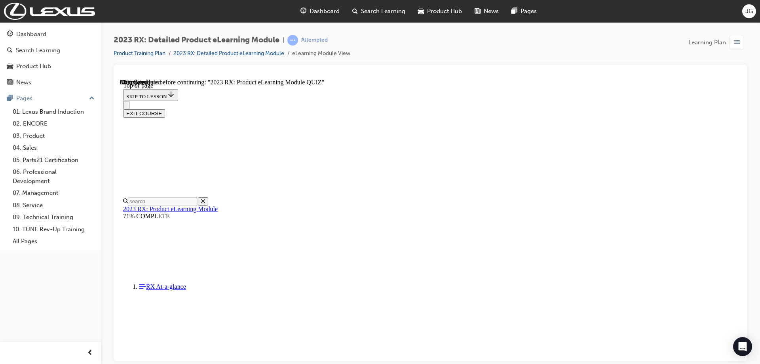
scroll to position [103, 0]
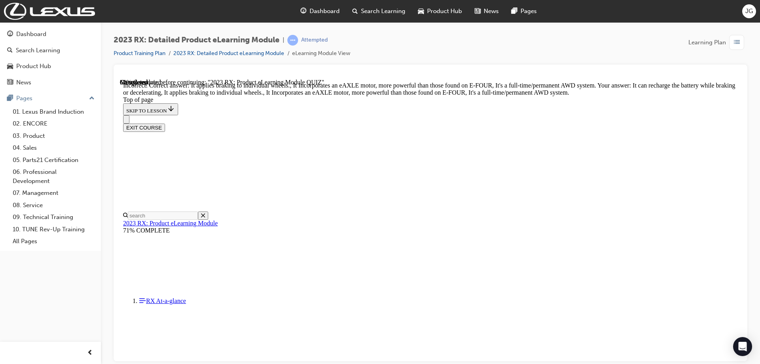
scroll to position [147, 0]
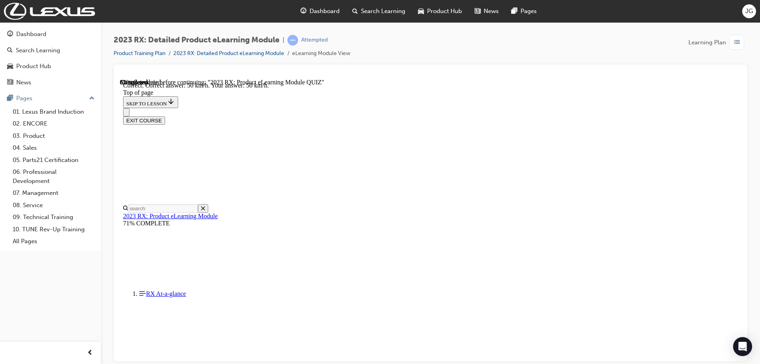
scroll to position [147, 0]
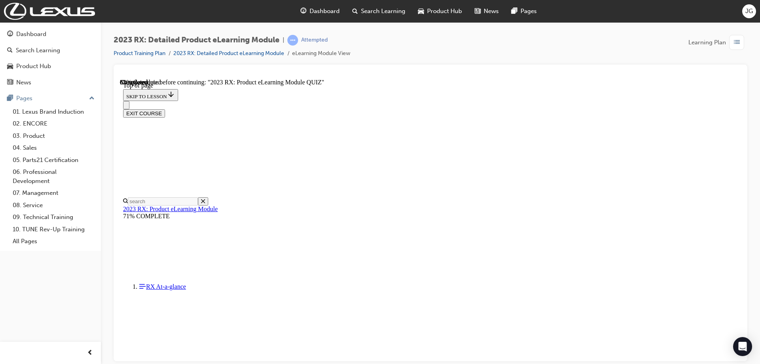
scroll to position [24, 0]
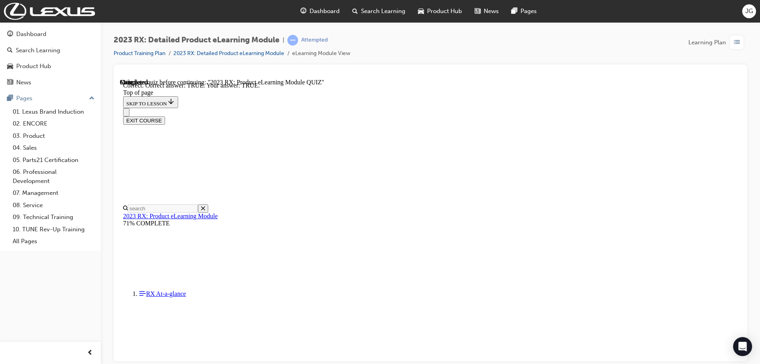
scroll to position [84, 0]
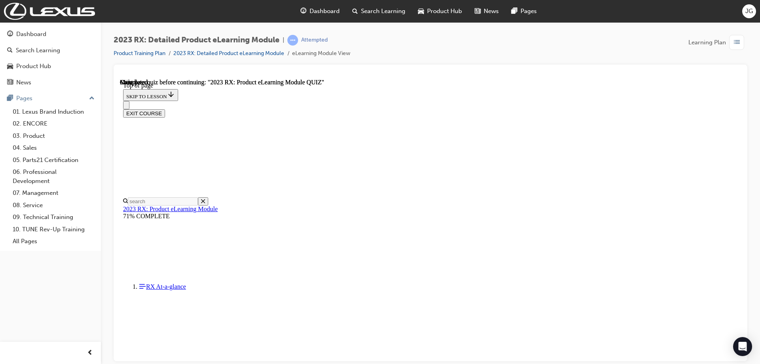
scroll to position [146, 0]
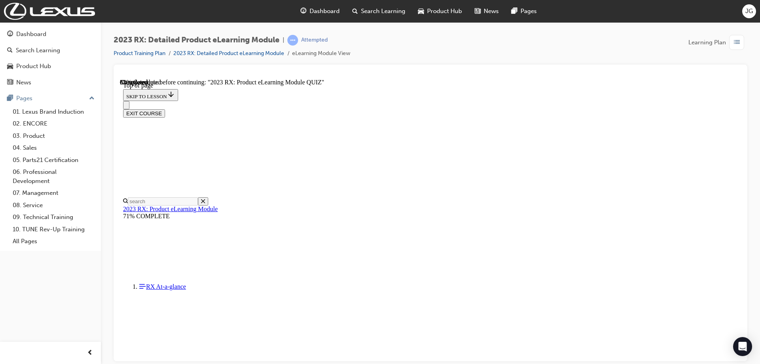
scroll to position [24, 0]
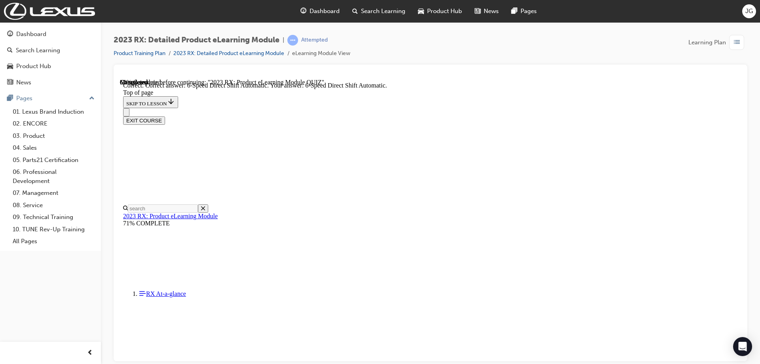
scroll to position [147, 0]
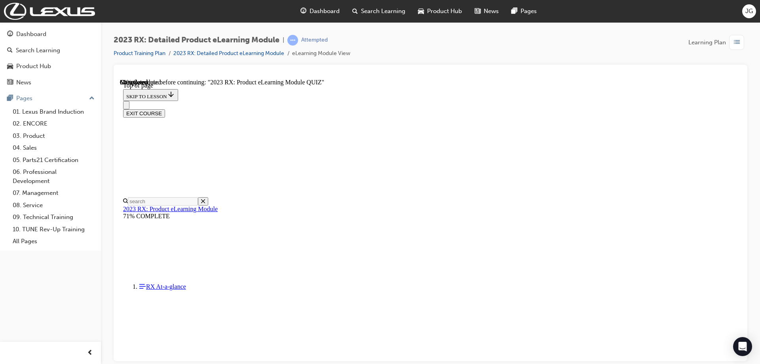
scroll to position [90, 0]
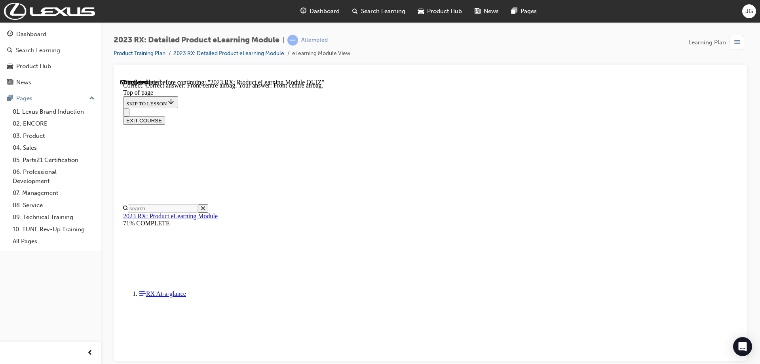
scroll to position [115, 0]
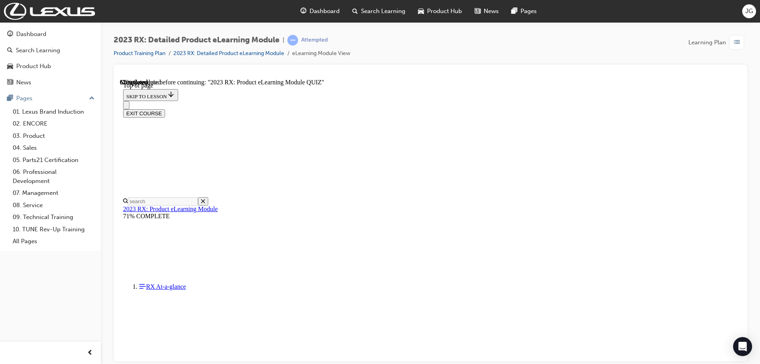
scroll to position [24, 0]
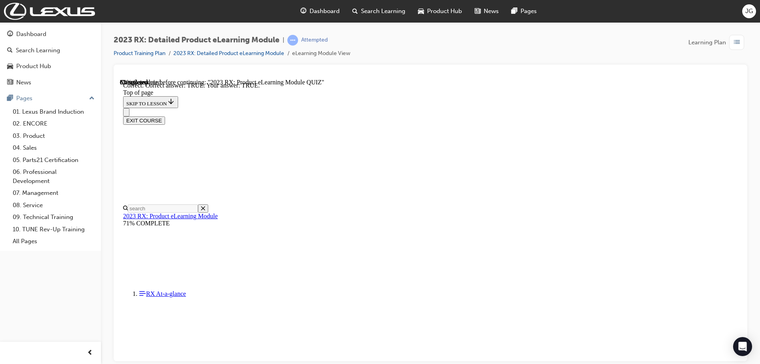
scroll to position [84, 0]
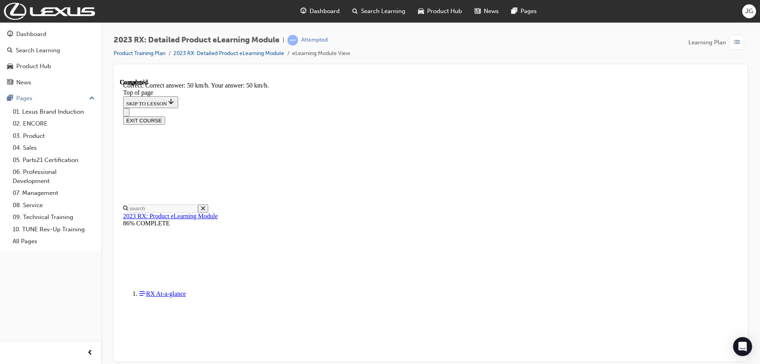
scroll to position [147, 0]
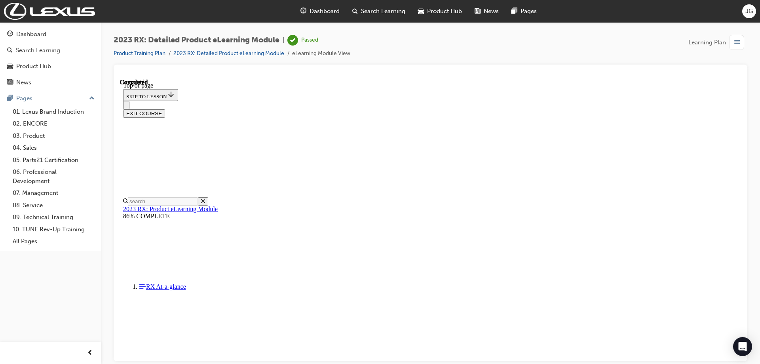
scroll to position [146, 0]
click at [327, 14] on span "Dashboard" at bounding box center [325, 11] width 30 height 9
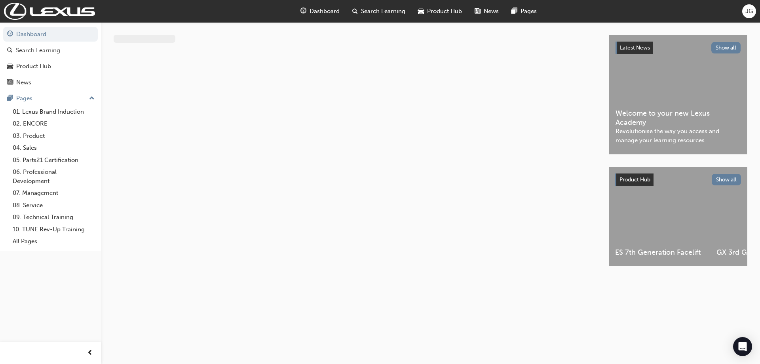
click at [327, 10] on span "Dashboard" at bounding box center [325, 11] width 30 height 9
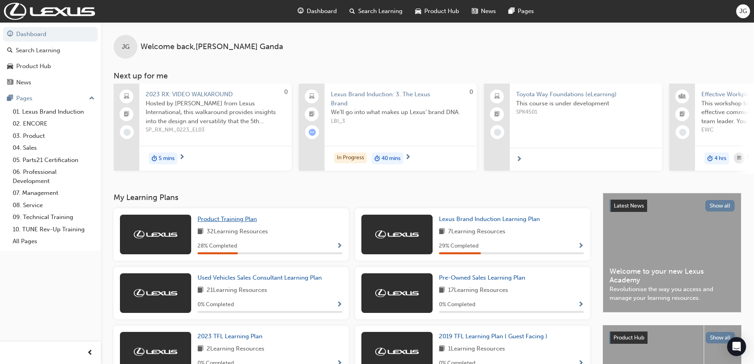
click at [251, 224] on link "Product Training Plan" at bounding box center [229, 219] width 63 height 9
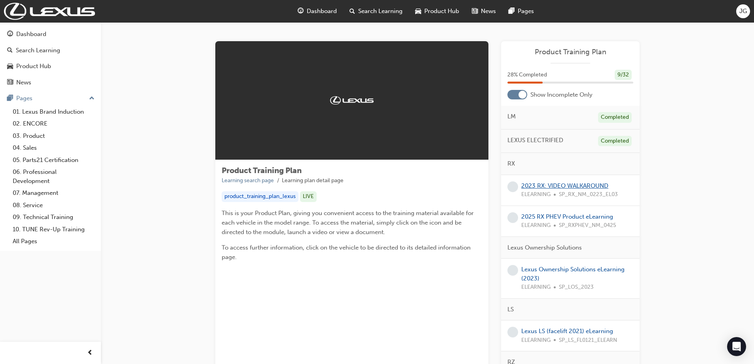
click at [551, 184] on link "2023 RX: VIDEO WALKAROUND" at bounding box center [564, 185] width 87 height 7
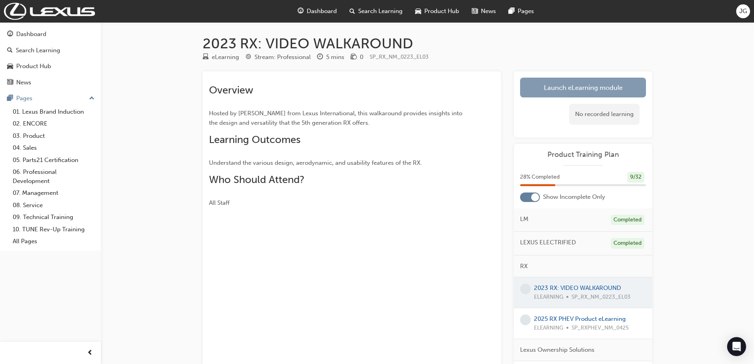
click at [547, 93] on link "Launch eLearning module" at bounding box center [583, 88] width 126 height 20
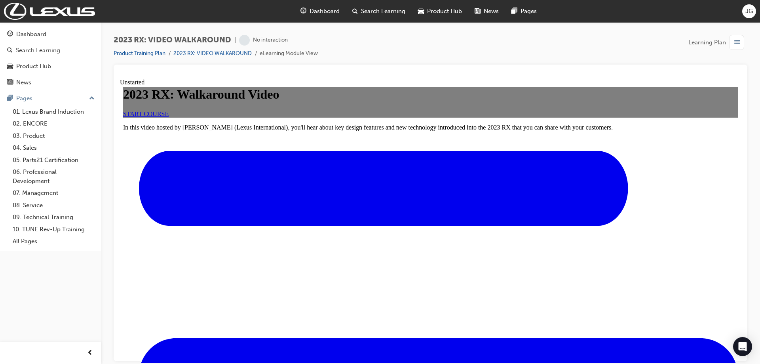
click at [169, 117] on link "START COURSE" at bounding box center [146, 113] width 46 height 7
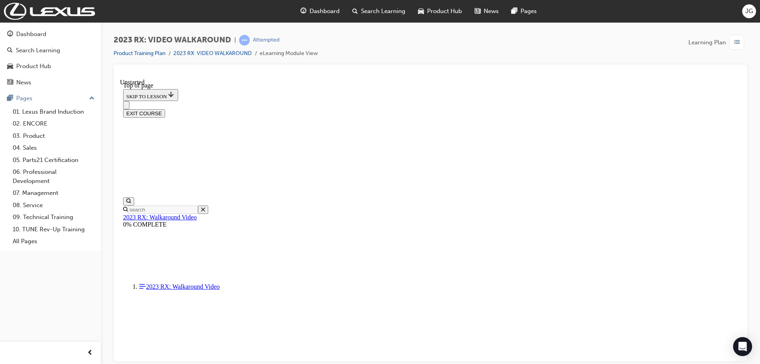
scroll to position [103, 0]
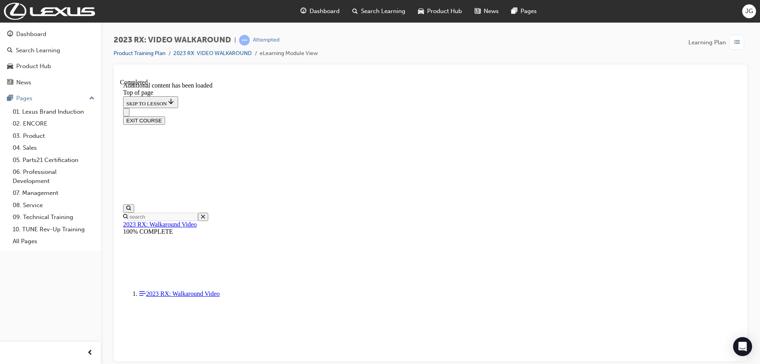
scroll to position [238, 0]
click at [322, 12] on span "Dashboard" at bounding box center [325, 11] width 30 height 9
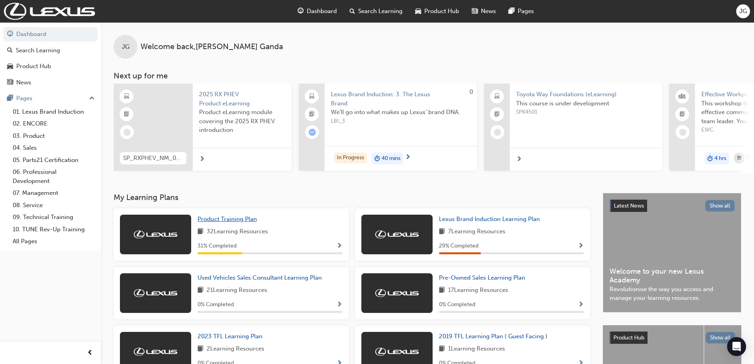
click at [226, 220] on span "Product Training Plan" at bounding box center [227, 218] width 59 height 7
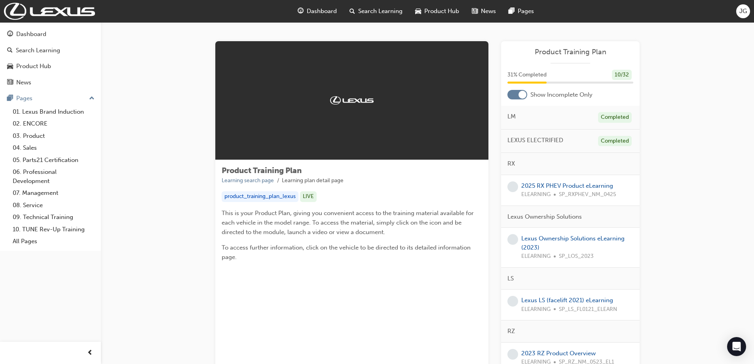
click at [557, 180] on div "2025 RX PHEV Product eLearning ELEARNING SP_RXPHEV_NM_0425" at bounding box center [570, 190] width 139 height 31
click at [556, 184] on link "2025 RX PHEV Product eLearning" at bounding box center [567, 185] width 92 height 7
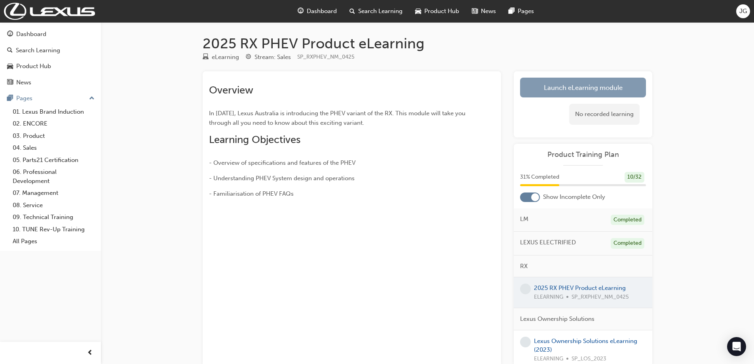
click at [566, 85] on link "Launch eLearning module" at bounding box center [583, 88] width 126 height 20
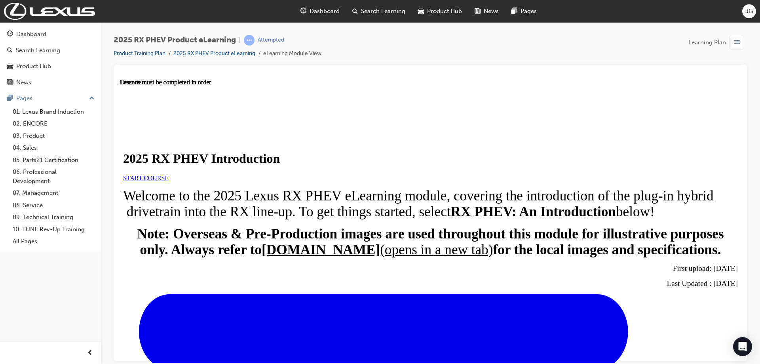
click at [169, 181] on span "START COURSE" at bounding box center [146, 177] width 46 height 7
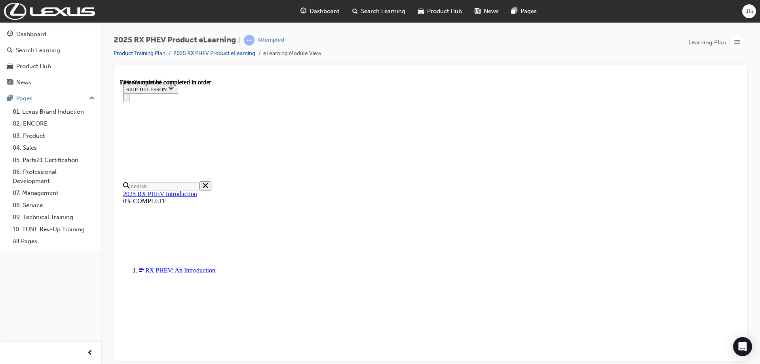
scroll to position [526, 0]
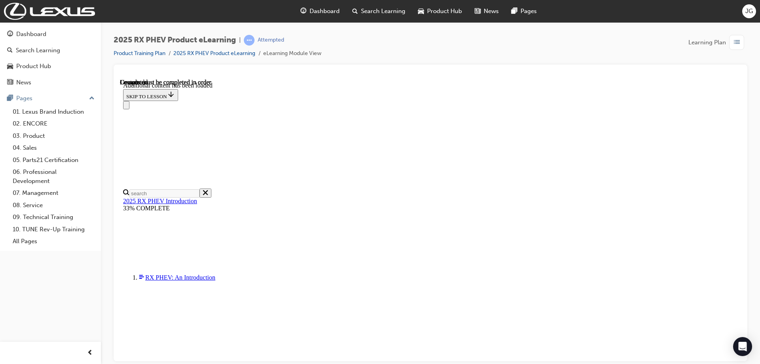
scroll to position [915, 0]
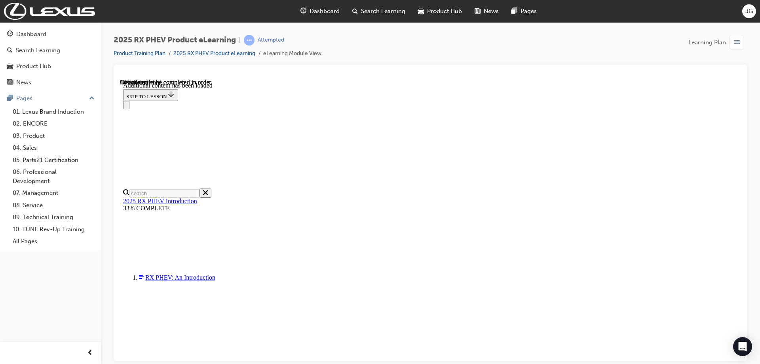
scroll to position [594, 0]
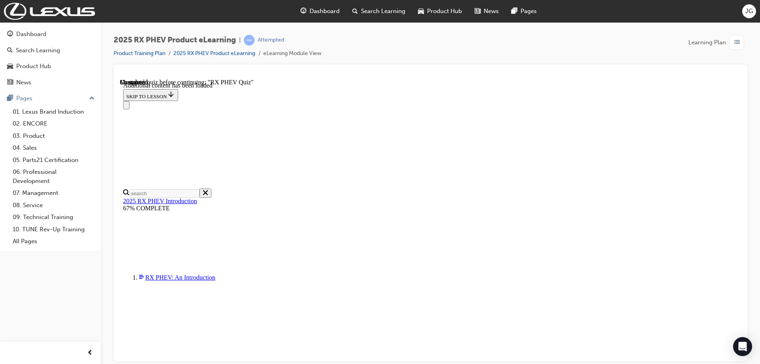
radio input "true"
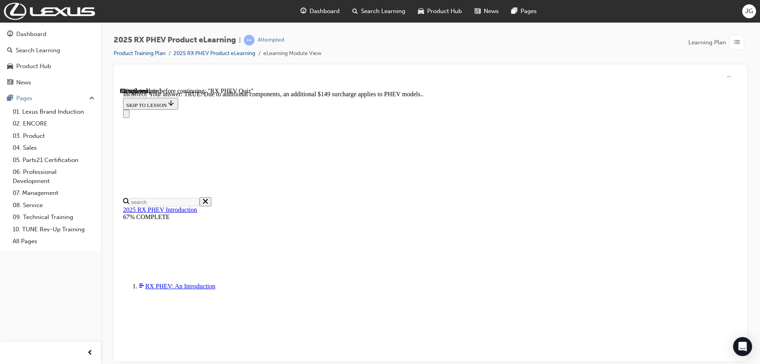
scroll to position [87, 0]
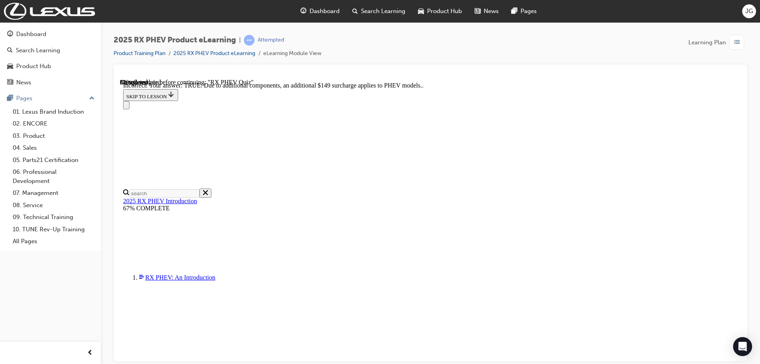
radio input "true"
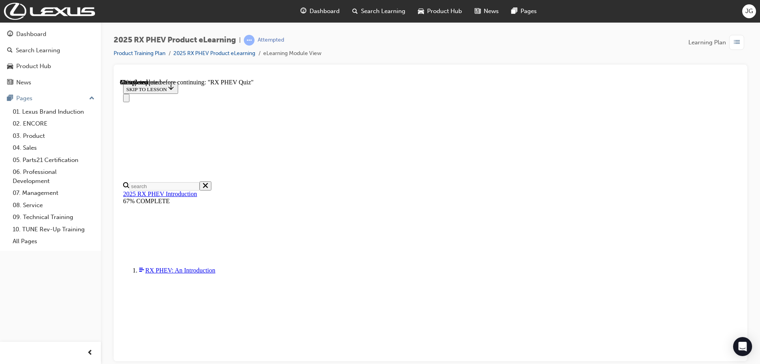
scroll to position [63, 0]
radio input "true"
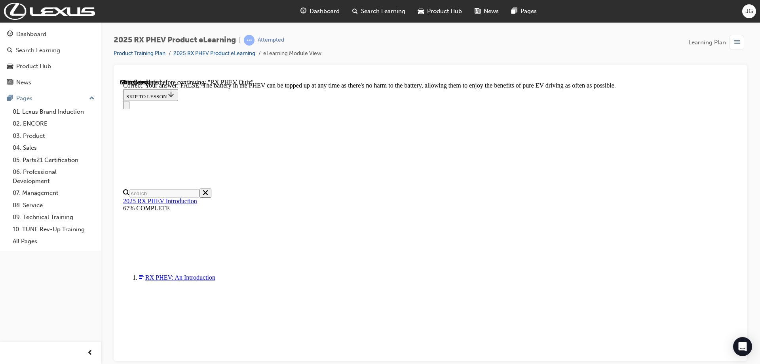
scroll to position [87, 0]
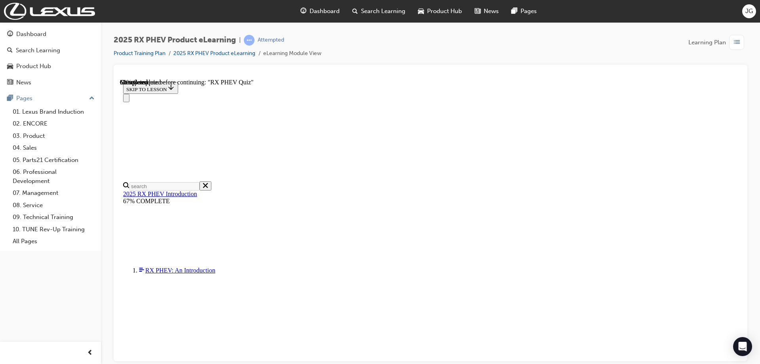
scroll to position [79, 0]
radio input "true"
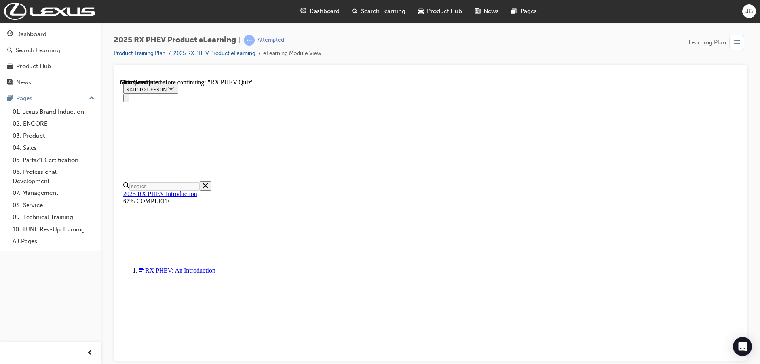
radio input "true"
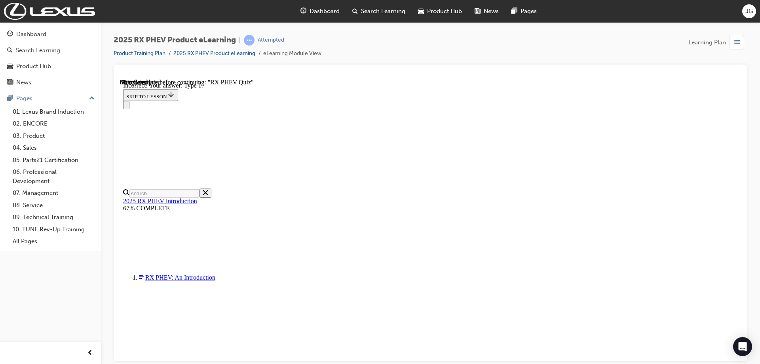
scroll to position [143, 0]
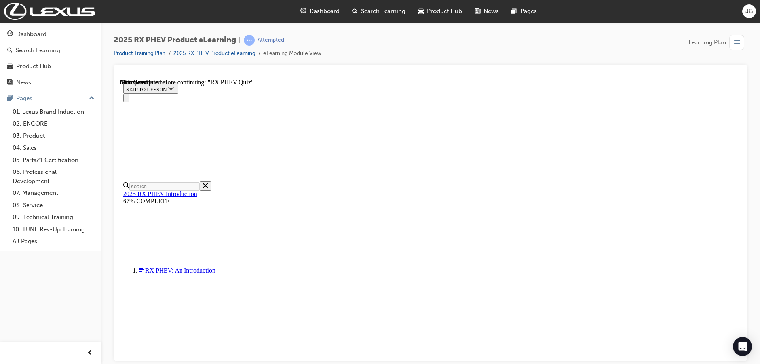
scroll to position [40, 0]
radio input "true"
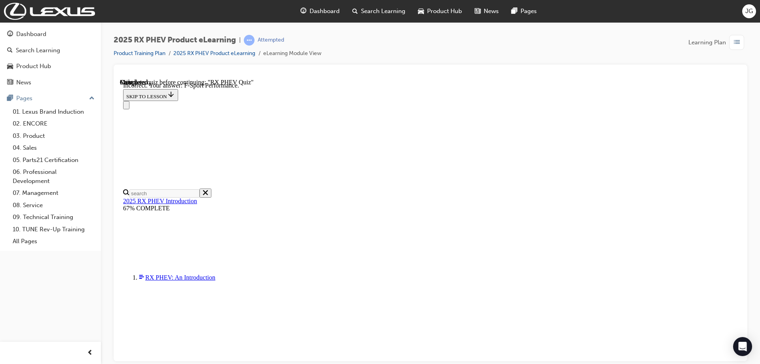
scroll to position [143, 0]
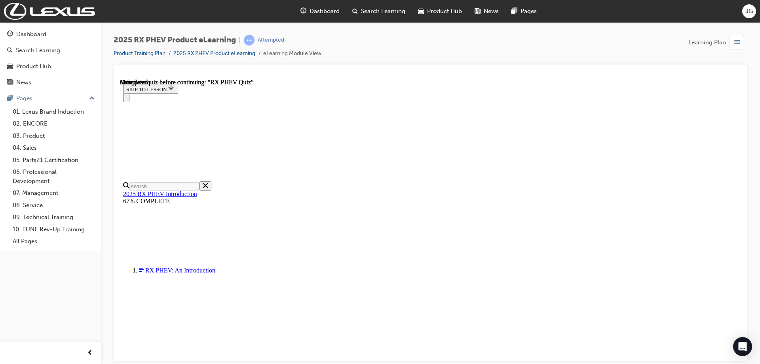
scroll to position [152, 0]
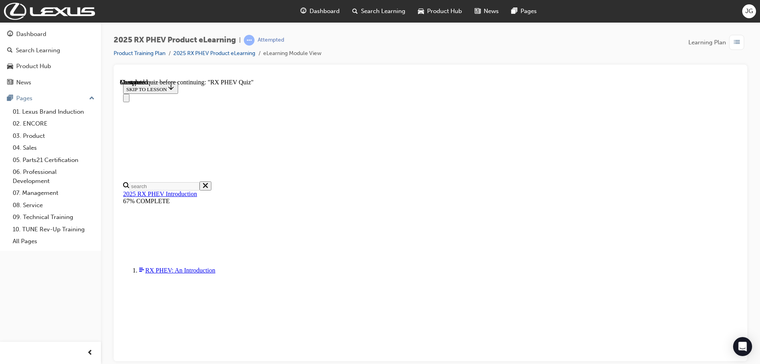
radio input "true"
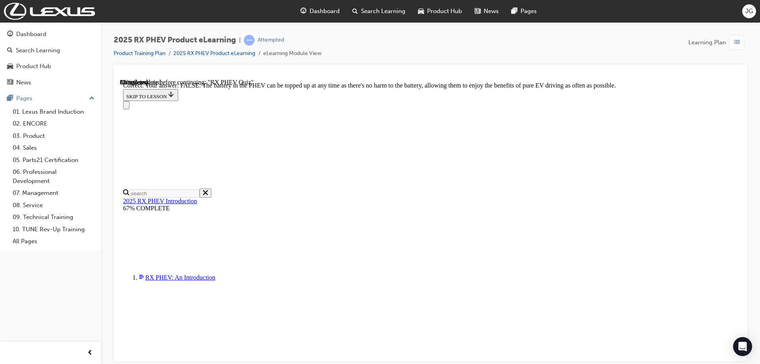
scroll to position [87, 0]
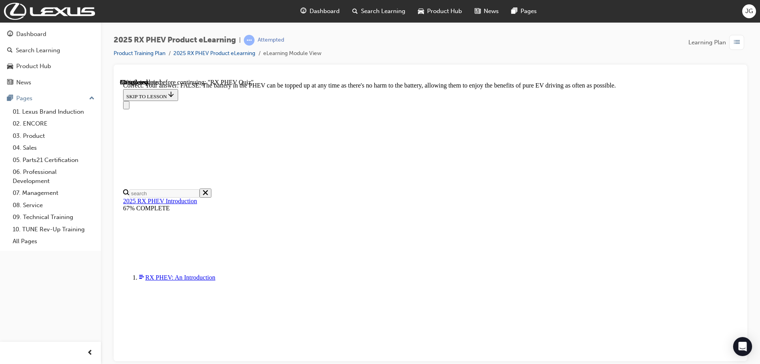
radio input "true"
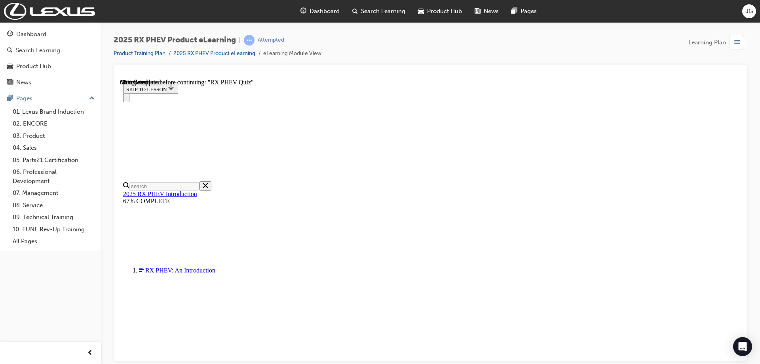
scroll to position [91, 0]
radio input "true"
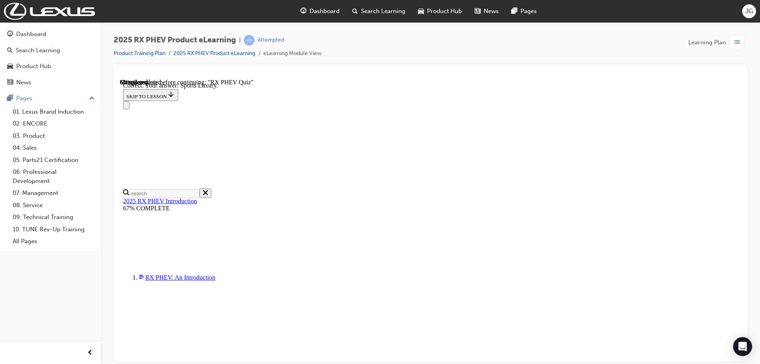
scroll to position [143, 0]
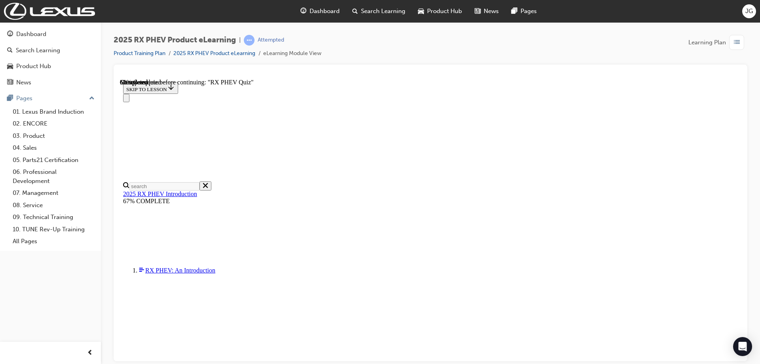
scroll to position [79, 0]
radio input "true"
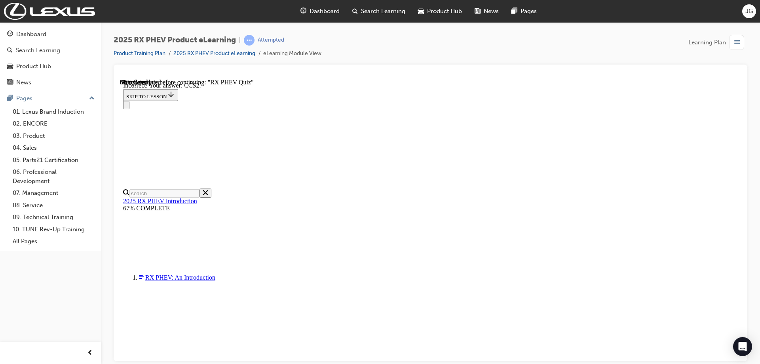
scroll to position [143, 0]
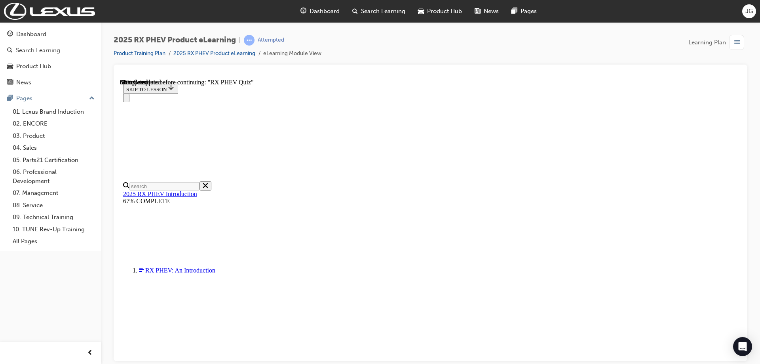
scroll to position [63, 0]
radio input "true"
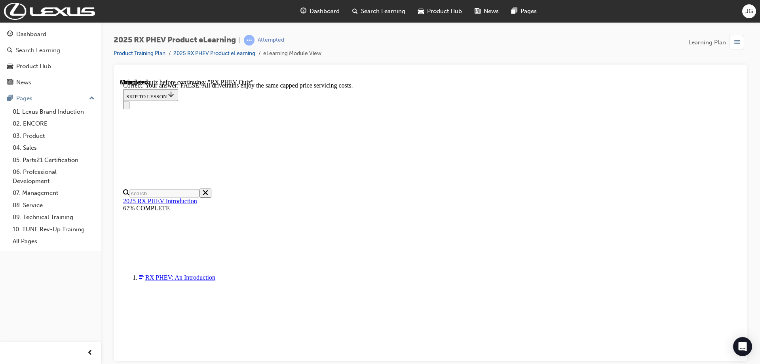
scroll to position [87, 0]
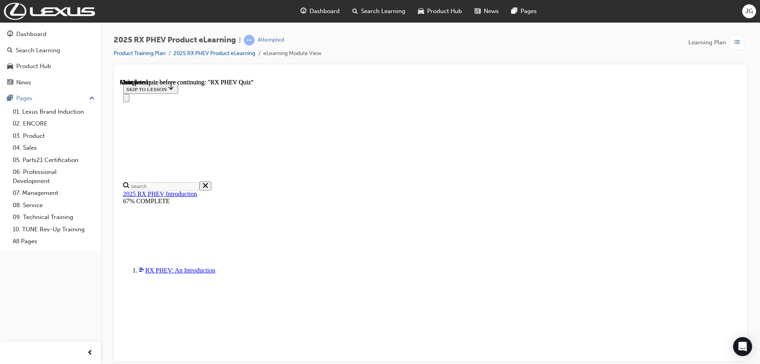
scroll to position [79, 0]
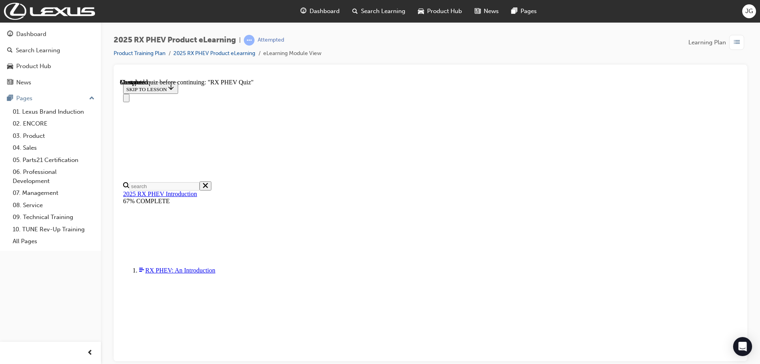
radio input "true"
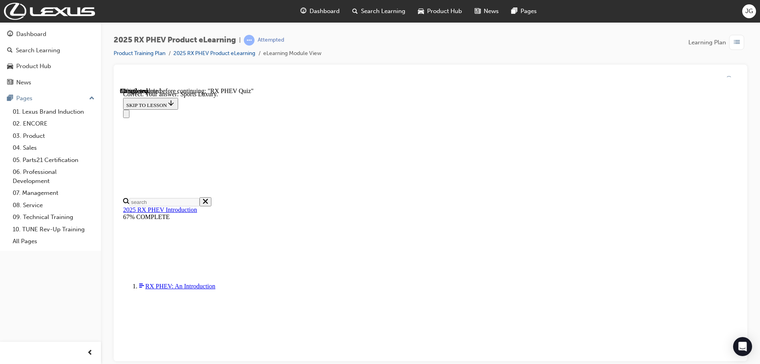
scroll to position [143, 0]
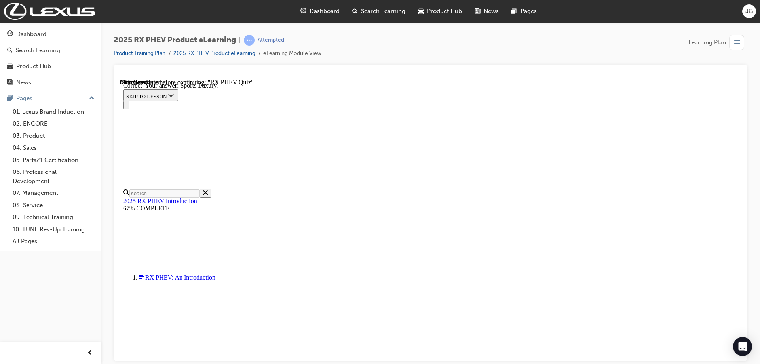
radio input "true"
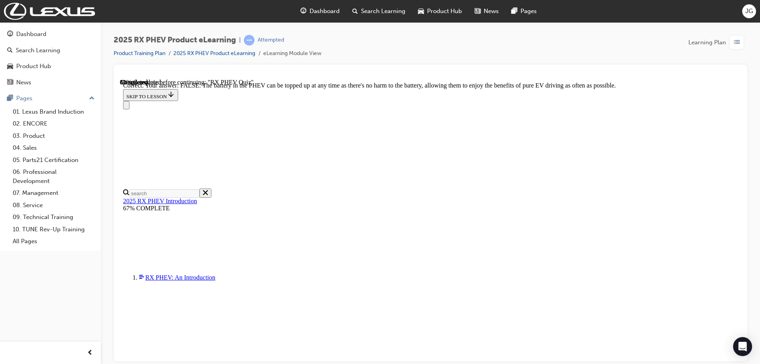
scroll to position [87, 0]
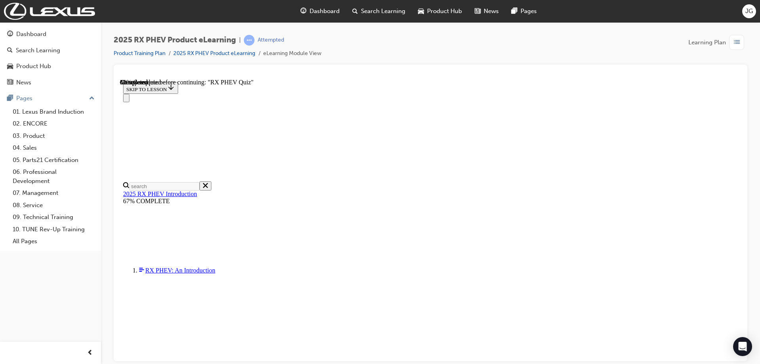
scroll to position [78, 0]
radio input "true"
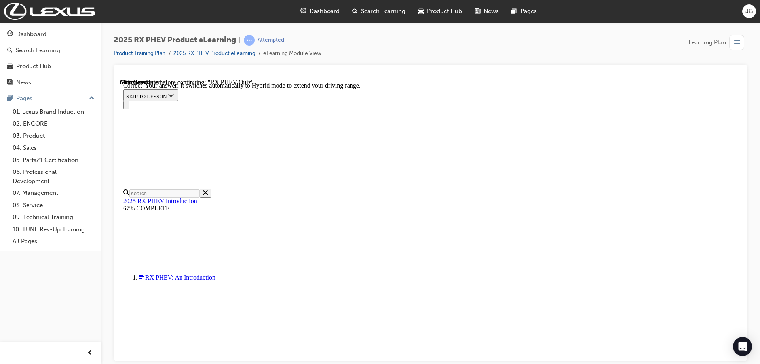
scroll to position [111, 0]
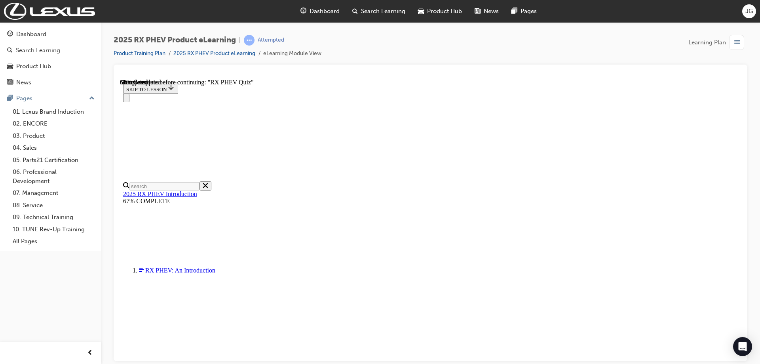
radio input "true"
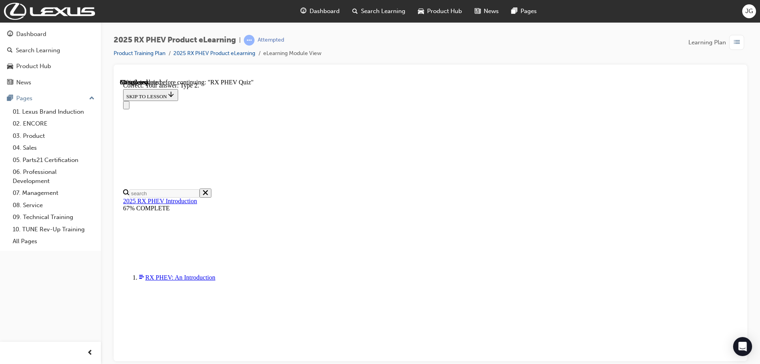
scroll to position [143, 0]
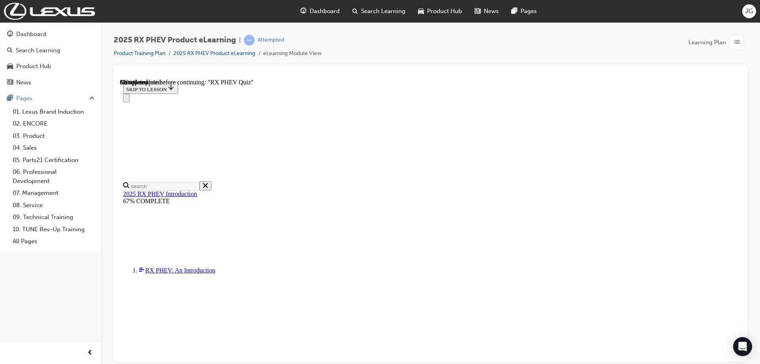
scroll to position [63, 0]
radio input "true"
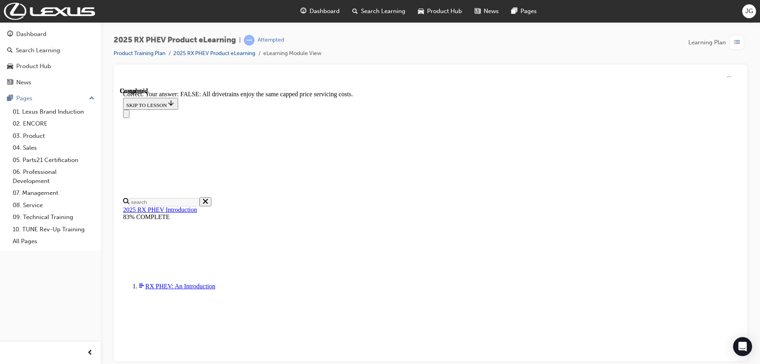
scroll to position [87, 0]
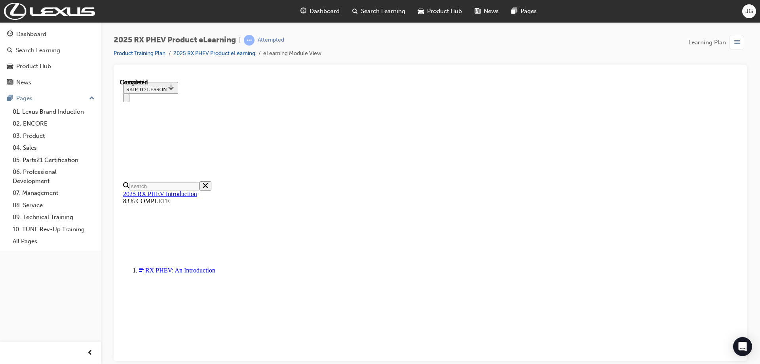
scroll to position [152, 0]
click at [325, 14] on span "Dashboard" at bounding box center [325, 11] width 30 height 9
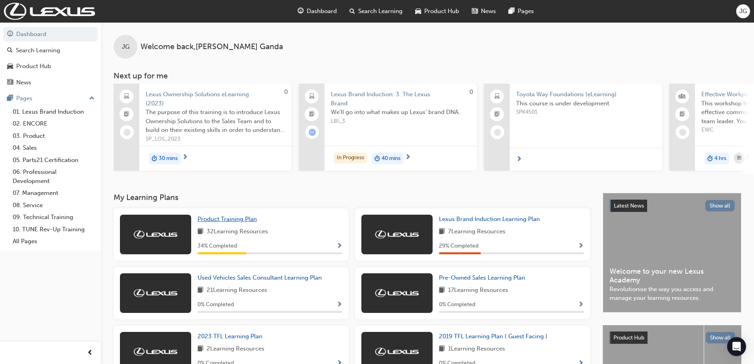
click at [242, 222] on span "Product Training Plan" at bounding box center [227, 218] width 59 height 7
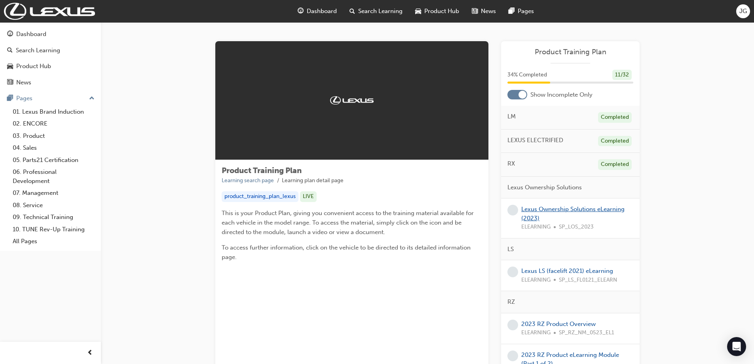
click at [542, 212] on link "Lexus Ownership Solutions eLearning (2023)" at bounding box center [572, 213] width 103 height 16
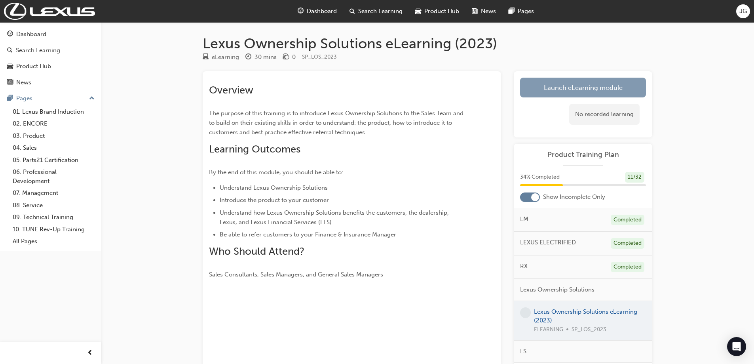
click at [537, 92] on link "Launch eLearning module" at bounding box center [583, 88] width 126 height 20
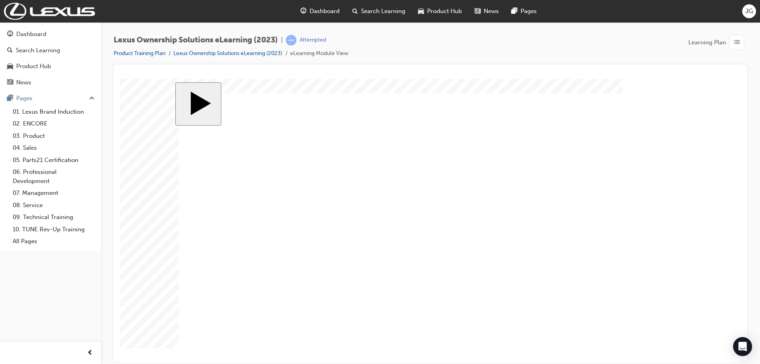
drag, startPoint x: 397, startPoint y: 238, endPoint x: 367, endPoint y: 239, distance: 30.1
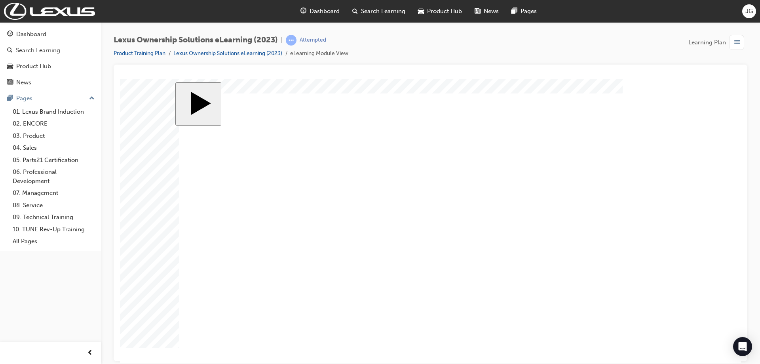
drag, startPoint x: 314, startPoint y: 179, endPoint x: 321, endPoint y: 179, distance: 7.5
drag, startPoint x: 306, startPoint y: 241, endPoint x: 388, endPoint y: 240, distance: 82.0
drag, startPoint x: 312, startPoint y: 182, endPoint x: 393, endPoint y: 182, distance: 81.2
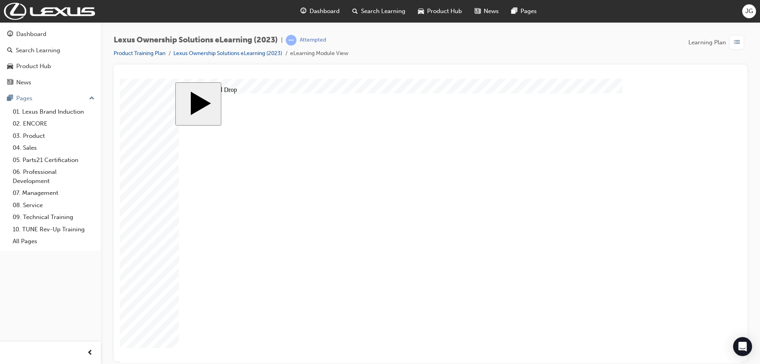
drag, startPoint x: 297, startPoint y: 289, endPoint x: 376, endPoint y: 288, distance: 79.6
drag, startPoint x: 391, startPoint y: 285, endPoint x: 334, endPoint y: 285, distance: 57.0
drag, startPoint x: 377, startPoint y: 281, endPoint x: 306, endPoint y: 239, distance: 82.0
drag, startPoint x: 393, startPoint y: 224, endPoint x: 410, endPoint y: 284, distance: 61.9
drag, startPoint x: 296, startPoint y: 282, endPoint x: 381, endPoint y: 227, distance: 101.5
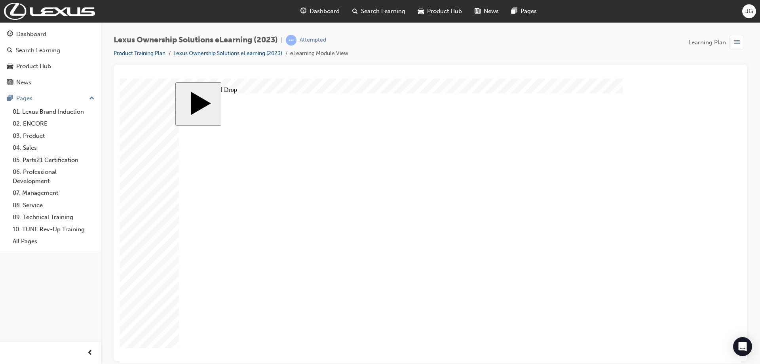
drag, startPoint x: 401, startPoint y: 238, endPoint x: 335, endPoint y: 186, distance: 83.5
drag, startPoint x: 398, startPoint y: 166, endPoint x: 394, endPoint y: 222, distance: 55.9
drag, startPoint x: 302, startPoint y: 285, endPoint x: 379, endPoint y: 174, distance: 135.7
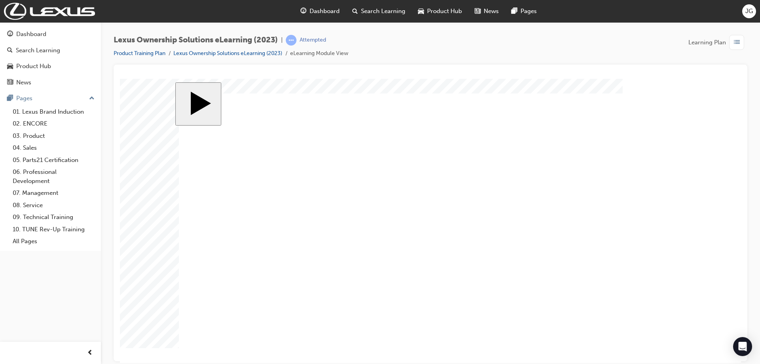
radio input "false"
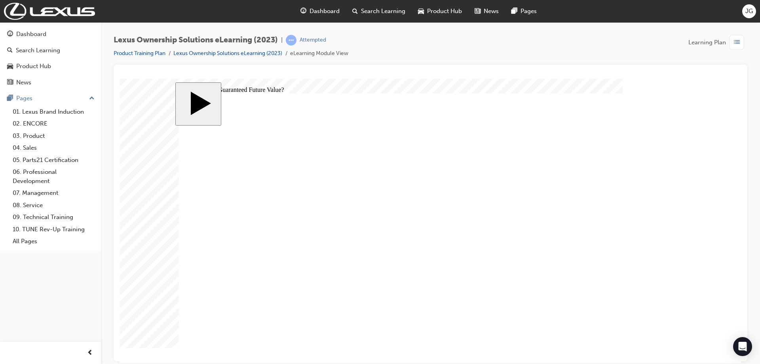
radio input "false"
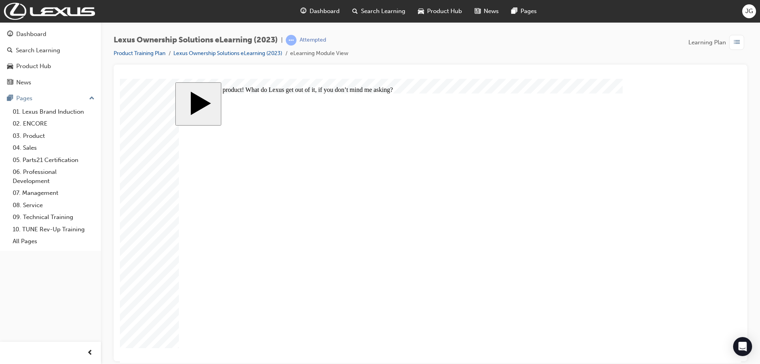
radio input "true"
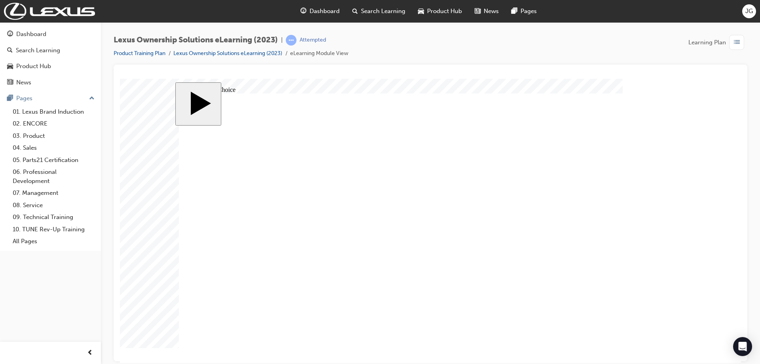
radio input "false"
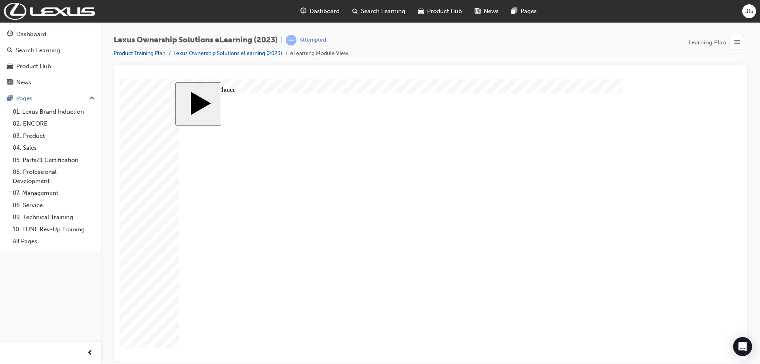
radio input "false"
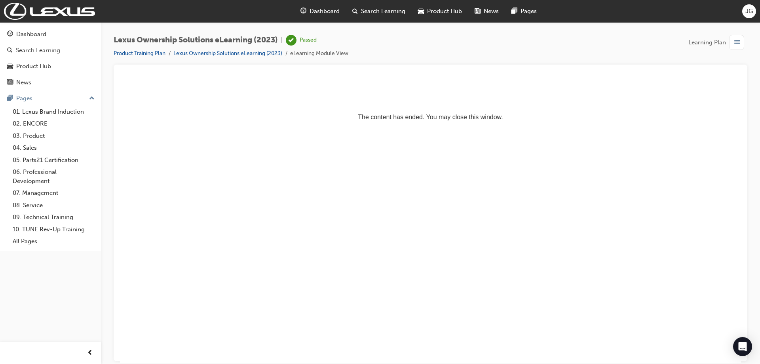
click at [323, 8] on span "Dashboard" at bounding box center [325, 11] width 30 height 9
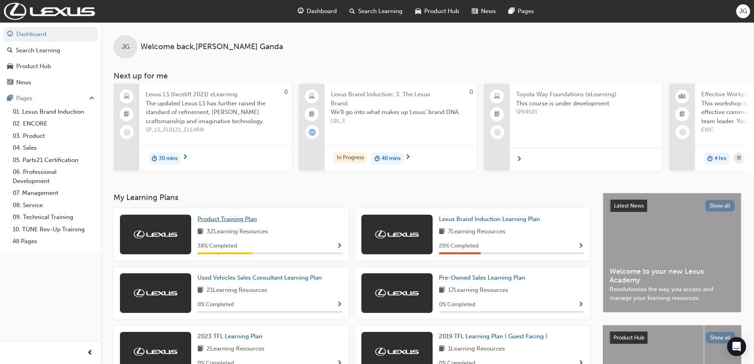
click at [243, 222] on span "Product Training Plan" at bounding box center [227, 218] width 59 height 7
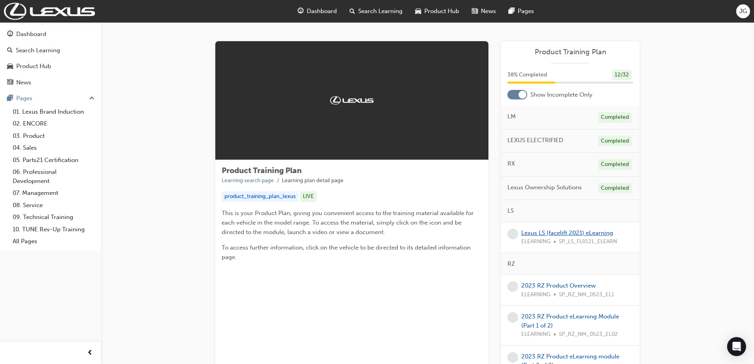
click at [549, 234] on link "Lexus LS (facelift 2021) eLearning" at bounding box center [567, 232] width 92 height 7
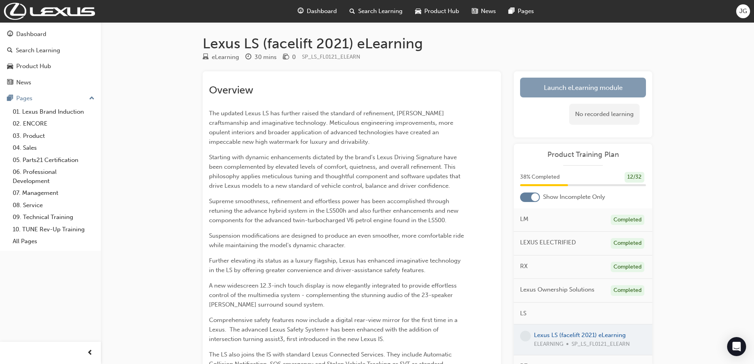
click at [544, 87] on link "Launch eLearning module" at bounding box center [583, 88] width 126 height 20
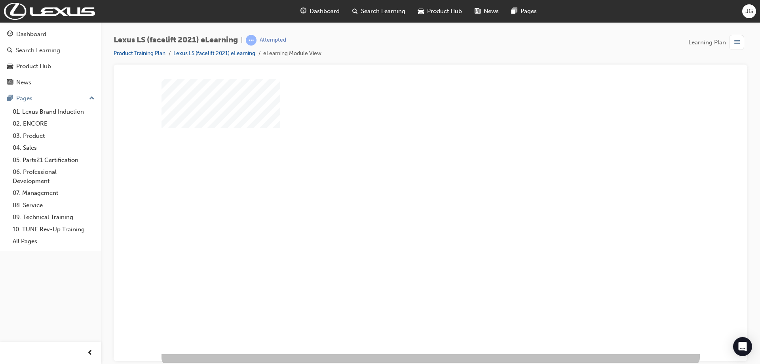
scroll to position [13, 0]
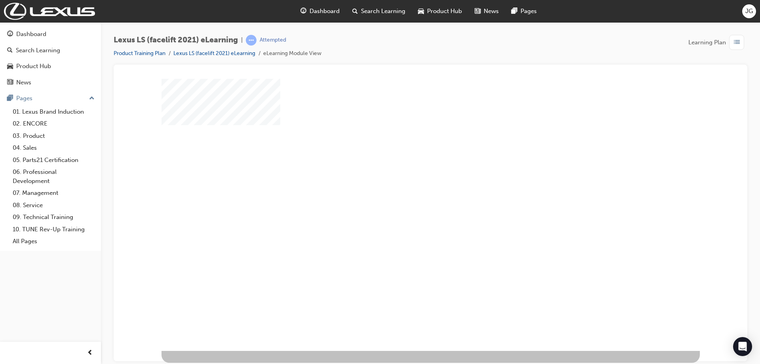
click at [408, 184] on div "play" at bounding box center [408, 184] width 0 height 0
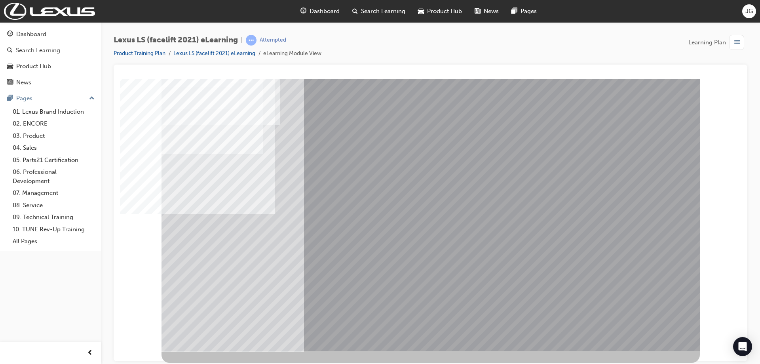
scroll to position [0, 0]
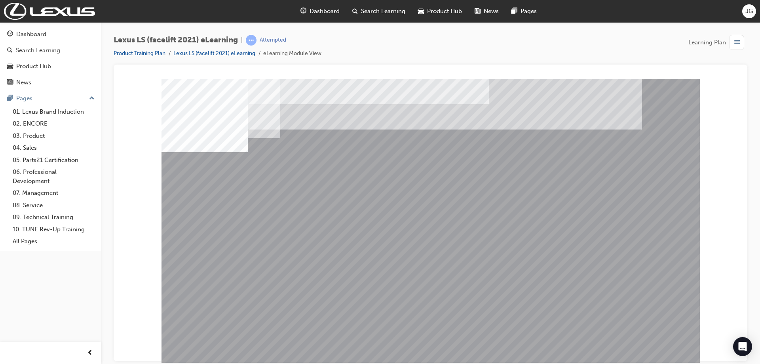
drag, startPoint x: 220, startPoint y: 269, endPoint x: 236, endPoint y: 264, distance: 16.2
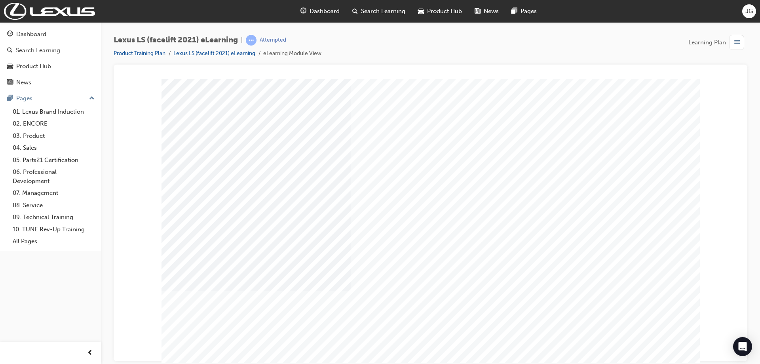
drag, startPoint x: 502, startPoint y: 232, endPoint x: 510, endPoint y: 226, distance: 9.3
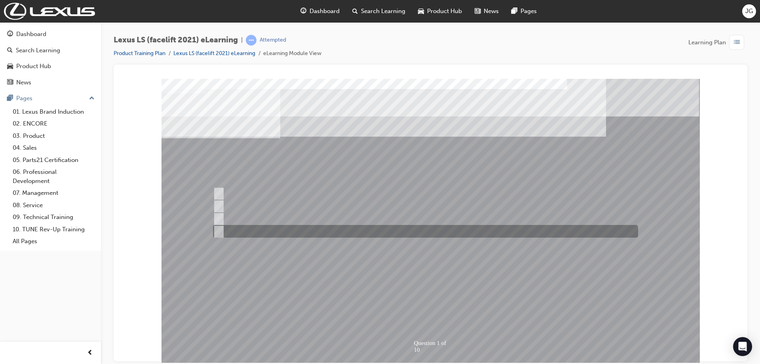
click at [252, 225] on div at bounding box center [423, 231] width 425 height 13
radio input "true"
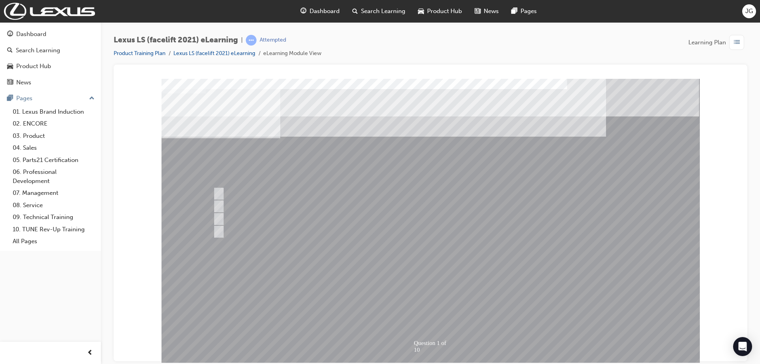
click at [476, 283] on div at bounding box center [431, 220] width 538 height 285
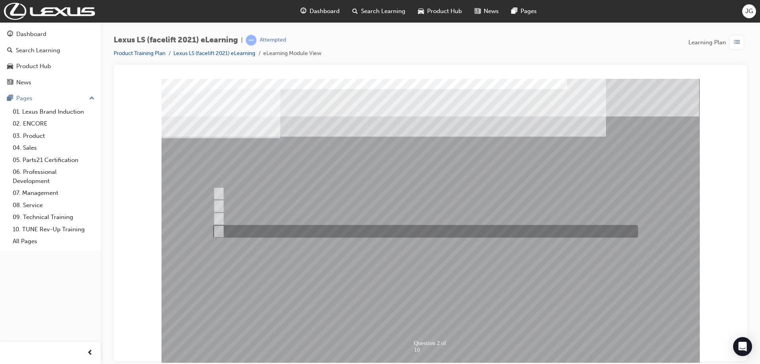
click at [260, 232] on div at bounding box center [423, 231] width 425 height 13
radio input "true"
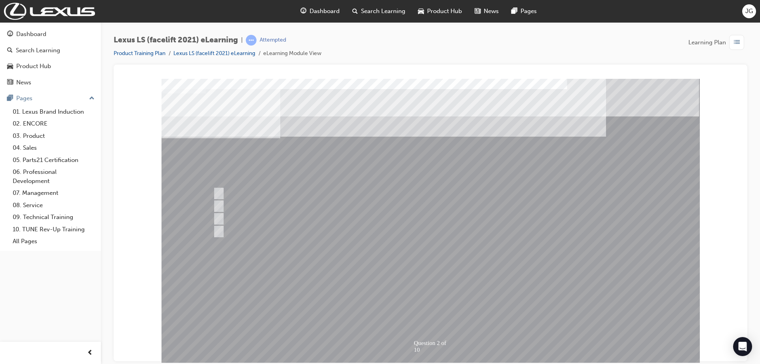
click at [222, 216] on div at bounding box center [431, 220] width 538 height 285
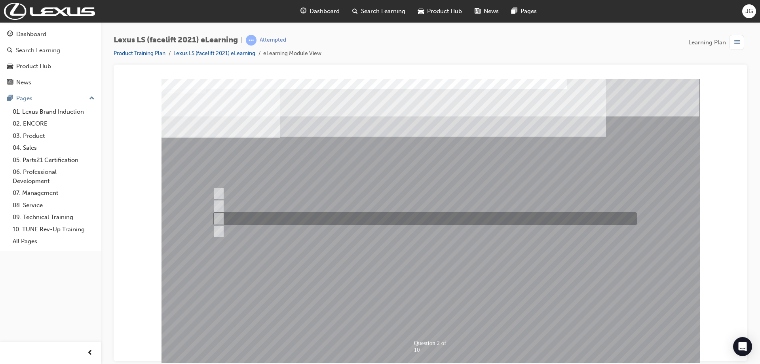
click at [220, 215] on input "Herringbone & Kiriko Glass here" at bounding box center [217, 218] width 9 height 9
radio input "true"
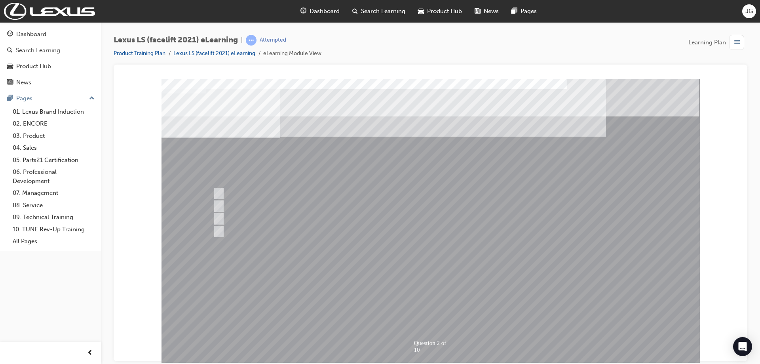
click at [221, 205] on div at bounding box center [431, 220] width 538 height 285
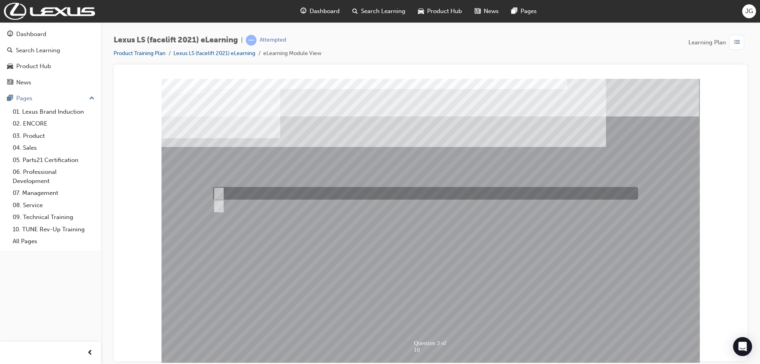
click at [318, 194] on div at bounding box center [423, 193] width 425 height 13
radio input "true"
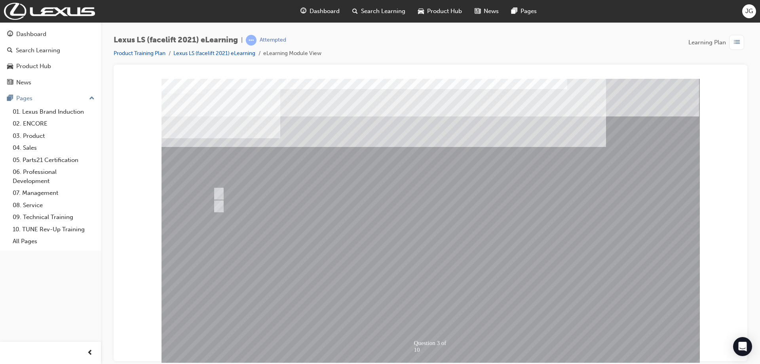
click at [505, 308] on div at bounding box center [431, 220] width 538 height 285
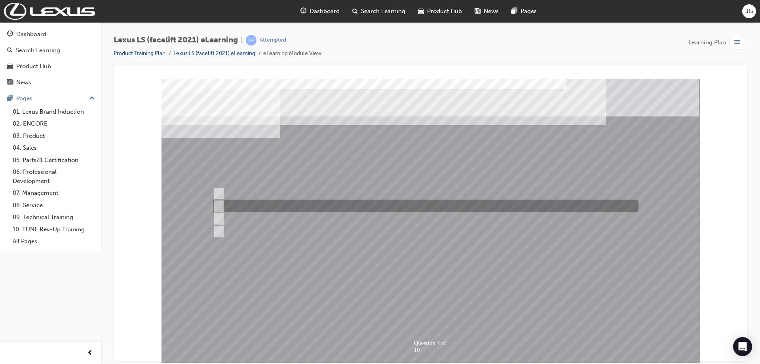
click at [247, 205] on div at bounding box center [424, 206] width 426 height 13
radio input "true"
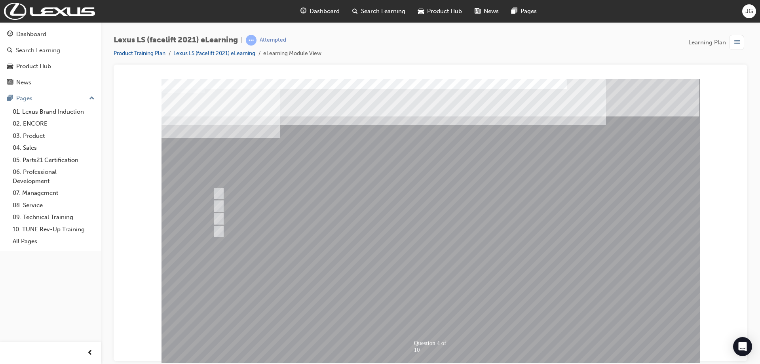
click at [222, 219] on div at bounding box center [431, 220] width 538 height 285
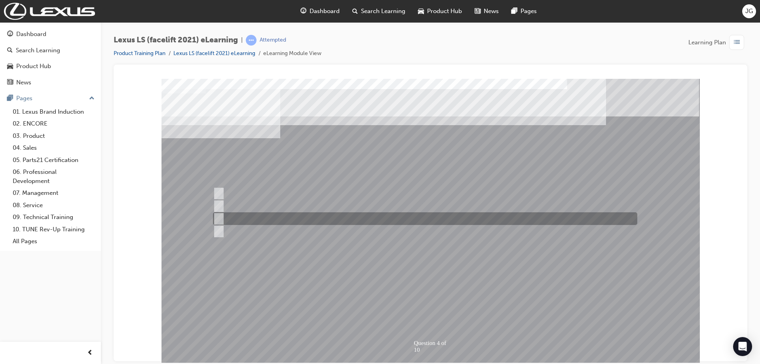
click at [218, 218] on input "On the driver’s side of the dashboard here" at bounding box center [217, 218] width 9 height 9
radio input "true"
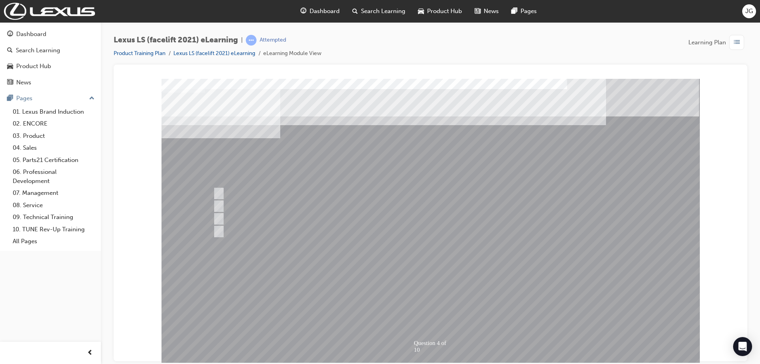
click at [219, 231] on div at bounding box center [431, 220] width 538 height 285
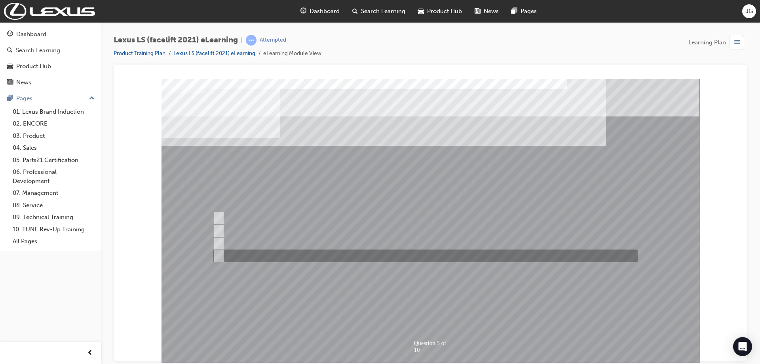
click at [222, 253] on div at bounding box center [423, 255] width 425 height 13
radio input "true"
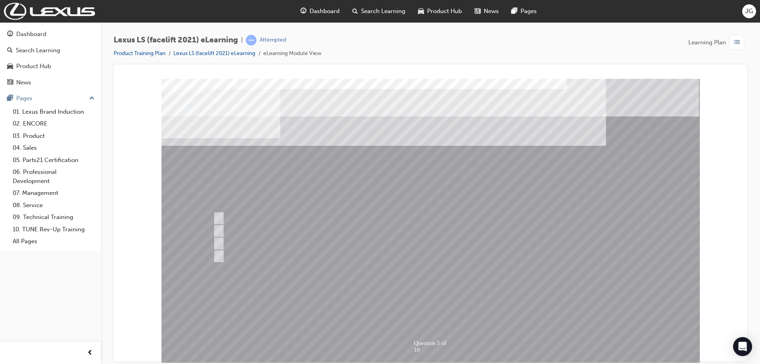
click at [480, 297] on div at bounding box center [431, 220] width 538 height 285
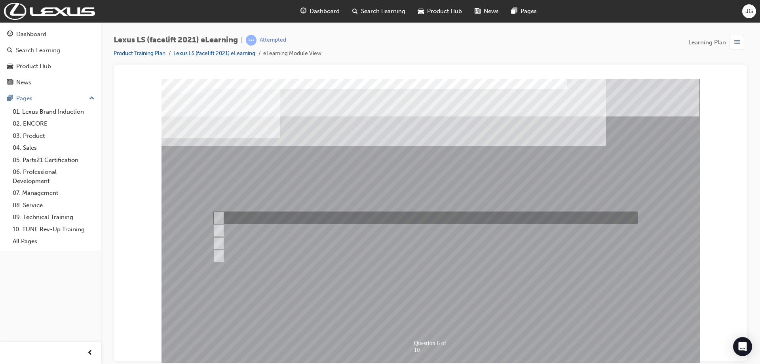
click at [219, 217] on input "Front Cross Traffic Alert or FCTA" at bounding box center [217, 217] width 9 height 9
radio input "true"
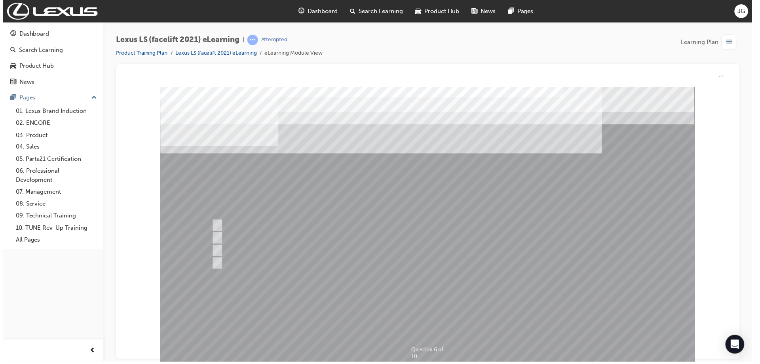
click at [463, 309] on div at bounding box center [429, 229] width 538 height 285
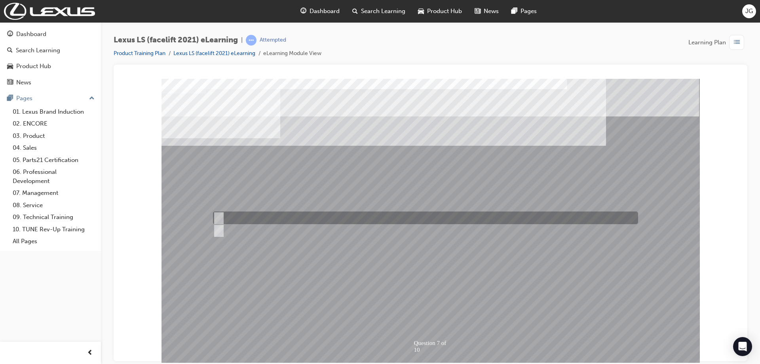
click at [220, 218] on input "True" at bounding box center [217, 217] width 9 height 9
radio input "true"
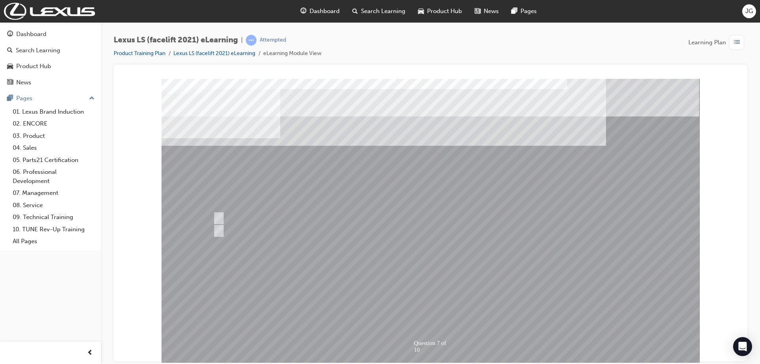
click at [510, 290] on div at bounding box center [431, 220] width 538 height 285
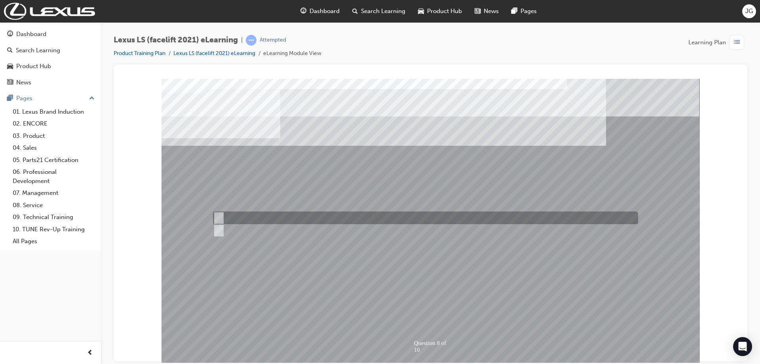
click at [246, 213] on div at bounding box center [423, 217] width 425 height 13
radio input "true"
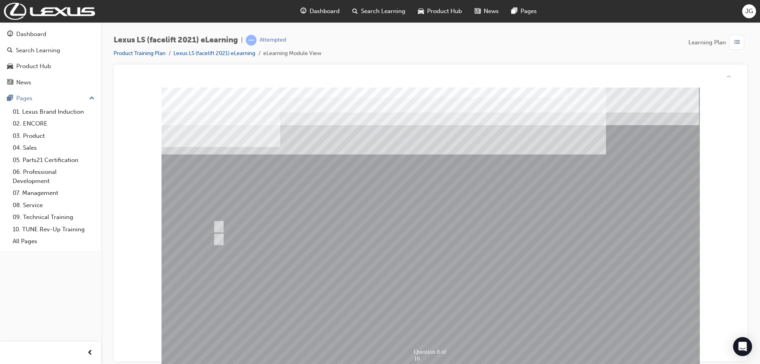
click at [477, 302] on div at bounding box center [431, 229] width 538 height 285
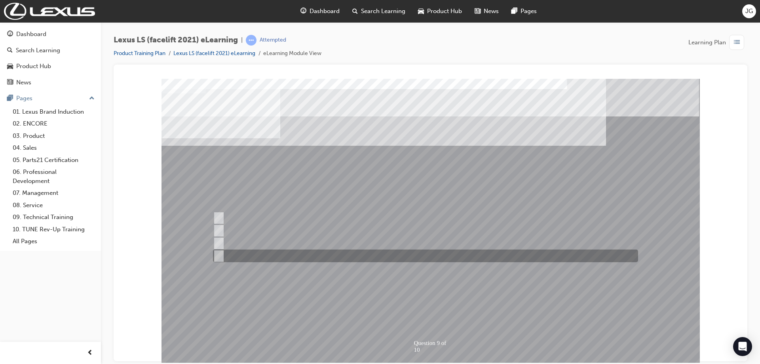
click at [258, 256] on div at bounding box center [423, 255] width 425 height 13
radio input "true"
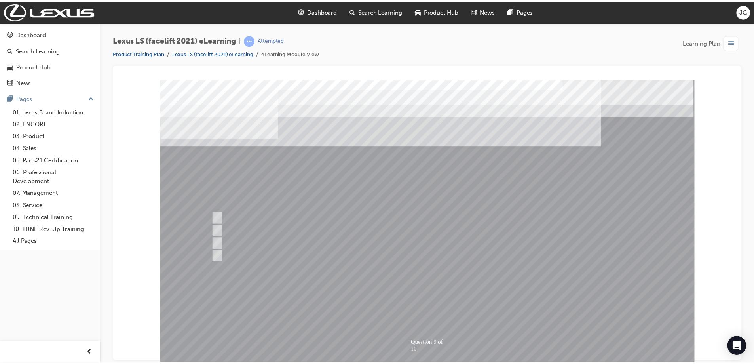
click at [494, 291] on div at bounding box center [429, 221] width 538 height 285
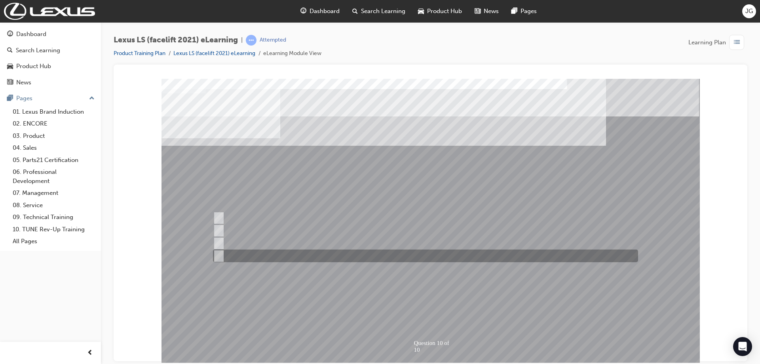
click at [266, 256] on div at bounding box center [423, 255] width 425 height 13
radio input "true"
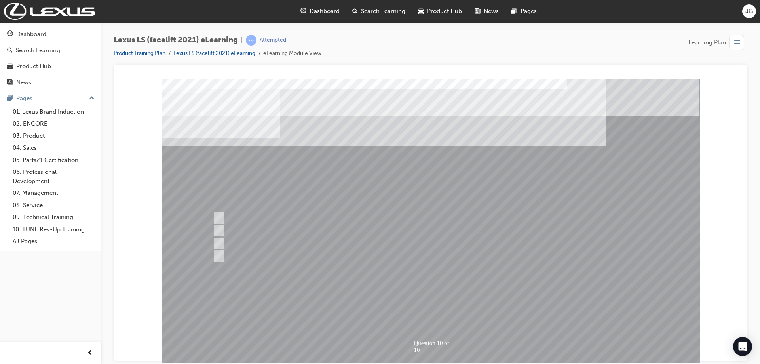
click at [219, 232] on div at bounding box center [431, 220] width 538 height 285
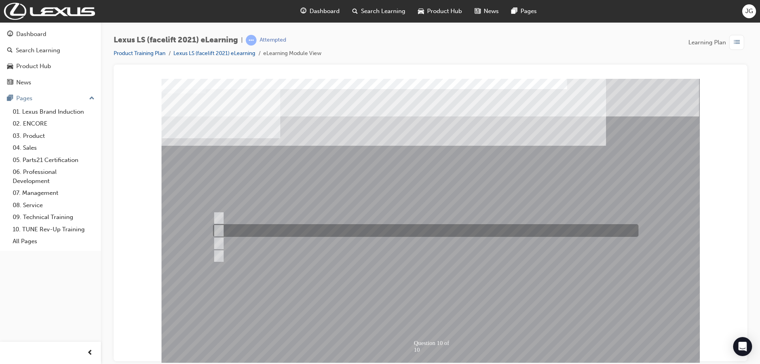
click at [220, 229] on input "Parking Support Brake or PKSB" at bounding box center [217, 230] width 9 height 9
radio input "true"
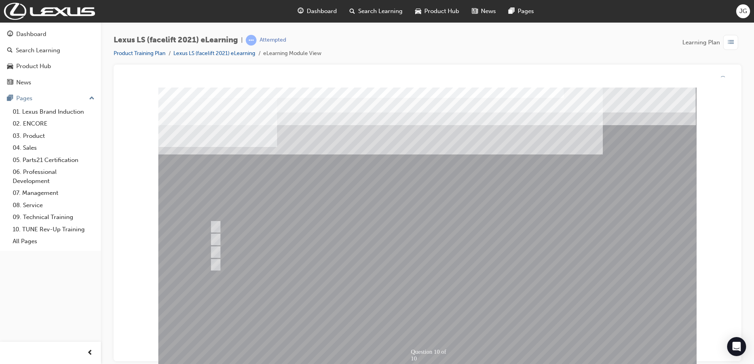
click at [505, 305] on div at bounding box center [427, 229] width 538 height 285
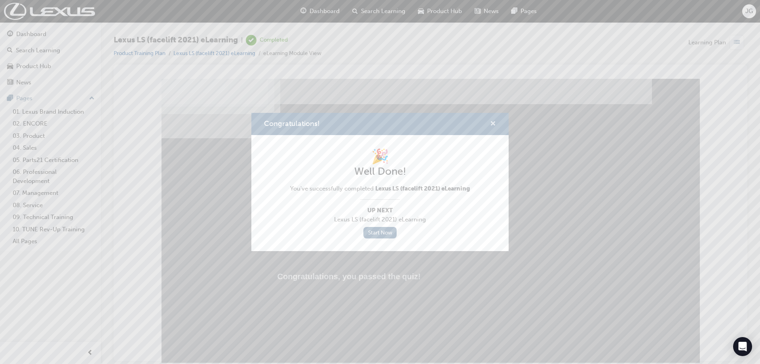
click at [490, 122] on span "cross-icon" at bounding box center [493, 124] width 6 height 7
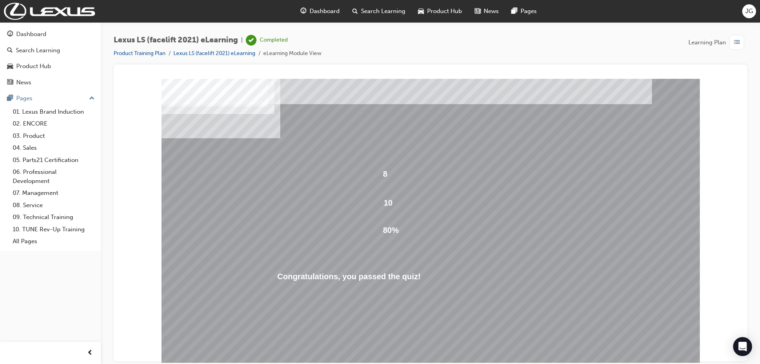
click at [315, 6] on div "Dashboard" at bounding box center [320, 11] width 52 height 16
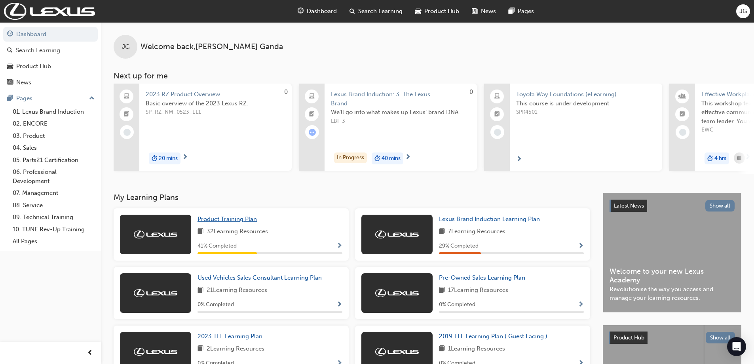
click at [238, 222] on span "Product Training Plan" at bounding box center [227, 218] width 59 height 7
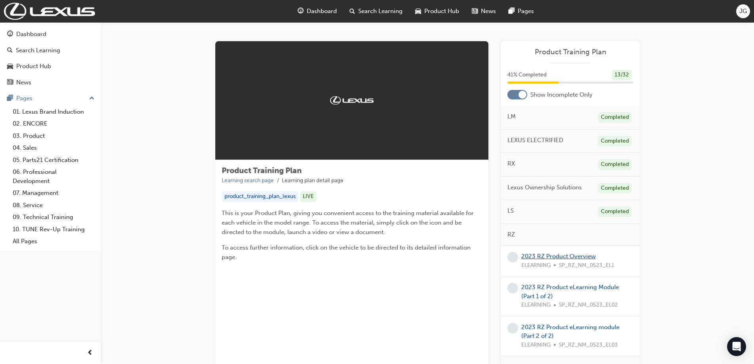
click at [577, 255] on link "2023 RZ Product Overview" at bounding box center [558, 256] width 74 height 7
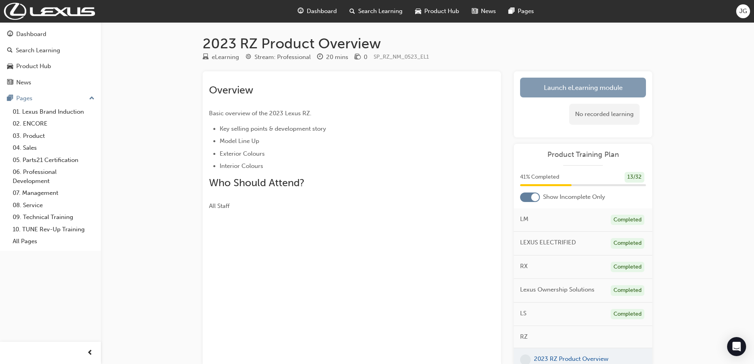
click at [552, 88] on link "Launch eLearning module" at bounding box center [583, 88] width 126 height 20
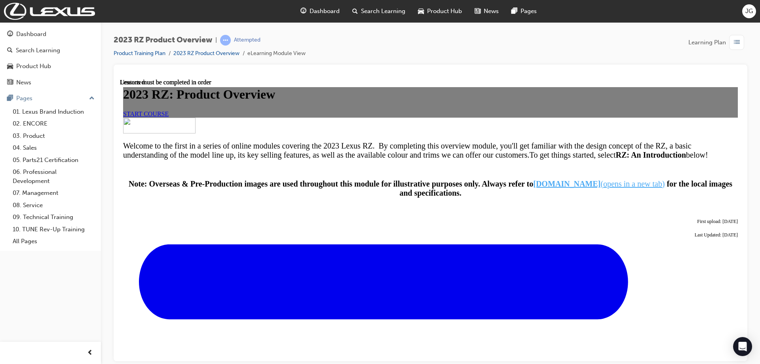
click at [169, 117] on span "START COURSE" at bounding box center [146, 113] width 46 height 7
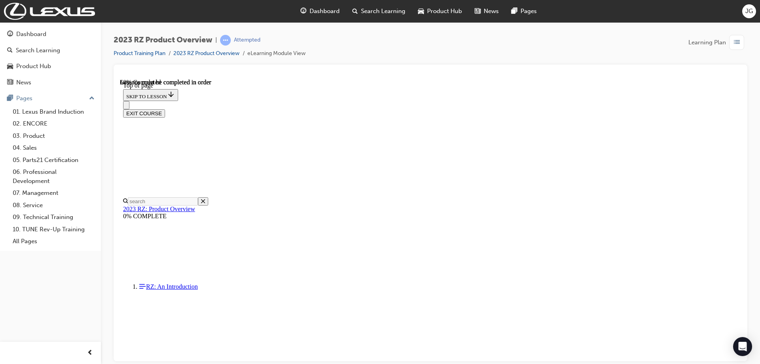
scroll to position [816, 0]
drag, startPoint x: 576, startPoint y: 337, endPoint x: 582, endPoint y: 338, distance: 6.0
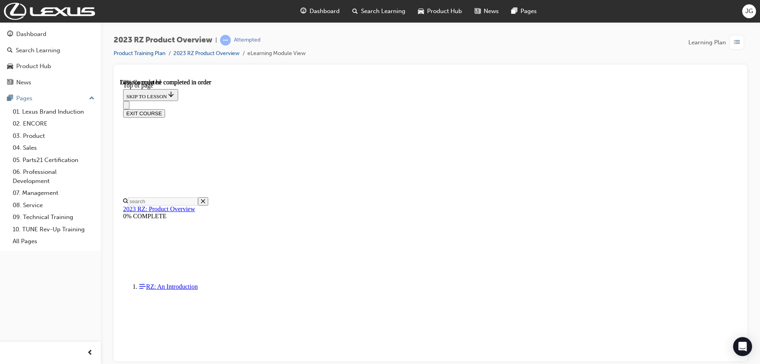
scroll to position [950, 0]
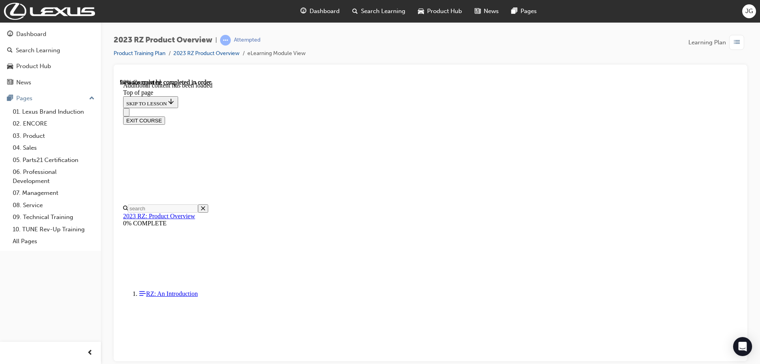
scroll to position [1155, 0]
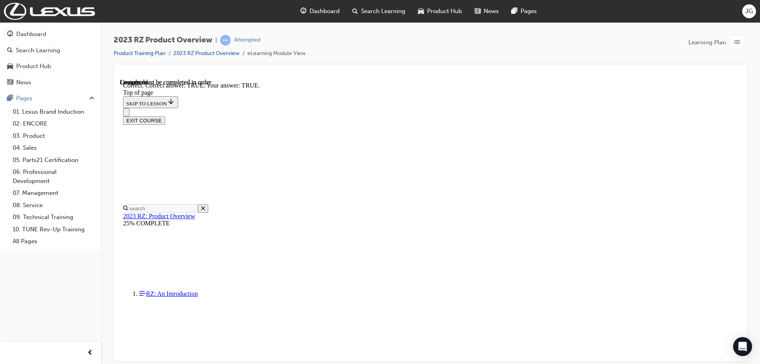
scroll to position [1353, 0]
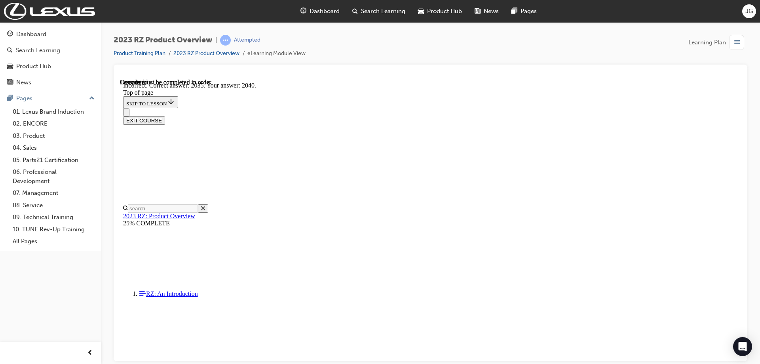
scroll to position [1433, 0]
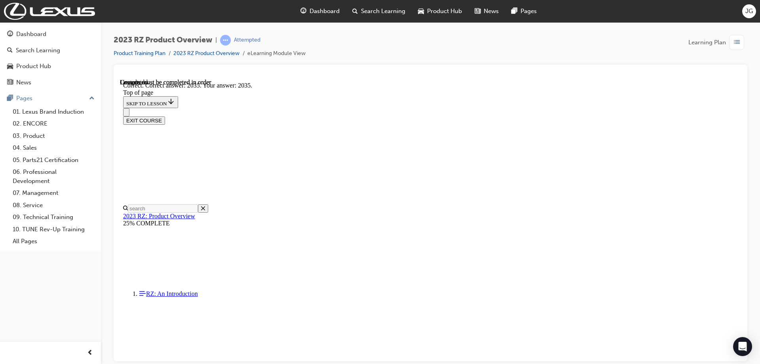
scroll to position [1480, 0]
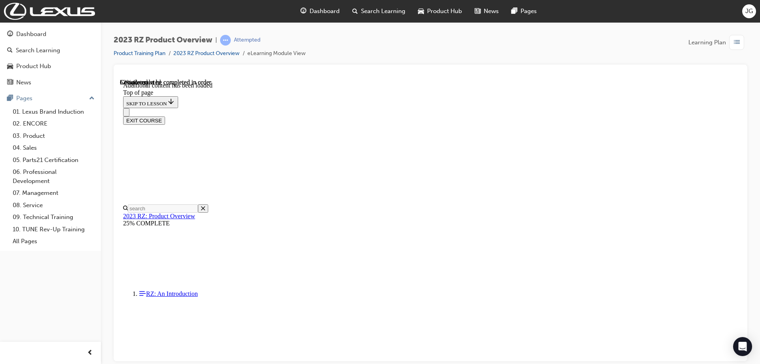
scroll to position [686, 0]
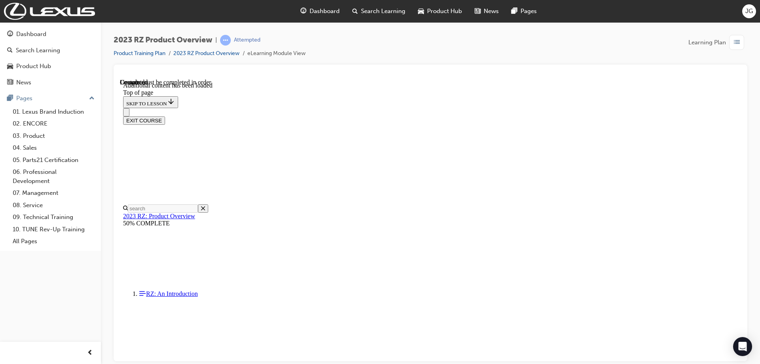
scroll to position [1340, 0]
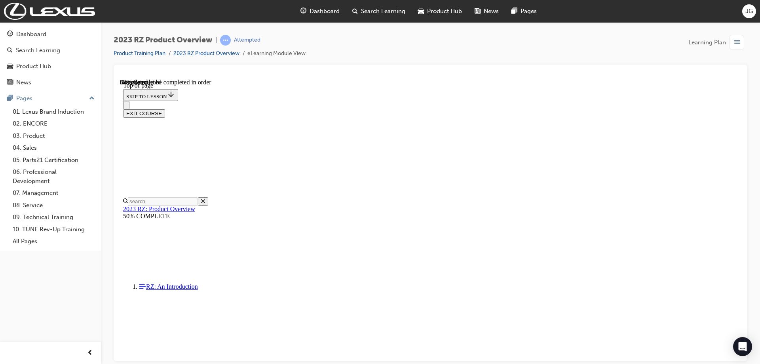
scroll to position [1563, 0]
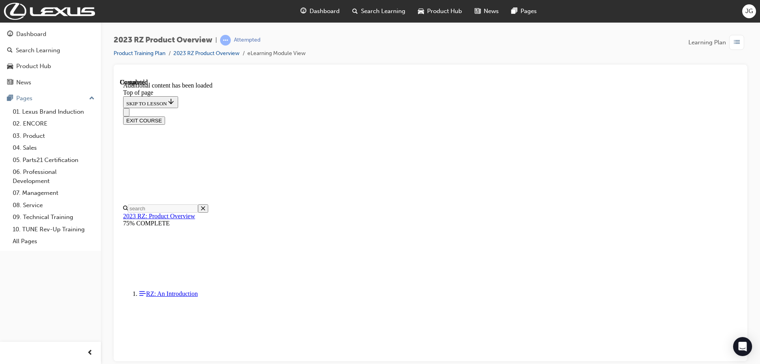
scroll to position [2137, 0]
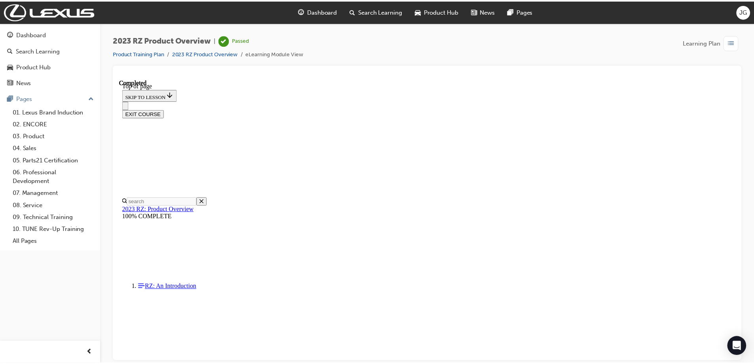
scroll to position [272, 0]
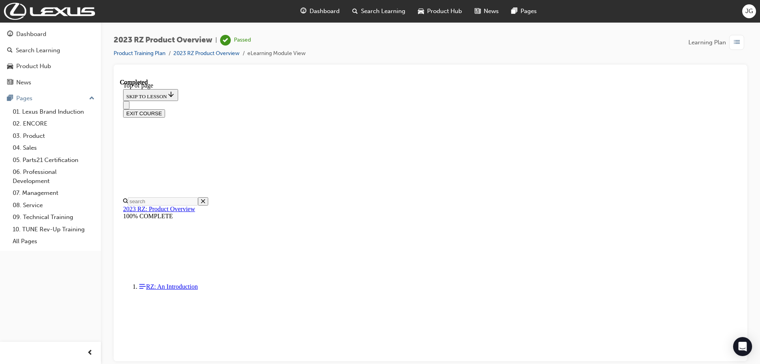
click at [325, 11] on span "Dashboard" at bounding box center [325, 11] width 30 height 9
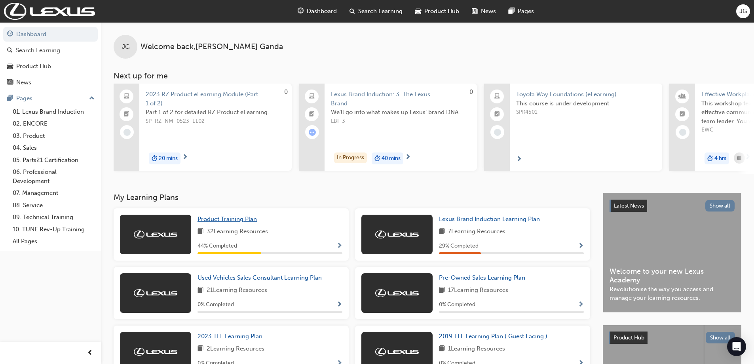
click at [241, 222] on span "Product Training Plan" at bounding box center [227, 218] width 59 height 7
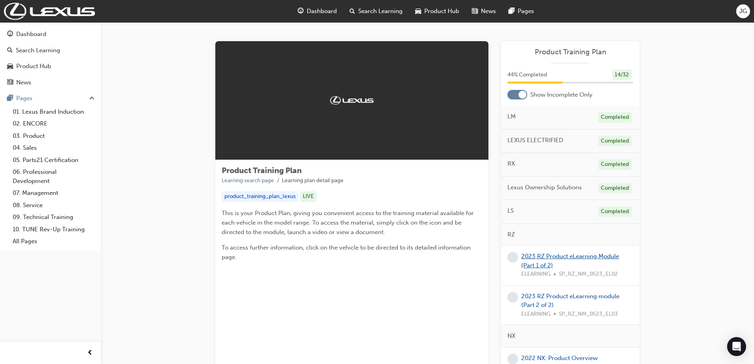
click at [544, 257] on link "2023 RZ Product eLearning Module (Part 1 of 2)" at bounding box center [570, 261] width 98 height 16
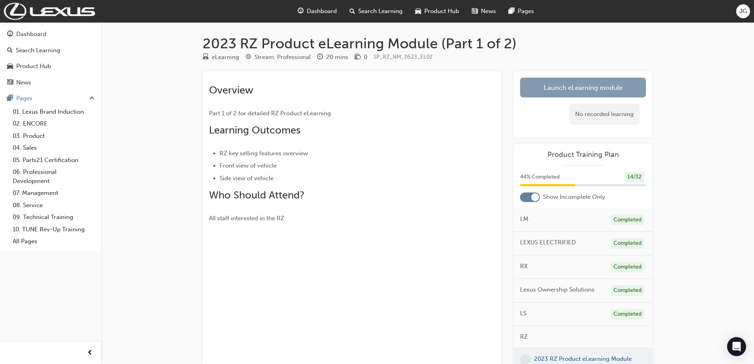
click at [544, 83] on link "Launch eLearning module" at bounding box center [583, 88] width 126 height 20
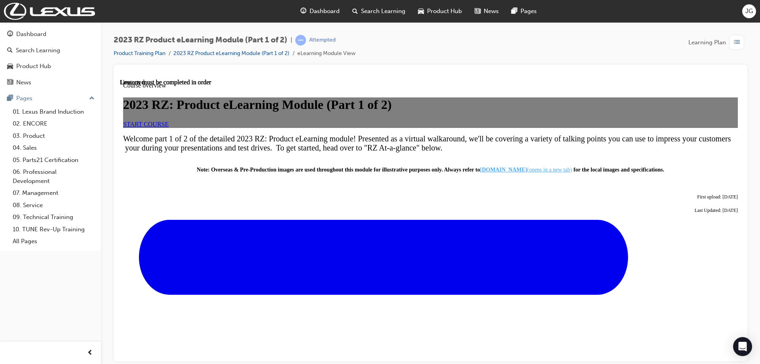
click at [169, 127] on link "START COURSE" at bounding box center [146, 123] width 46 height 7
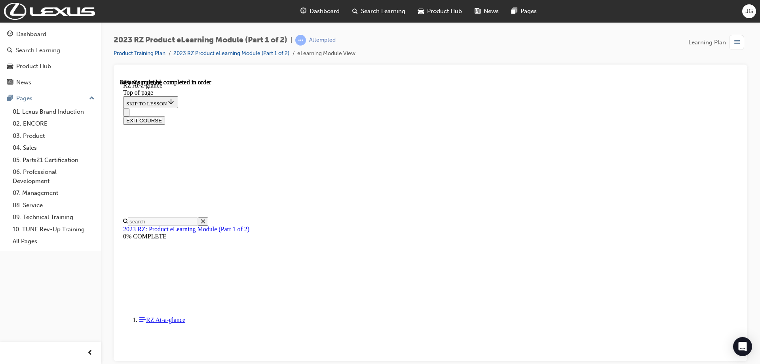
scroll to position [904, 0]
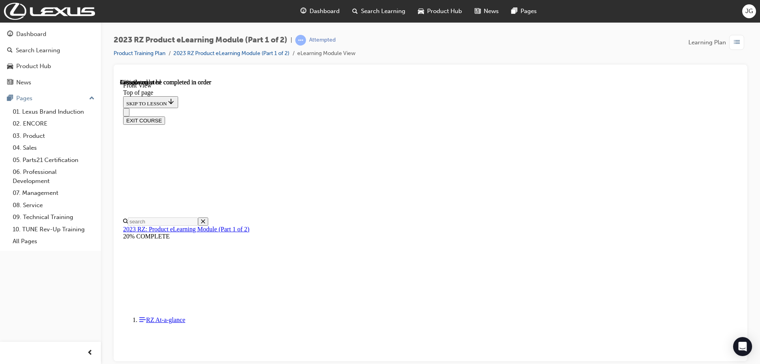
drag, startPoint x: 510, startPoint y: 310, endPoint x: 498, endPoint y: 321, distance: 16.6
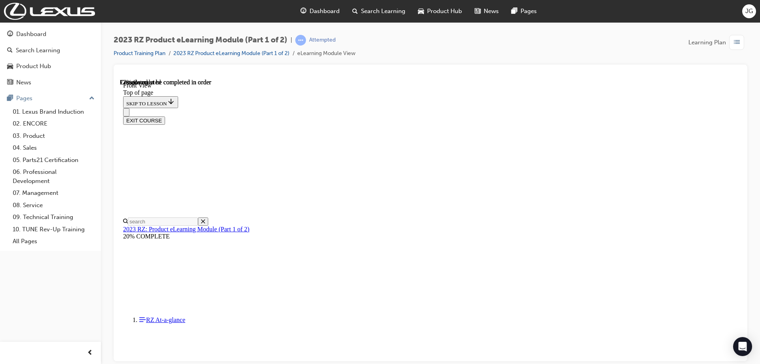
scroll to position [1851, 0]
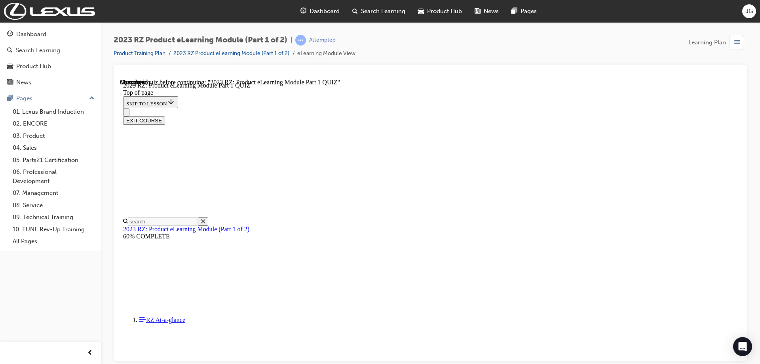
scroll to position [103, 0]
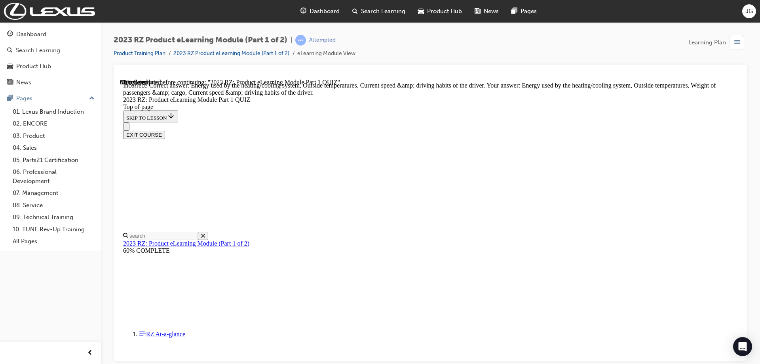
scroll to position [147, 0]
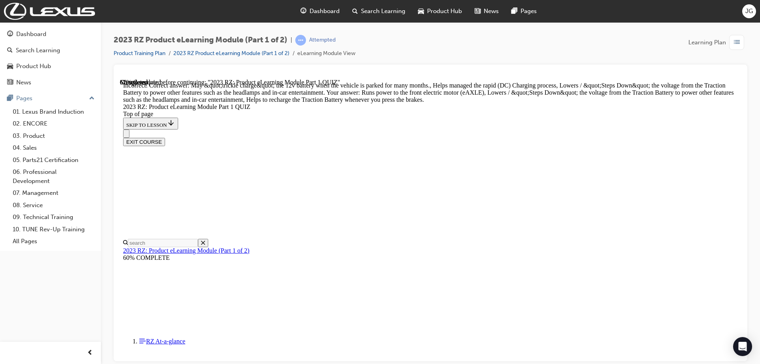
scroll to position [250, 0]
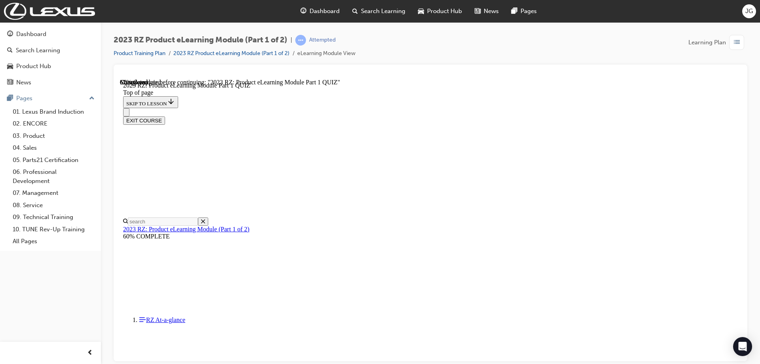
scroll to position [262, 0]
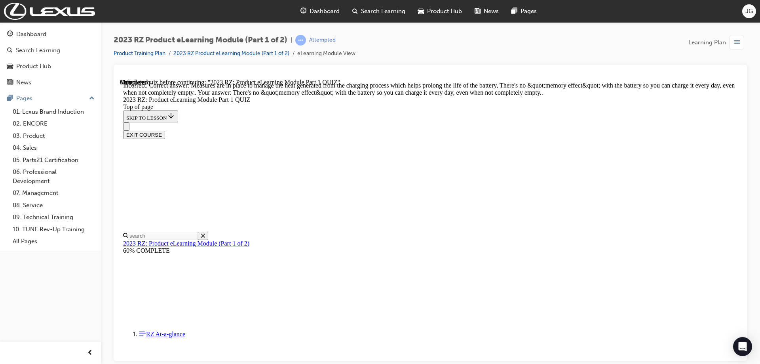
scroll to position [287, 0]
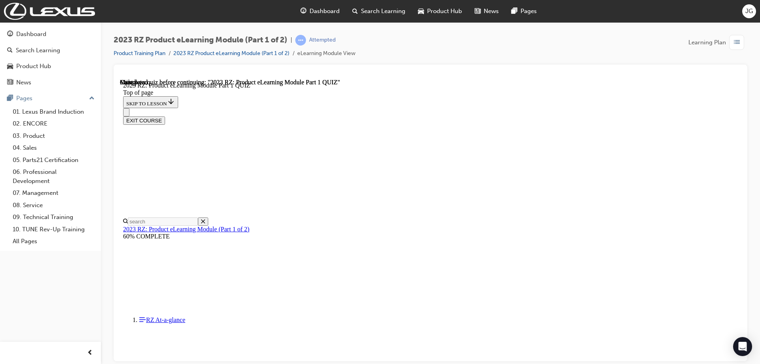
scroll to position [146, 0]
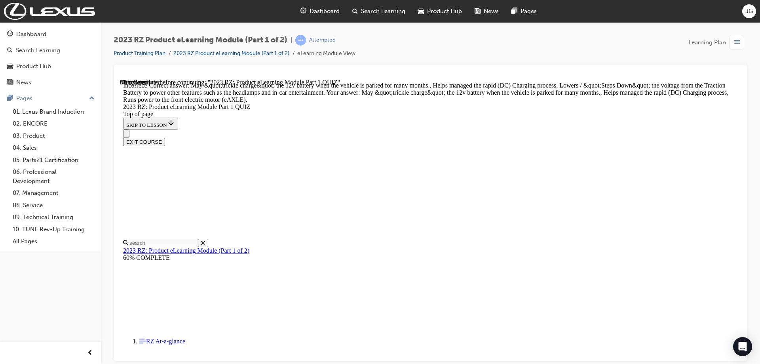
scroll to position [329, 0]
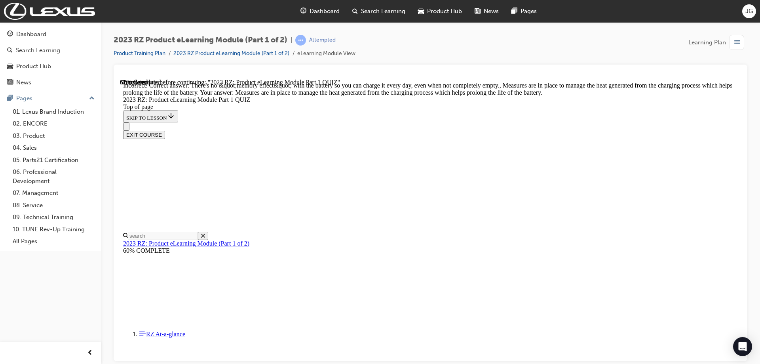
scroll to position [287, 0]
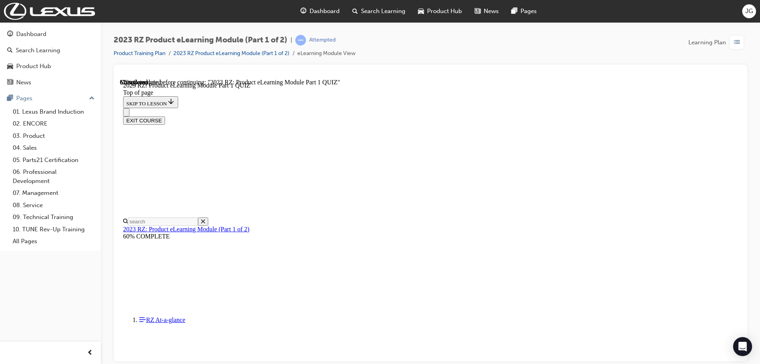
scroll to position [64, 0]
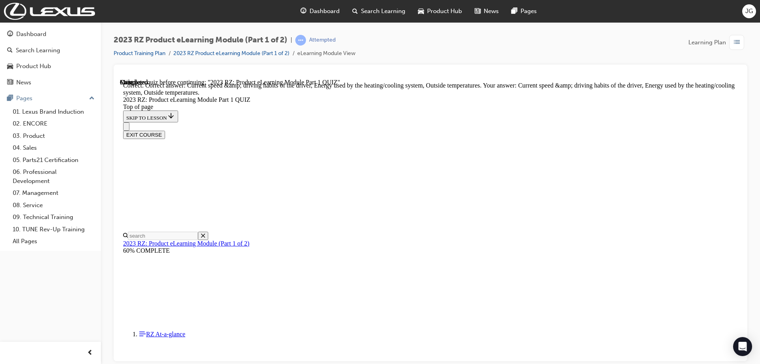
scroll to position [147, 0]
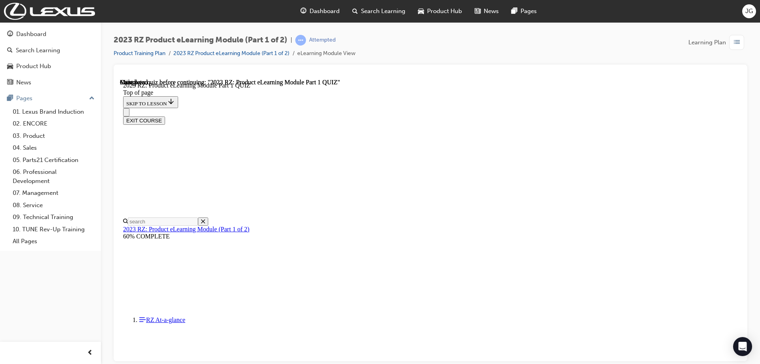
scroll to position [146, 0]
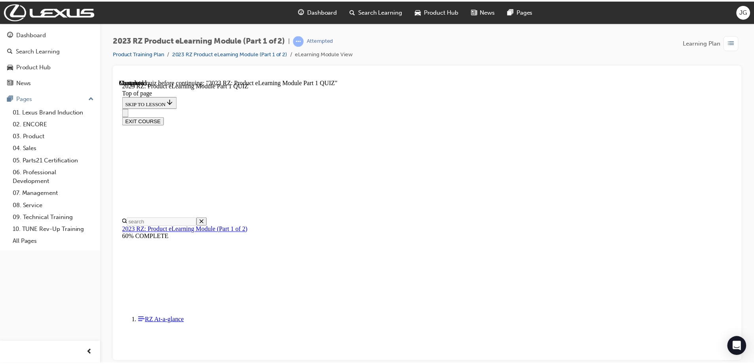
scroll to position [182, 0]
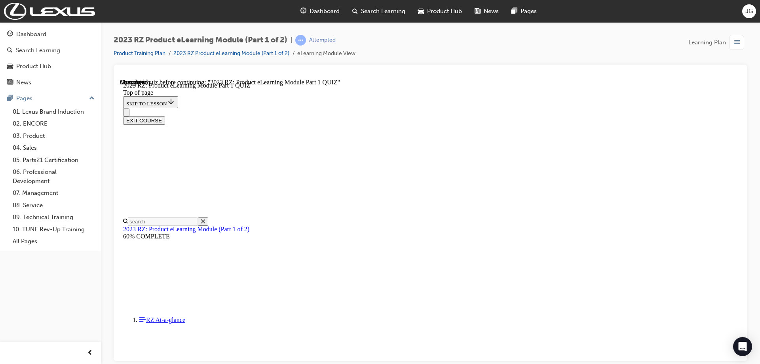
click at [333, 7] on span "Dashboard" at bounding box center [325, 11] width 30 height 9
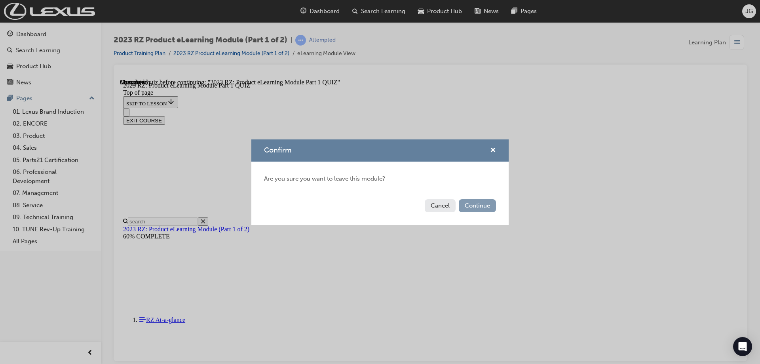
click at [483, 209] on button "Continue" at bounding box center [477, 205] width 37 height 13
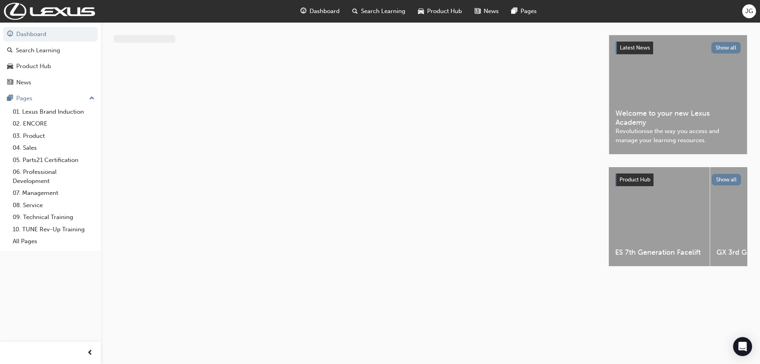
click at [329, 13] on span "Dashboard" at bounding box center [325, 11] width 30 height 9
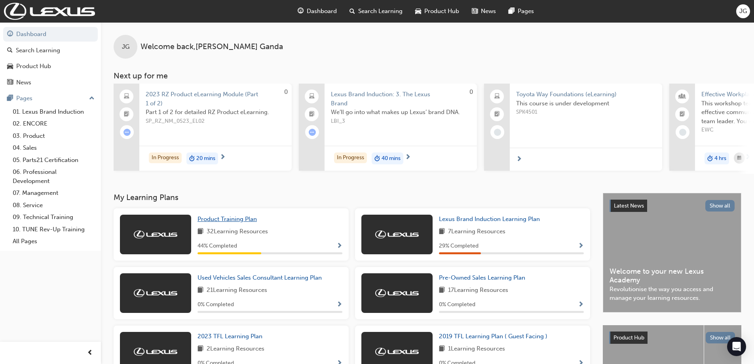
click at [253, 222] on span "Product Training Plan" at bounding box center [227, 218] width 59 height 7
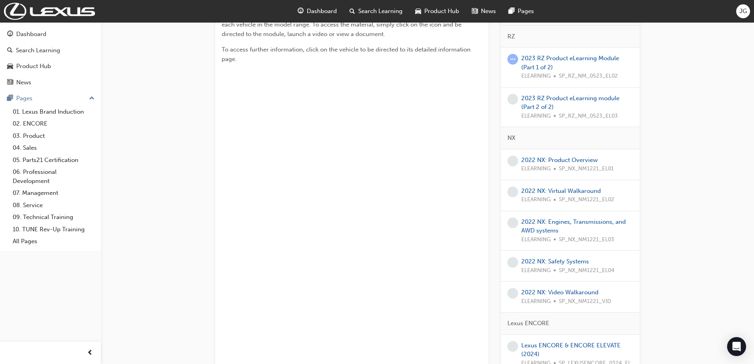
scroll to position [40, 0]
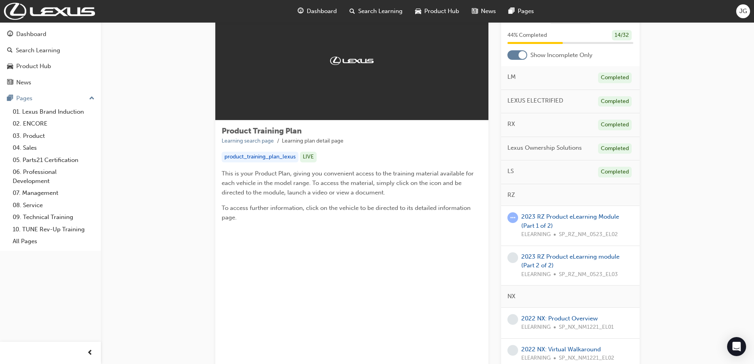
click at [334, 9] on span "Dashboard" at bounding box center [322, 11] width 30 height 9
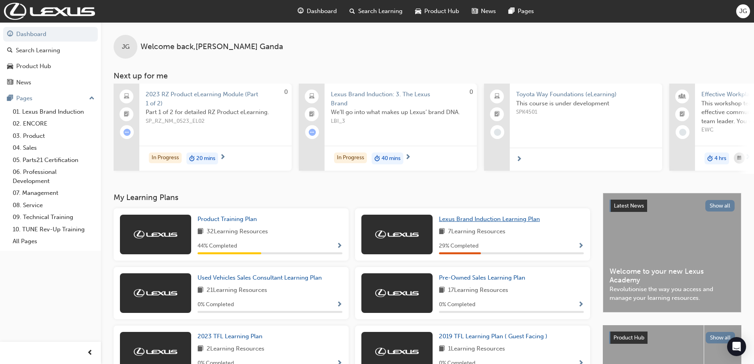
click at [513, 222] on span "Lexus Brand Induction Learning Plan" at bounding box center [489, 218] width 101 height 7
